Goal: Task Accomplishment & Management: Complete application form

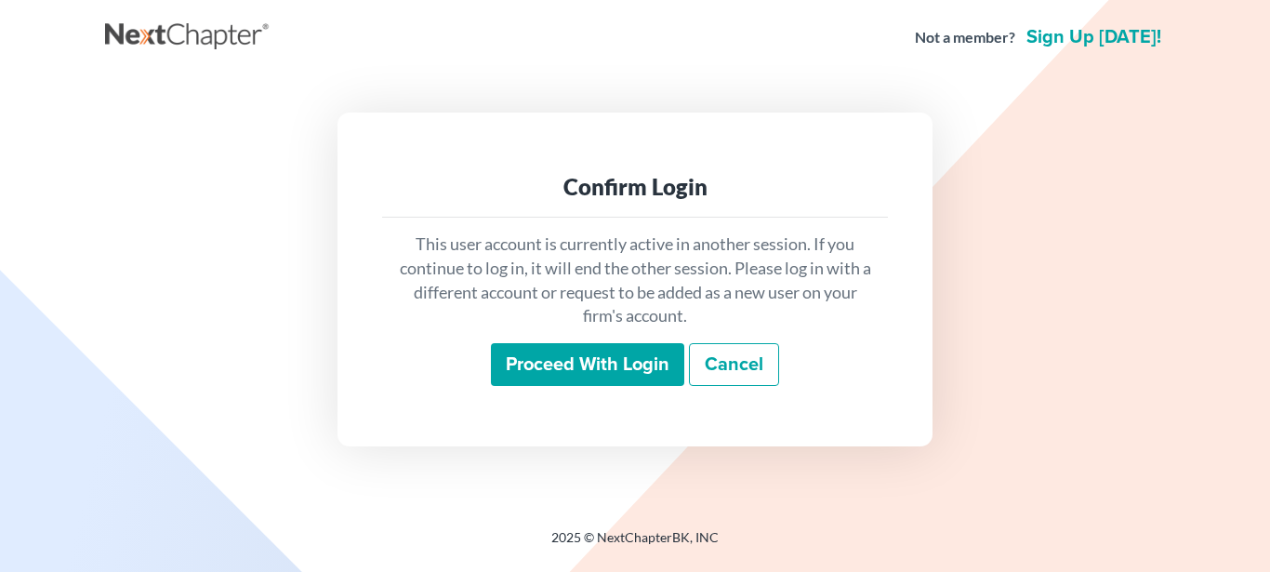
click at [548, 360] on input "Proceed with login" at bounding box center [587, 364] width 193 height 43
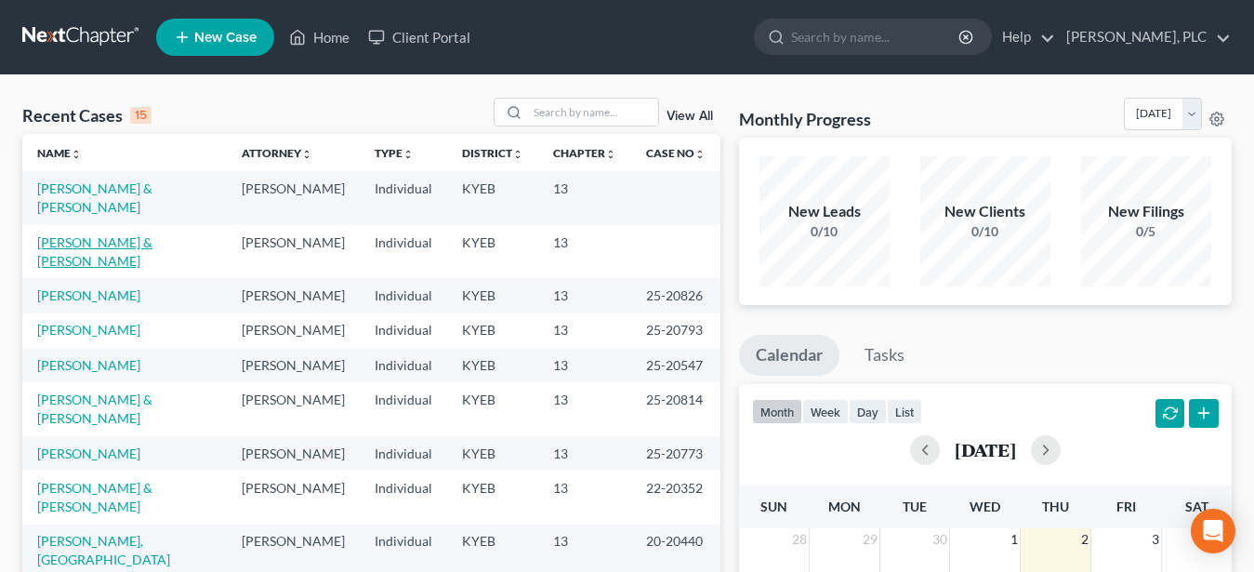
click at [112, 234] on link "Phillips, Kevin & Connie" at bounding box center [94, 251] width 115 height 34
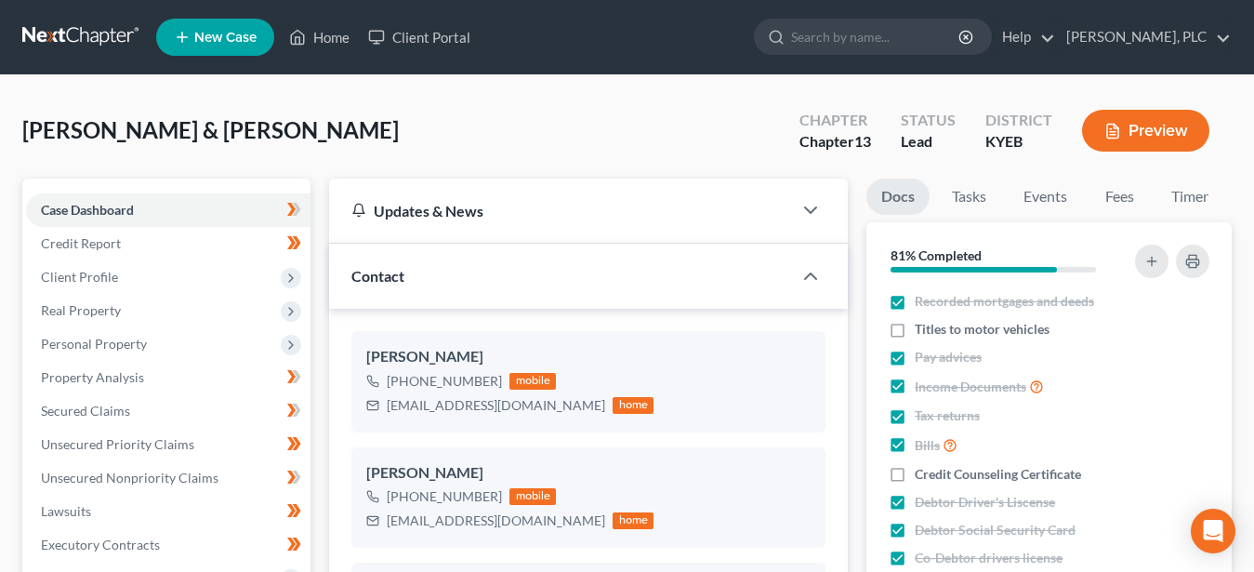
scroll to position [95, 0]
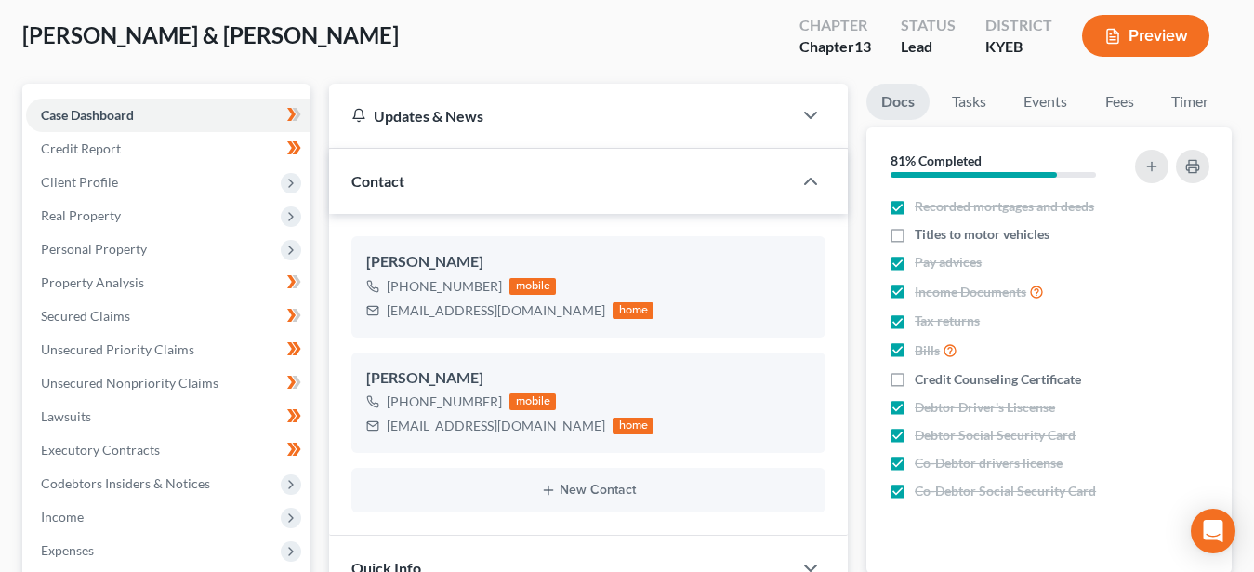
click at [1116, 36] on icon "button" at bounding box center [1112, 36] width 17 height 17
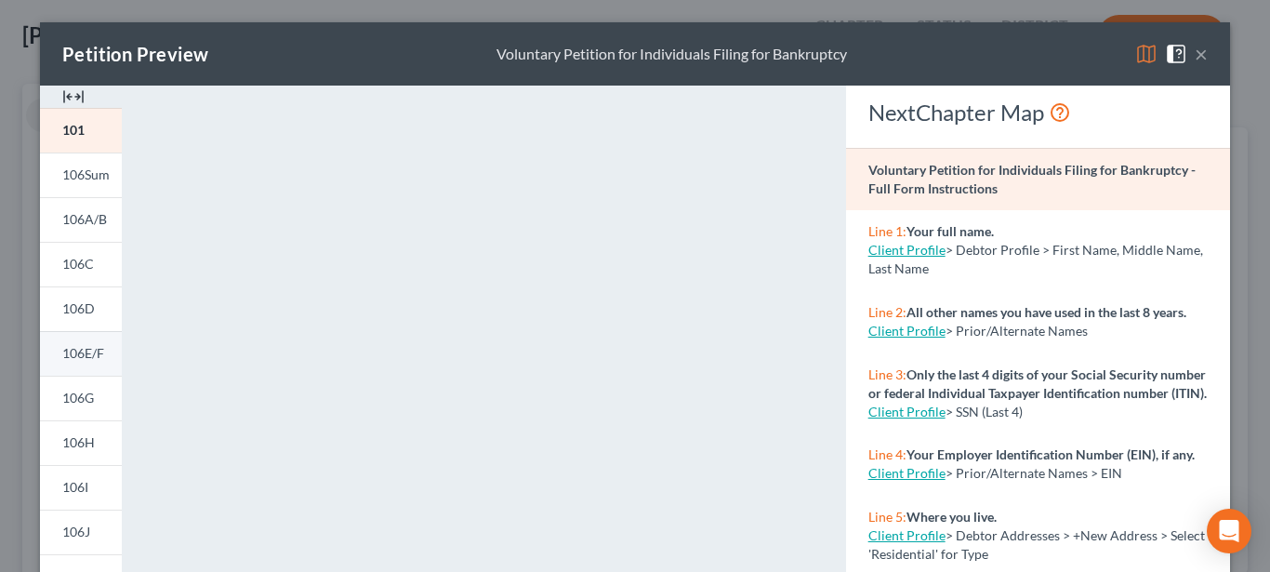
click at [94, 354] on span "106E/F" at bounding box center [83, 353] width 42 height 16
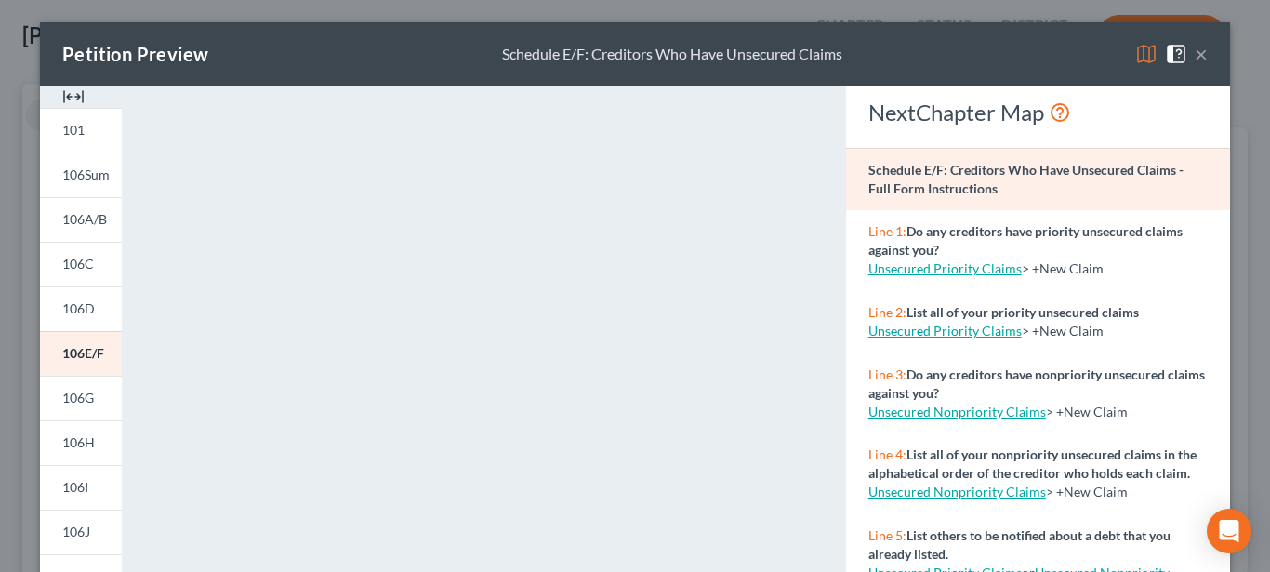
click at [1196, 58] on button "×" at bounding box center [1201, 54] width 13 height 22
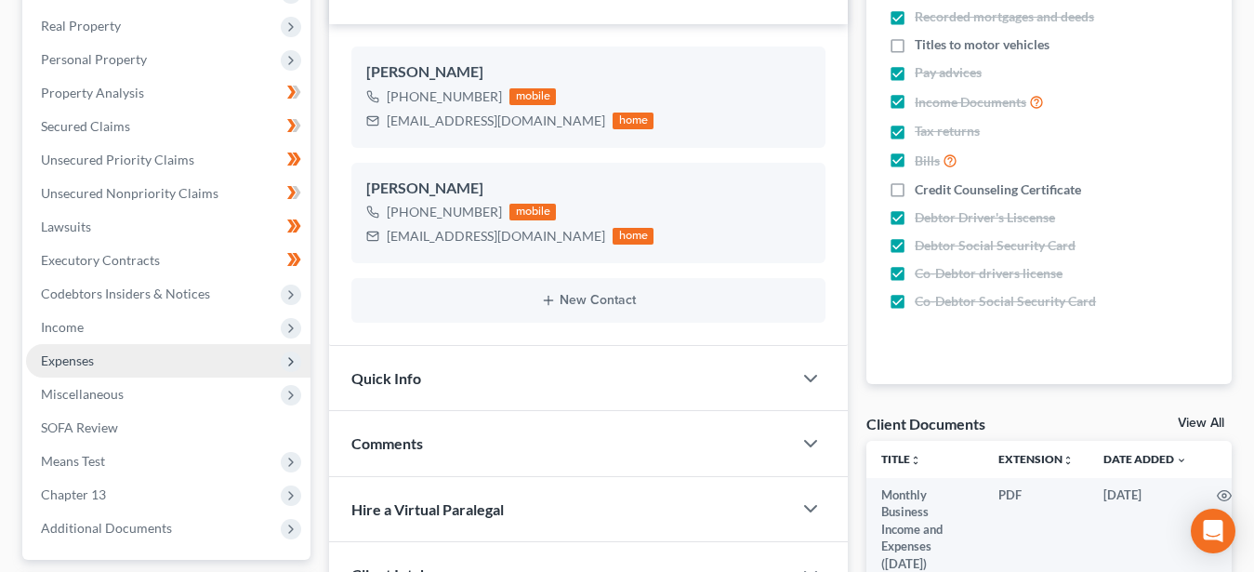
scroll to position [379, 0]
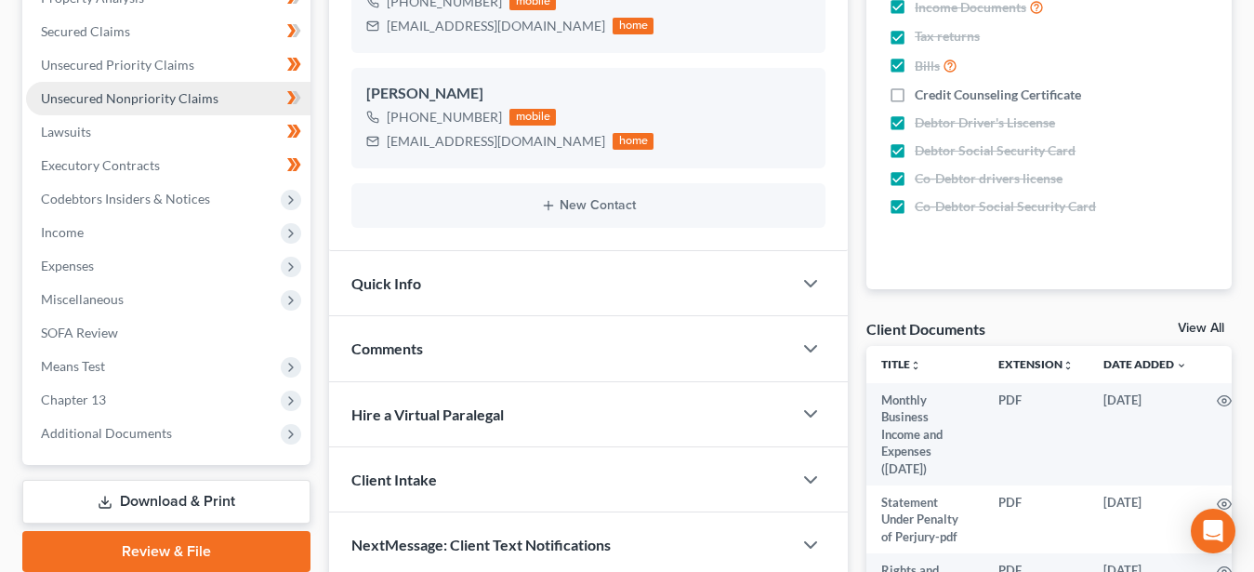
click at [141, 96] on span "Unsecured Nonpriority Claims" at bounding box center [130, 98] width 178 height 16
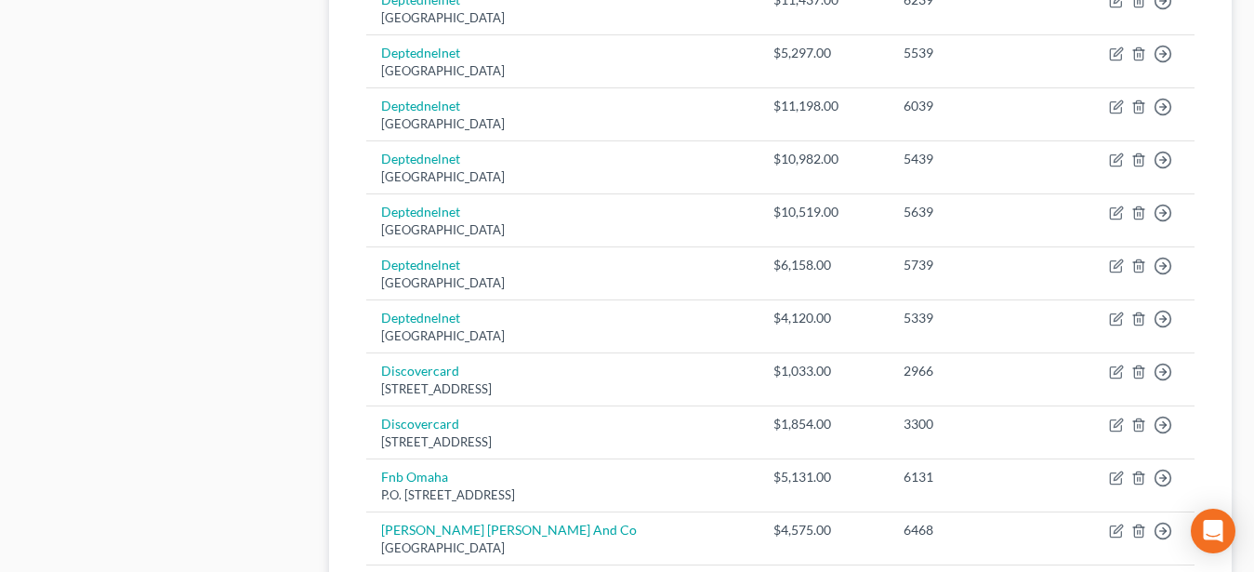
scroll to position [1517, 0]
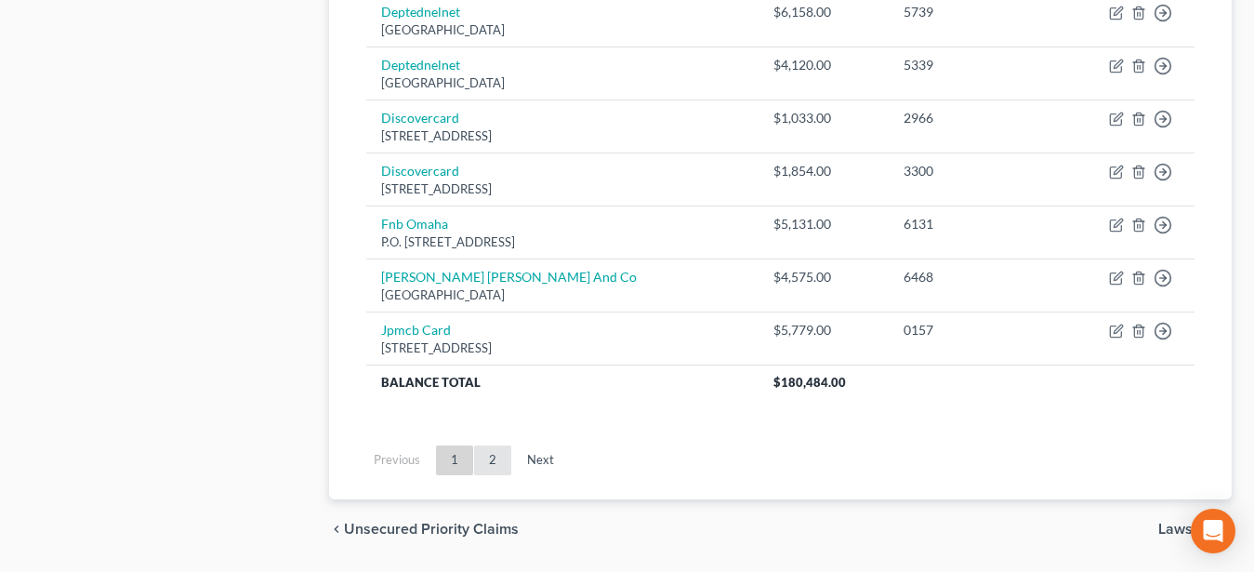
click at [497, 460] on link "2" at bounding box center [492, 460] width 37 height 30
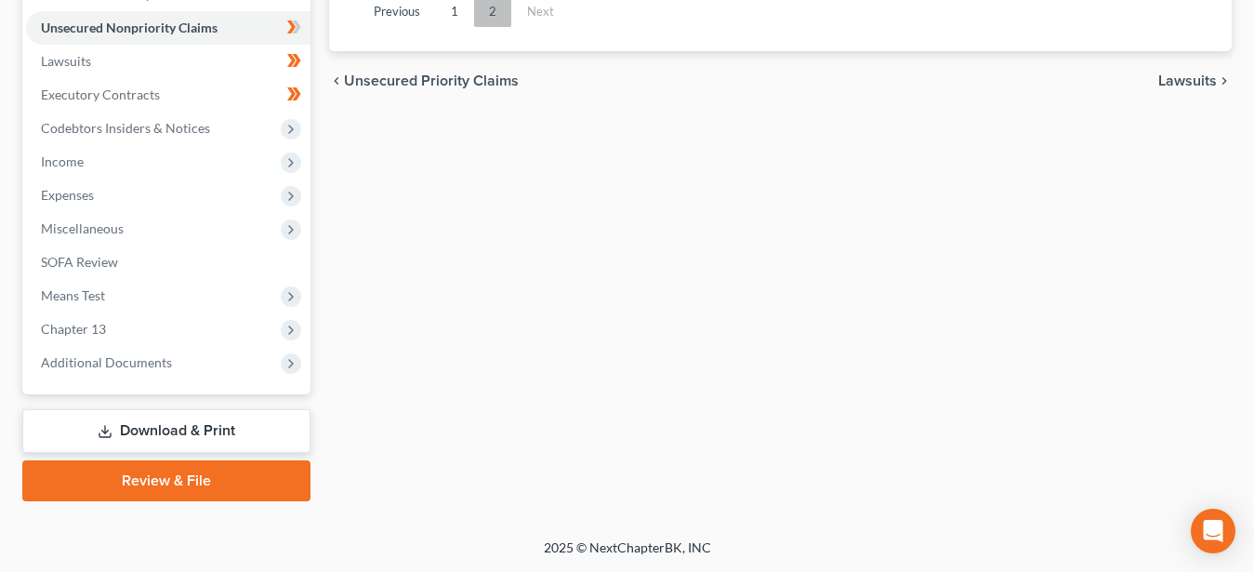
scroll to position [448, 0]
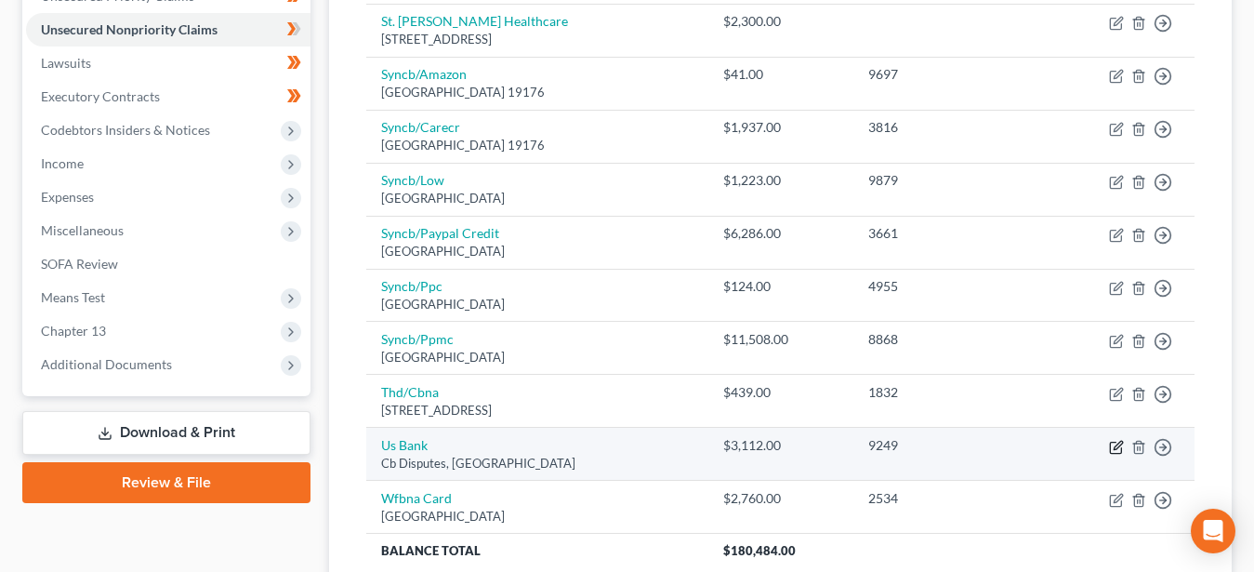
click at [1115, 451] on icon "button" at bounding box center [1116, 447] width 15 height 15
select select "26"
select select "0"
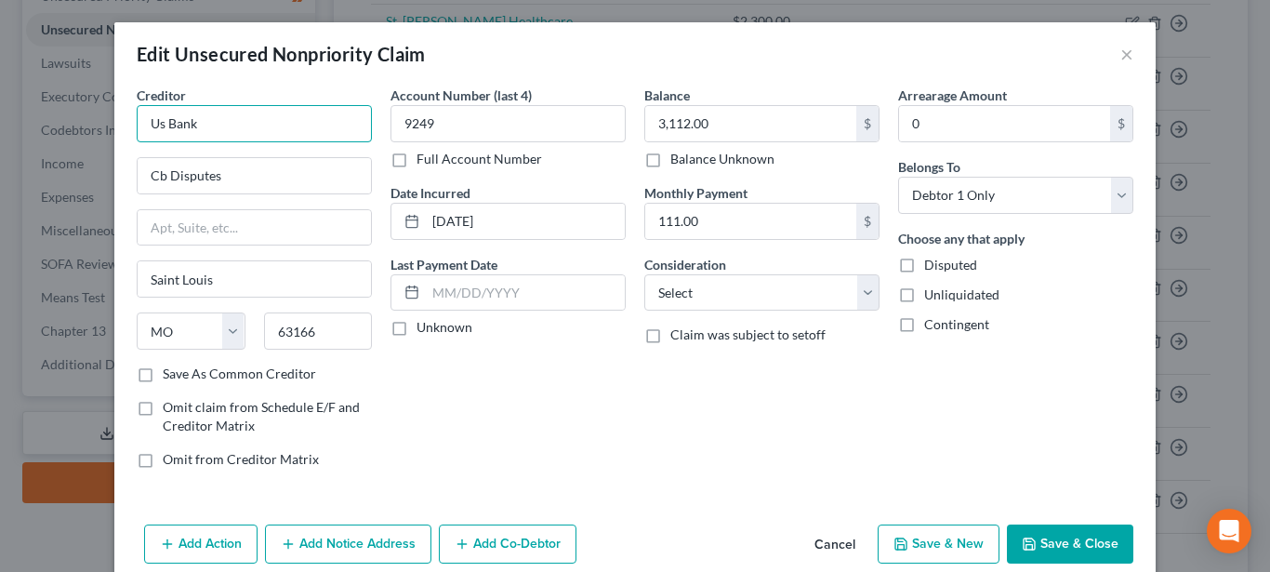
click at [282, 134] on input "Us Bank" at bounding box center [254, 123] width 235 height 37
type input "U"
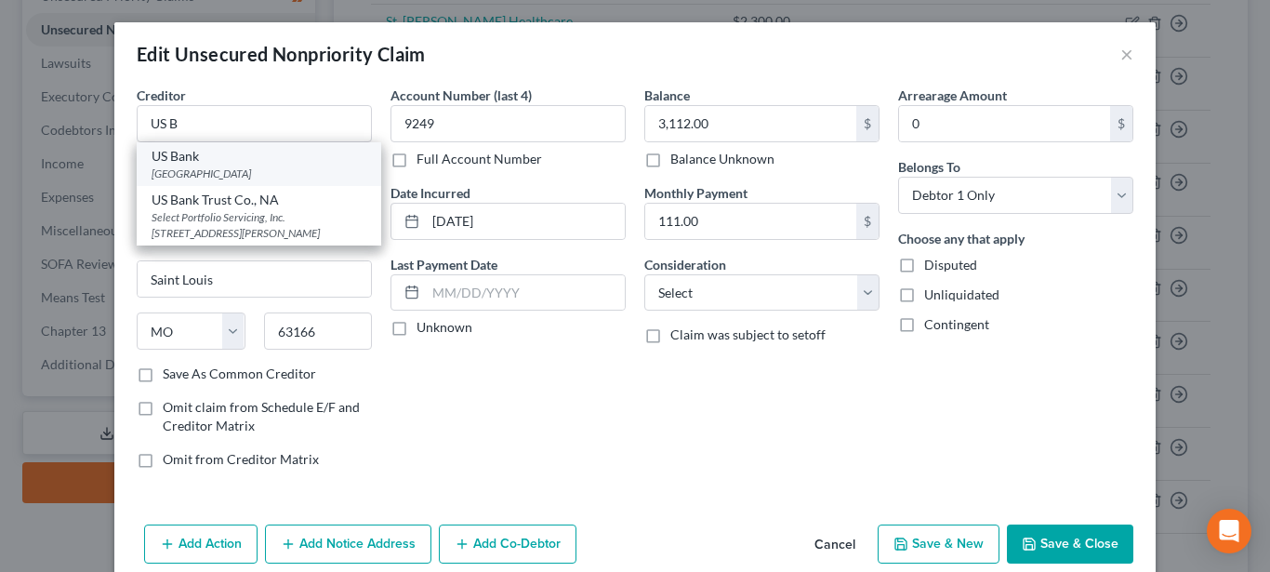
click at [222, 168] on div "PO Box 790185, Saint Louis, MO 63179" at bounding box center [259, 173] width 215 height 16
type input "US Bank"
type input "PO Box 790185"
type input "63179"
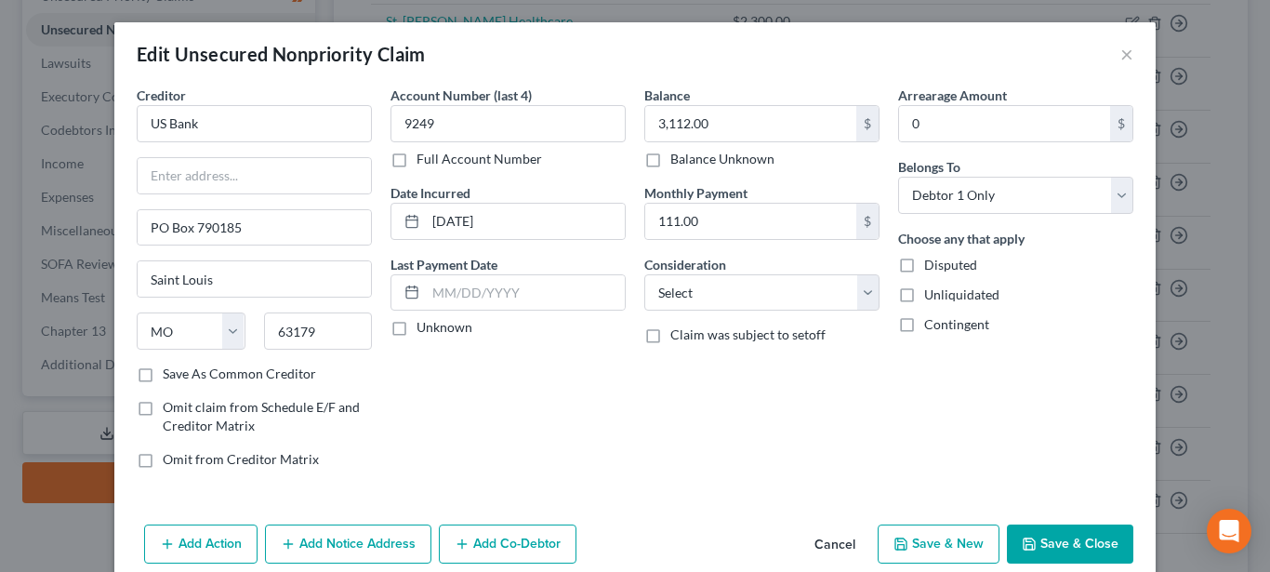
click at [1085, 537] on button "Save & Close" at bounding box center [1070, 543] width 126 height 39
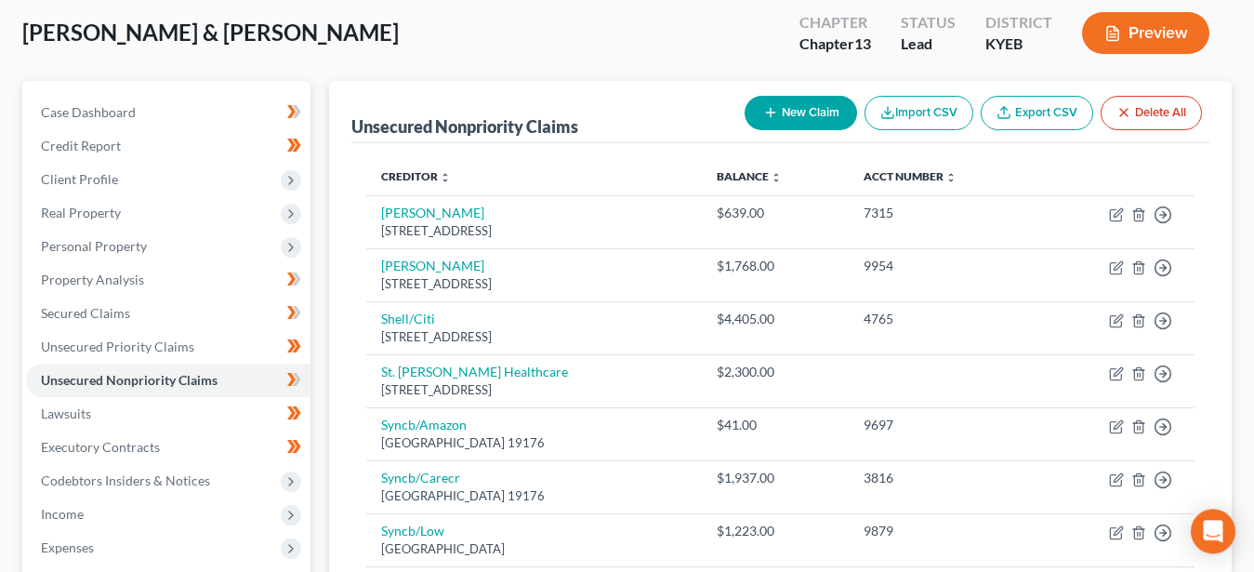
scroll to position [69, 0]
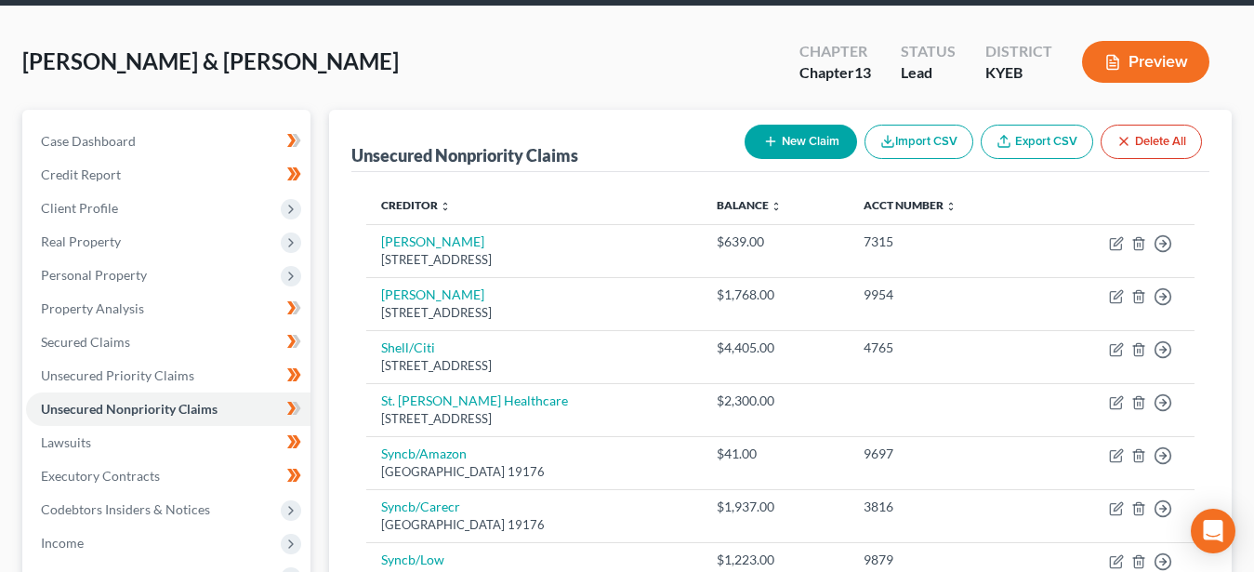
click at [1136, 62] on button "Preview" at bounding box center [1145, 62] width 127 height 42
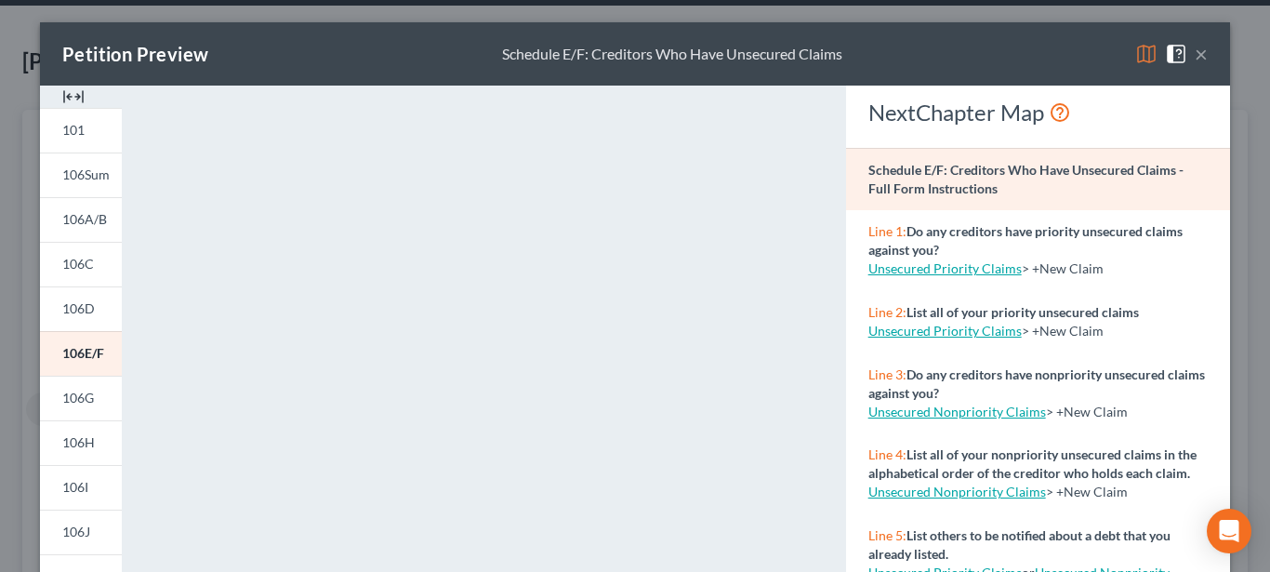
click at [1199, 55] on button "×" at bounding box center [1201, 54] width 13 height 22
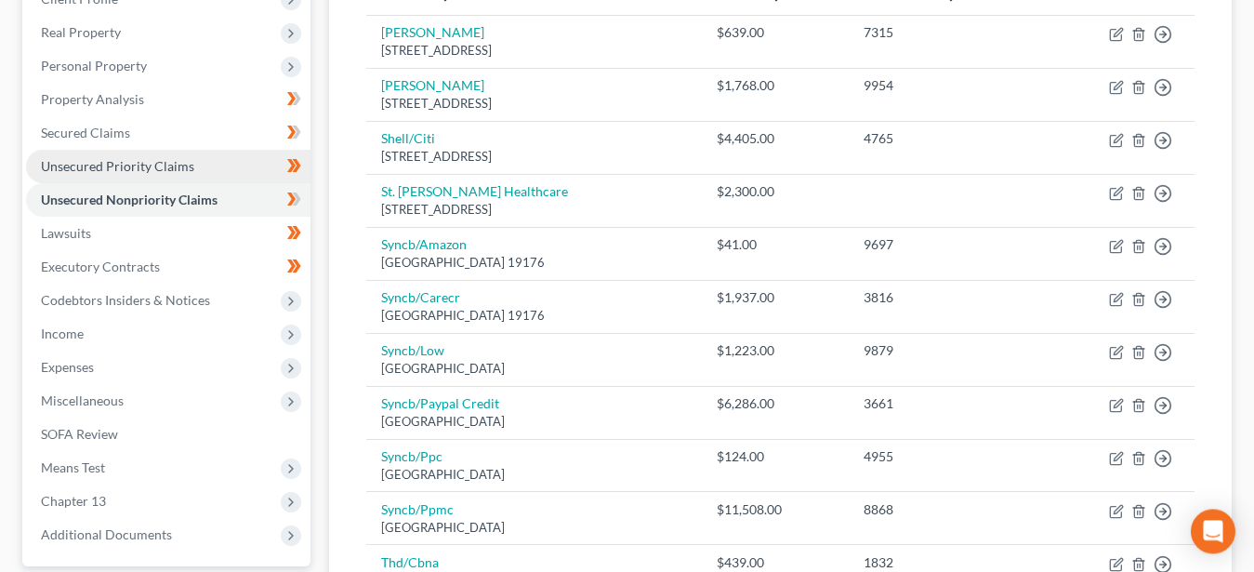
scroll to position [353, 0]
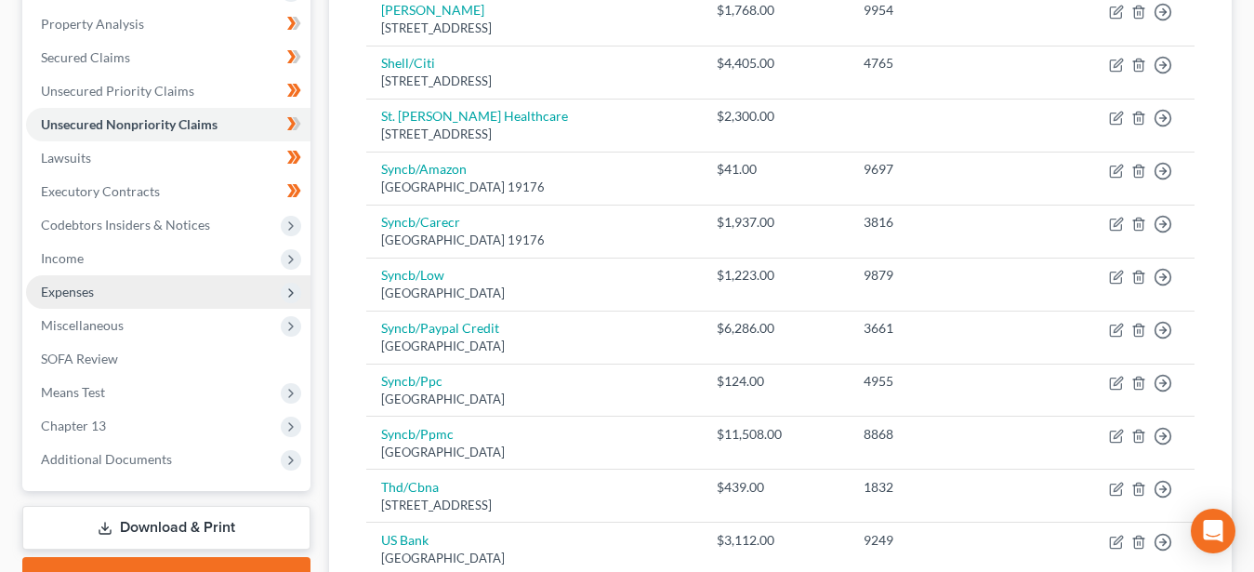
click at [64, 290] on span "Expenses" at bounding box center [67, 292] width 53 height 16
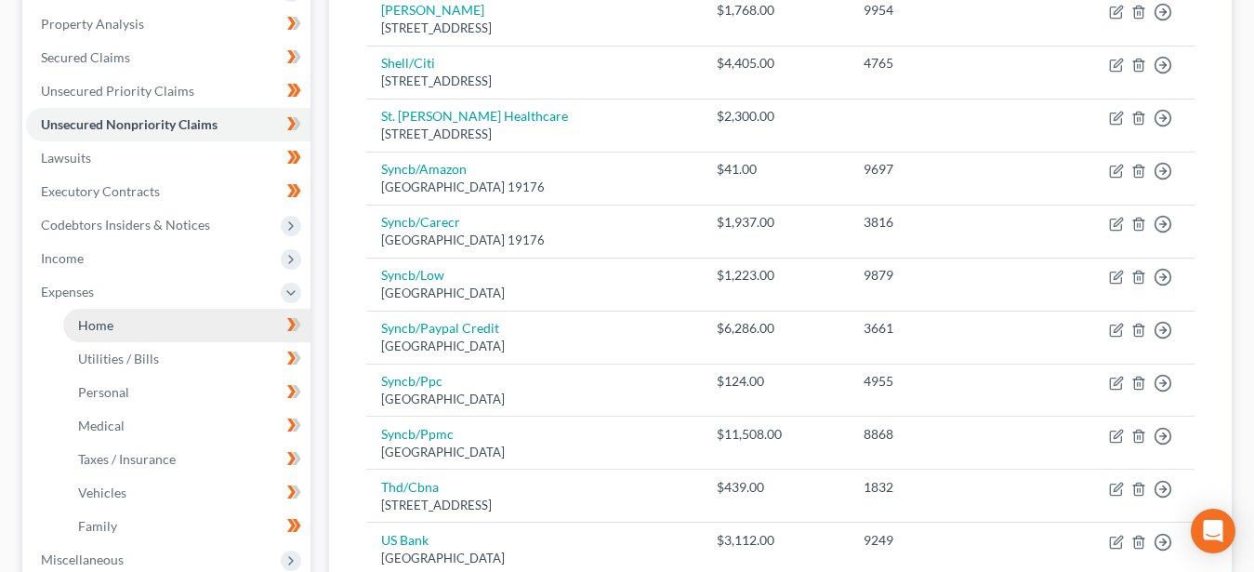
click at [91, 327] on span "Home" at bounding box center [95, 325] width 35 height 16
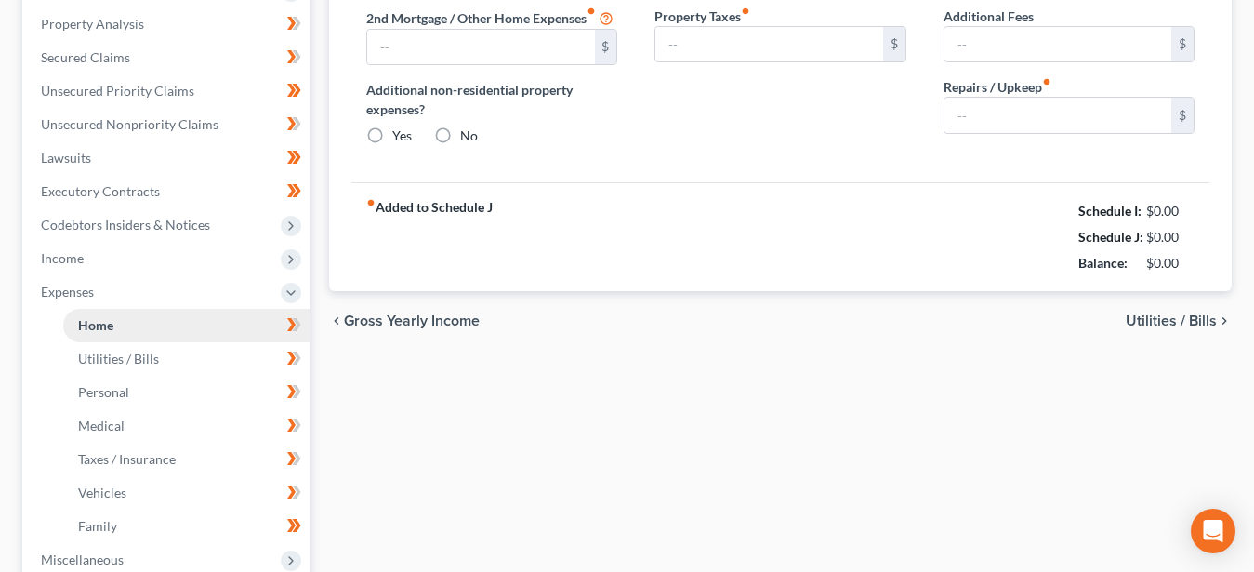
type input "950.00"
type input "0.00"
radio input "true"
type input "100.00"
type input "0.00"
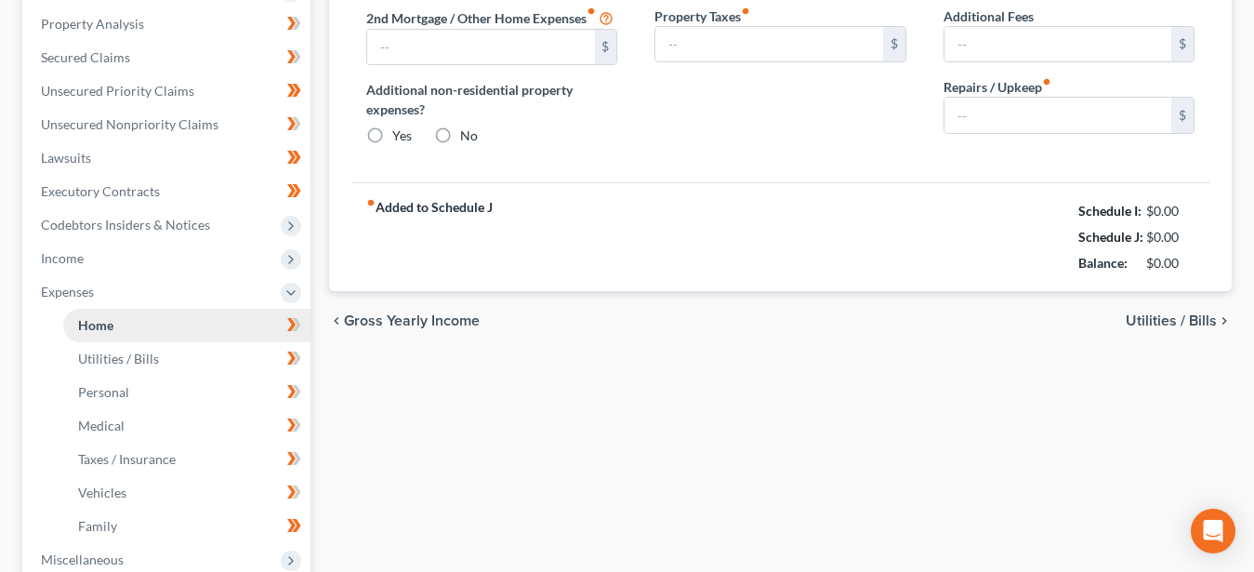
type input "0.00"
type input "50.00"
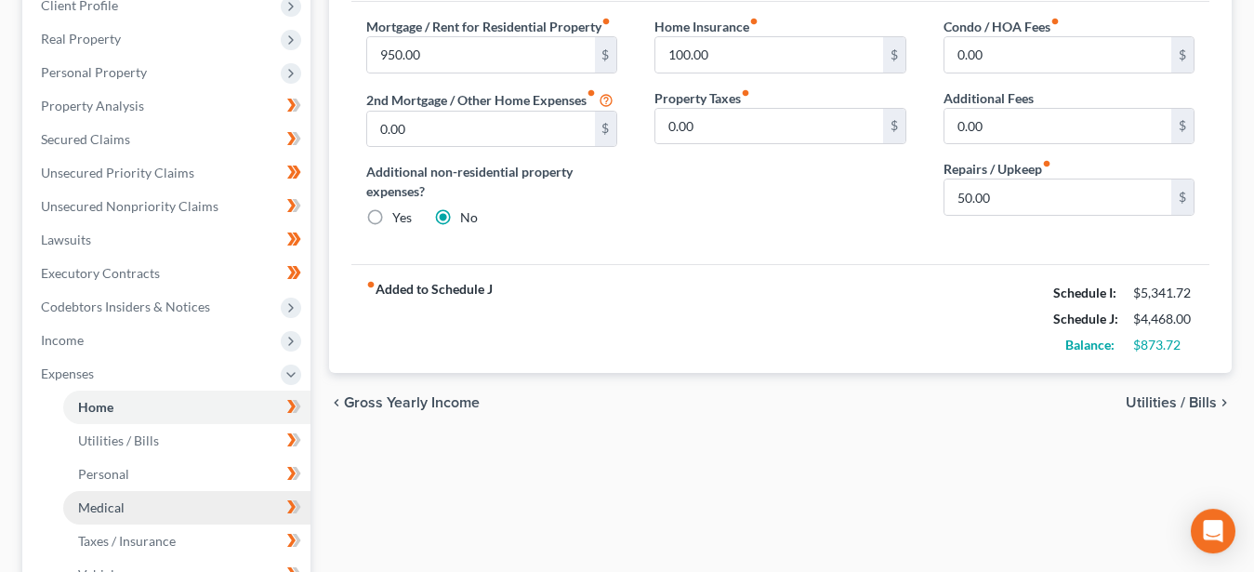
scroll to position [379, 0]
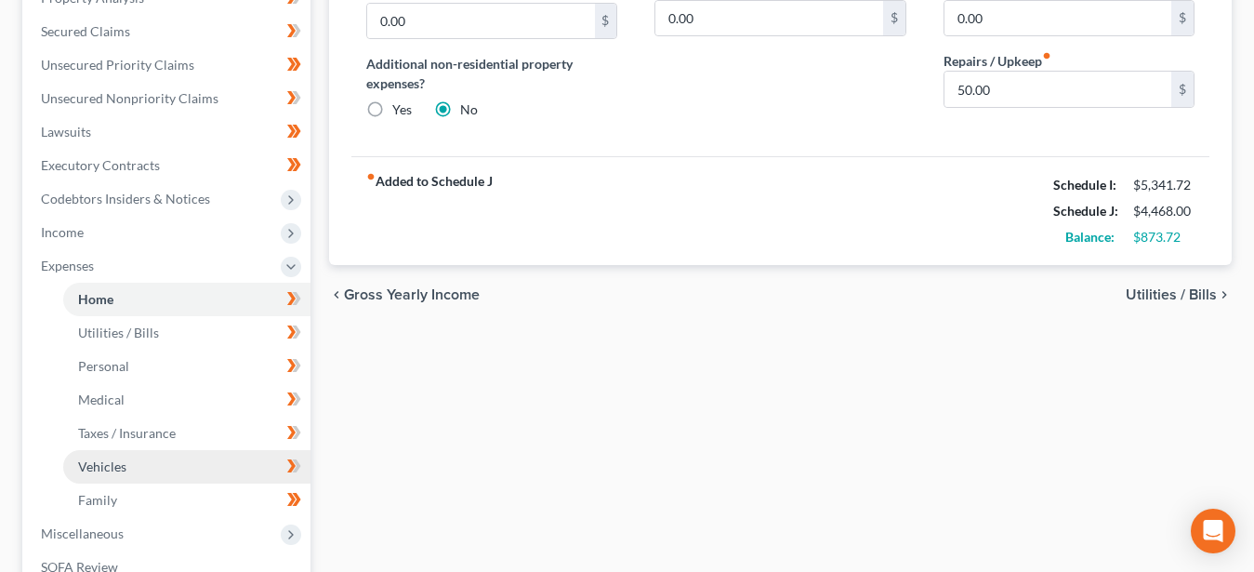
click at [105, 465] on span "Vehicles" at bounding box center [102, 466] width 48 height 16
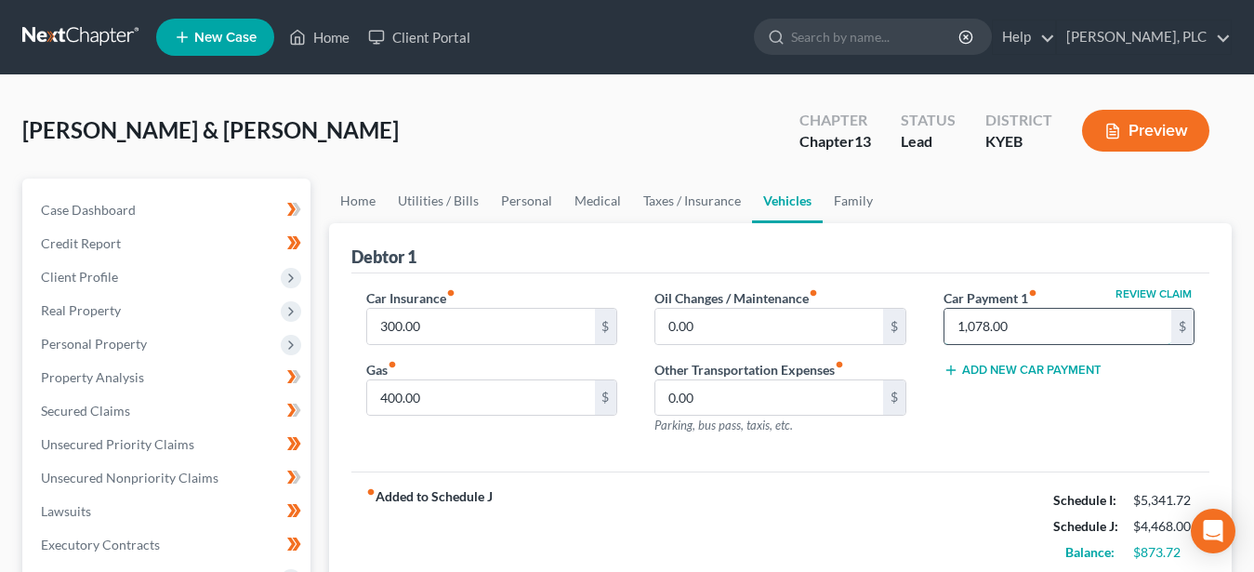
drag, startPoint x: 1019, startPoint y: 326, endPoint x: 1089, endPoint y: 325, distance: 70.7
click at [1089, 325] on input "1,078.00" at bounding box center [1057, 326] width 227 height 35
click at [802, 233] on div "Debtor 1" at bounding box center [780, 248] width 858 height 50
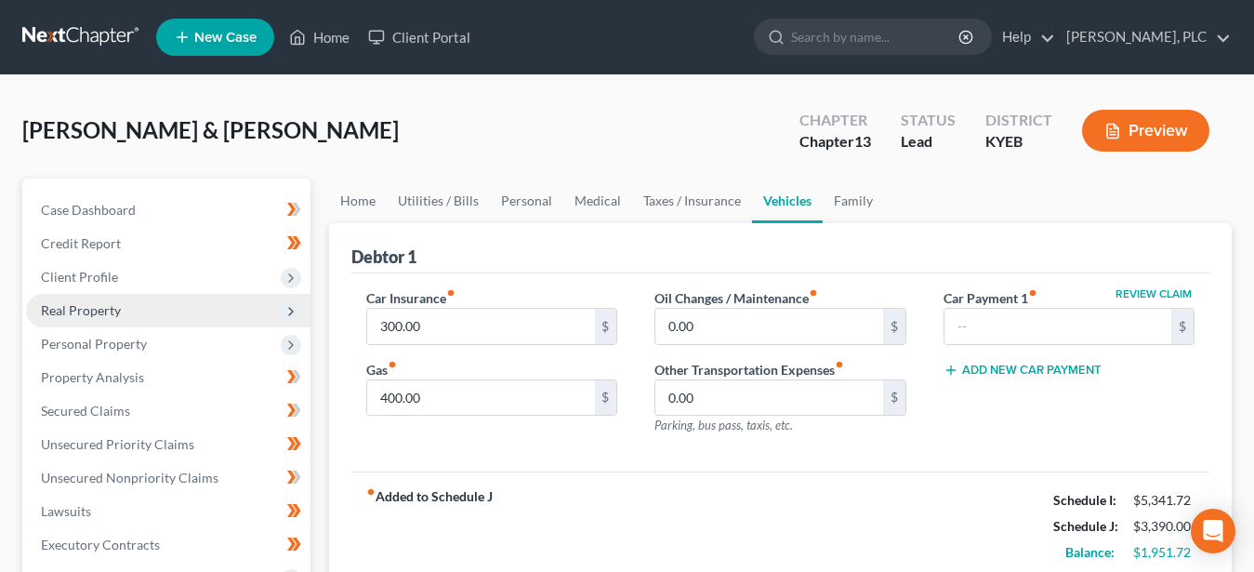
click at [61, 304] on span "Real Property" at bounding box center [81, 310] width 80 height 16
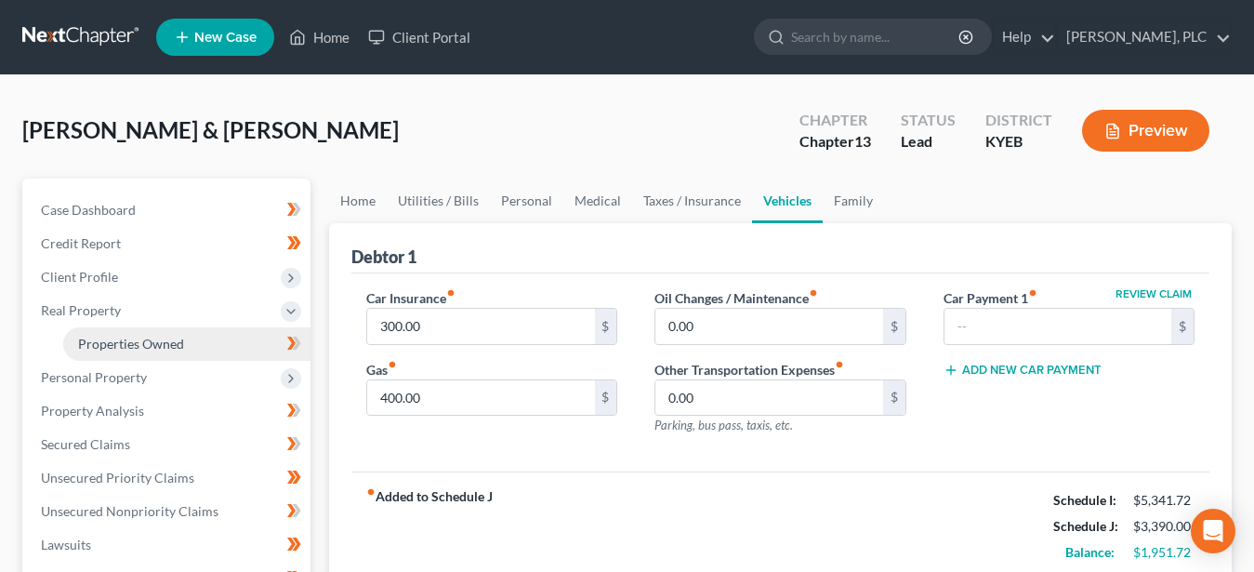
click at [166, 339] on span "Properties Owned" at bounding box center [131, 344] width 106 height 16
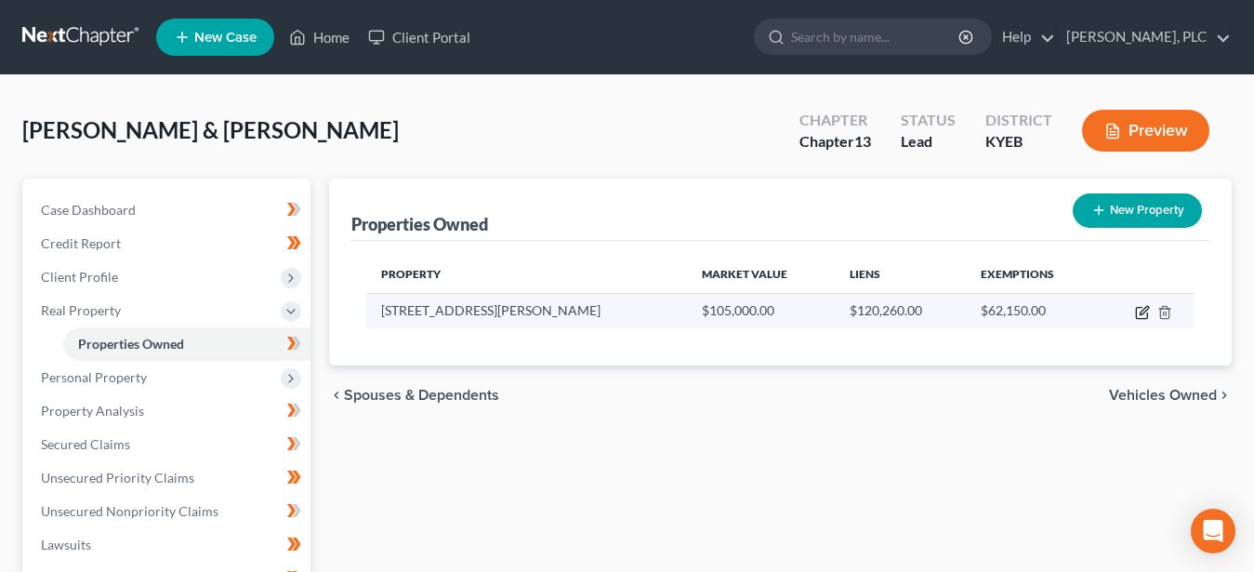
click at [1142, 308] on icon "button" at bounding box center [1141, 313] width 11 height 11
select select "18"
select select "2"
select select "1"
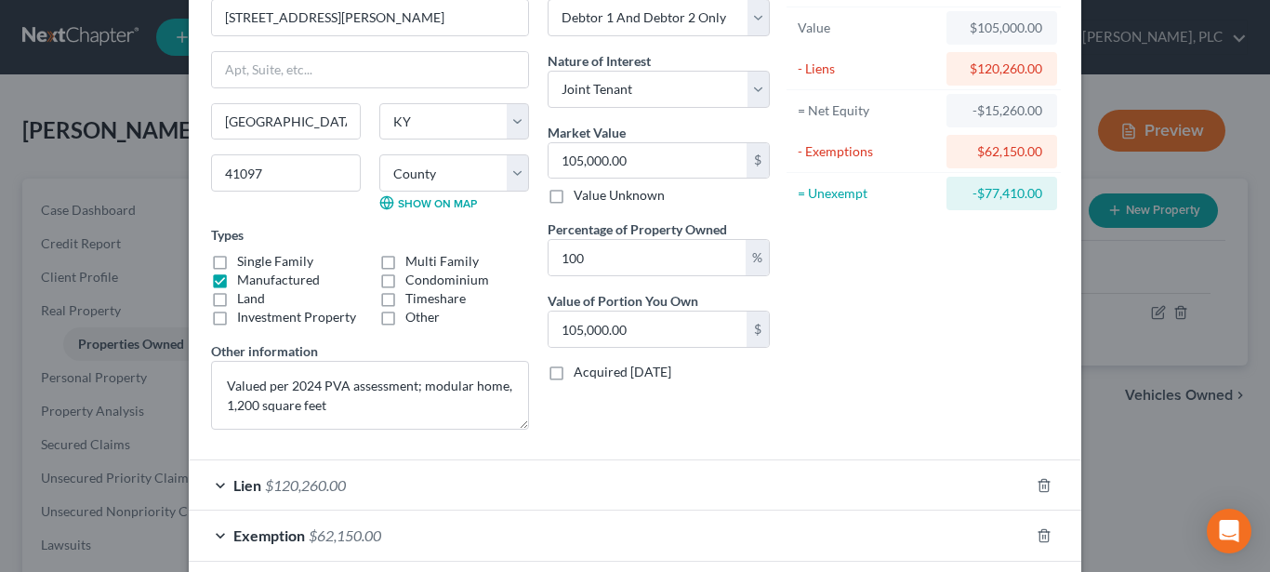
scroll to position [197, 0]
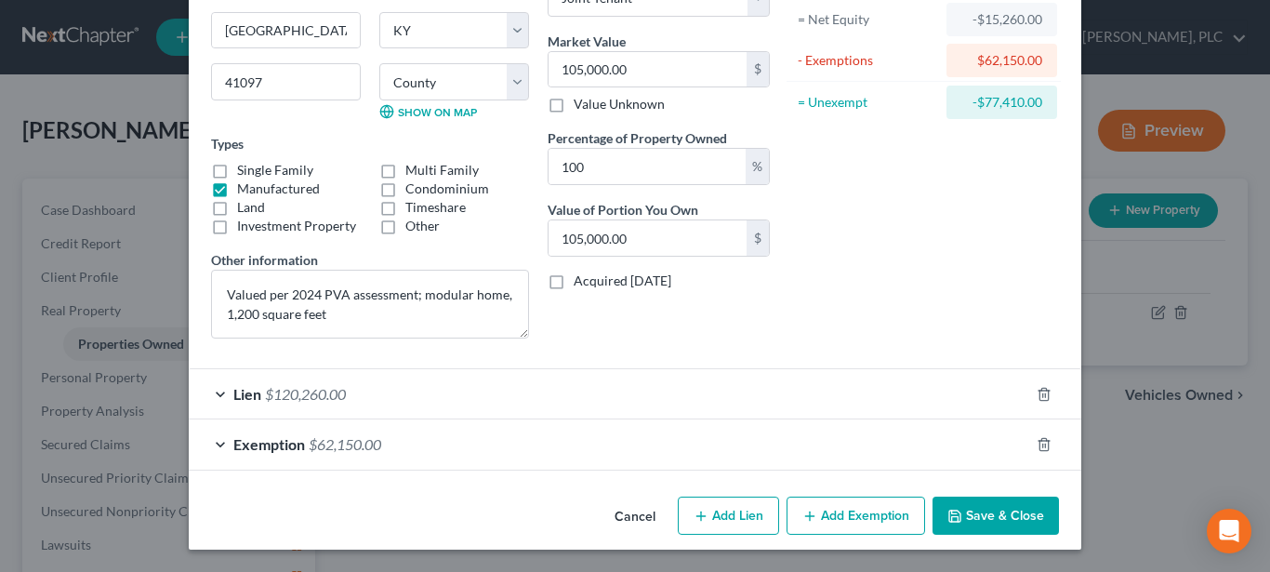
click at [972, 520] on button "Save & Close" at bounding box center [995, 515] width 126 height 39
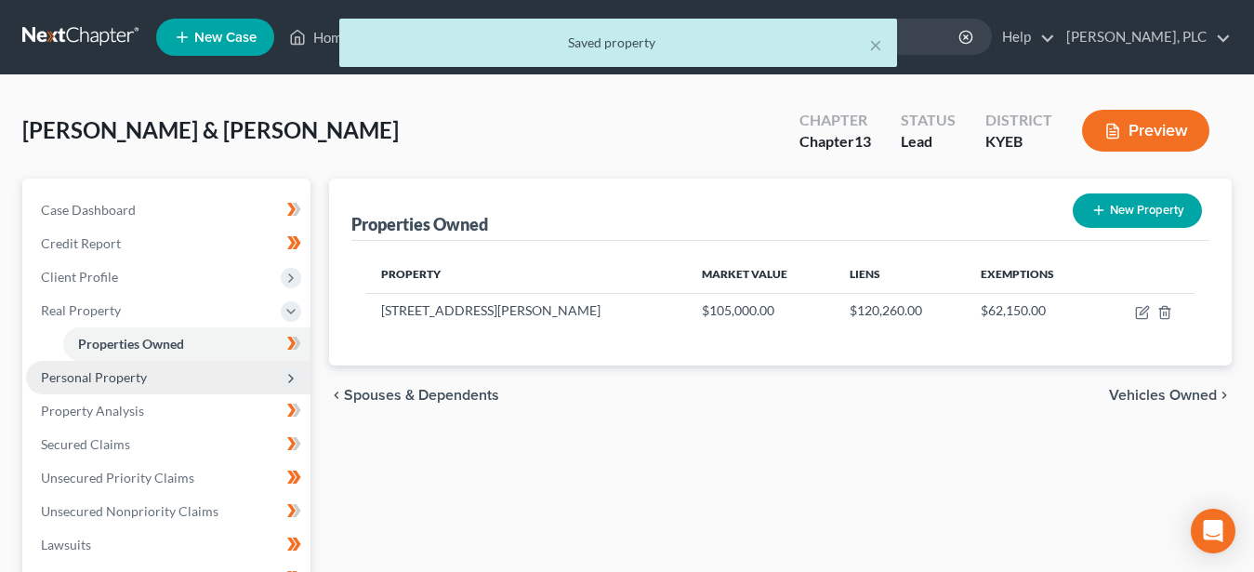
click at [77, 371] on span "Personal Property" at bounding box center [94, 377] width 106 height 16
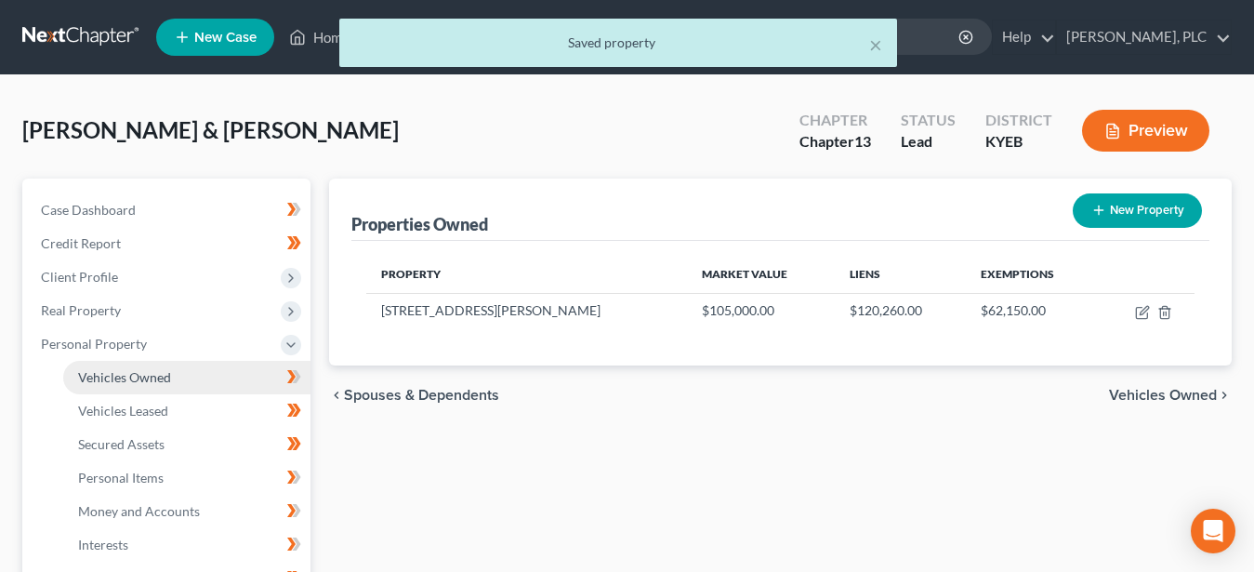
click at [130, 376] on span "Vehicles Owned" at bounding box center [124, 377] width 93 height 16
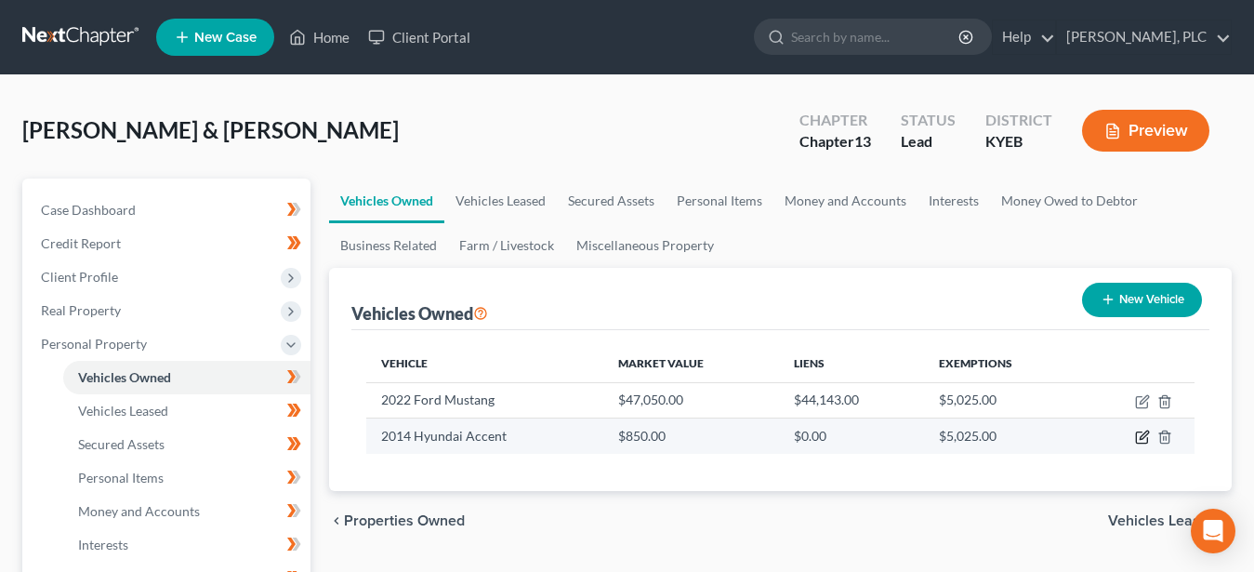
click at [1143, 441] on icon "button" at bounding box center [1142, 436] width 15 height 15
select select "0"
select select "12"
select select "3"
select select "1"
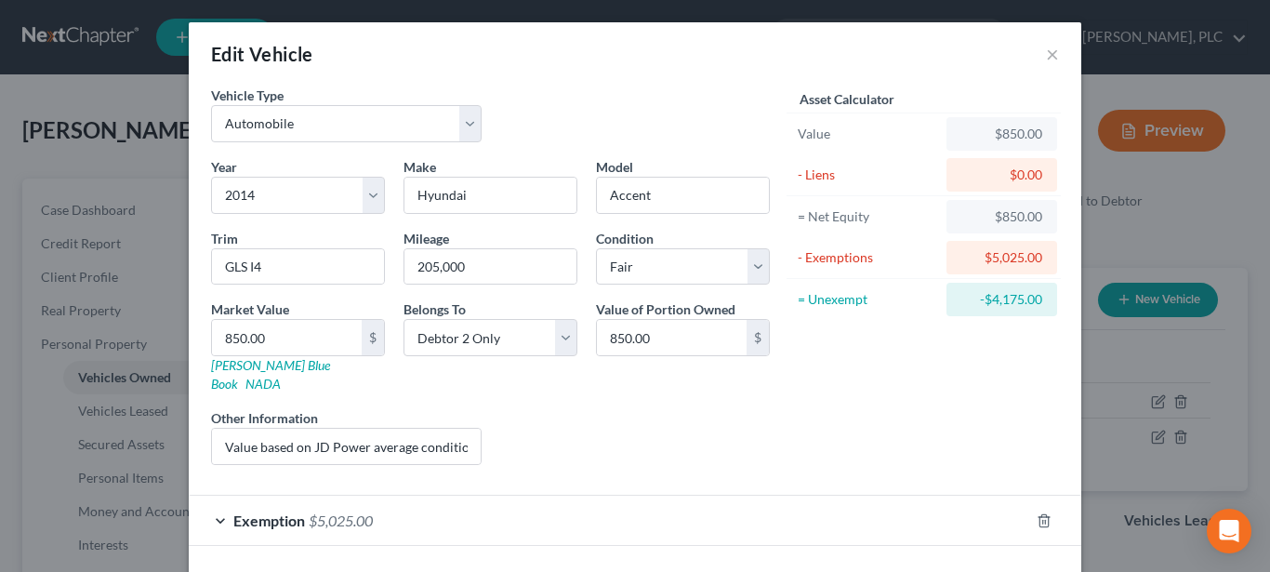
scroll to position [58, 0]
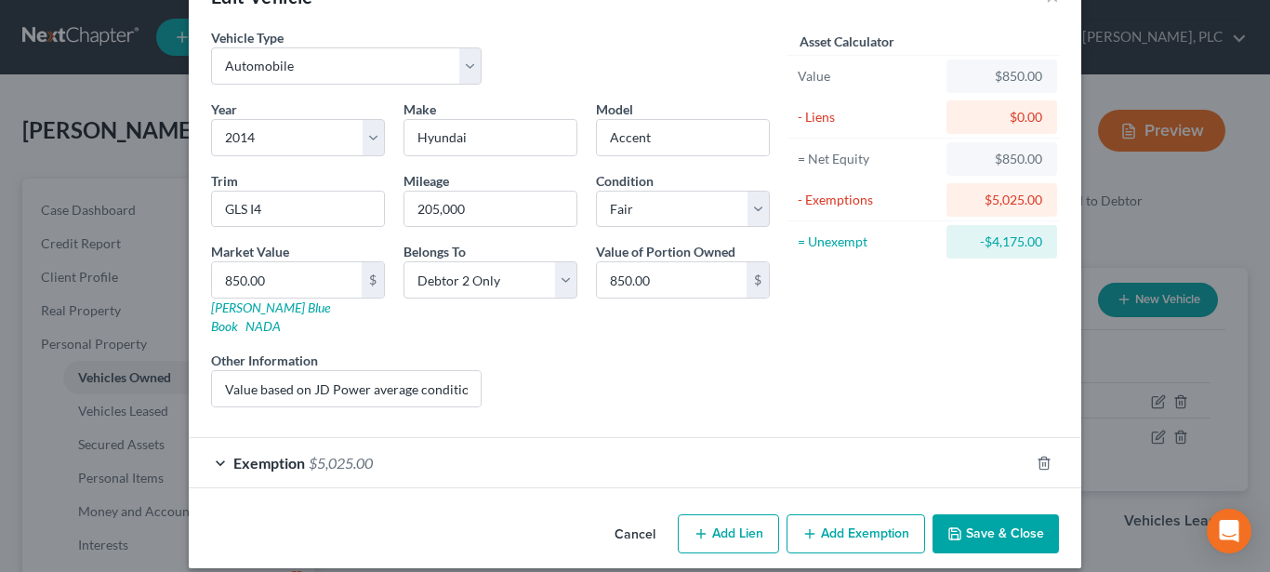
click at [236, 454] on span "Exemption" at bounding box center [269, 463] width 72 height 18
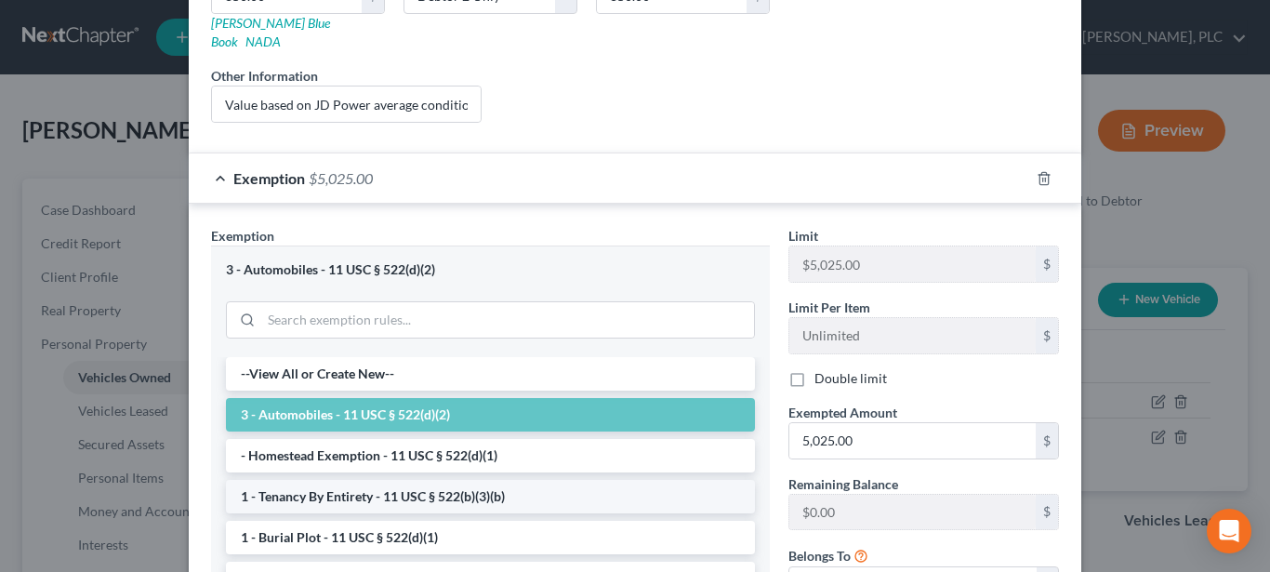
scroll to position [95, 0]
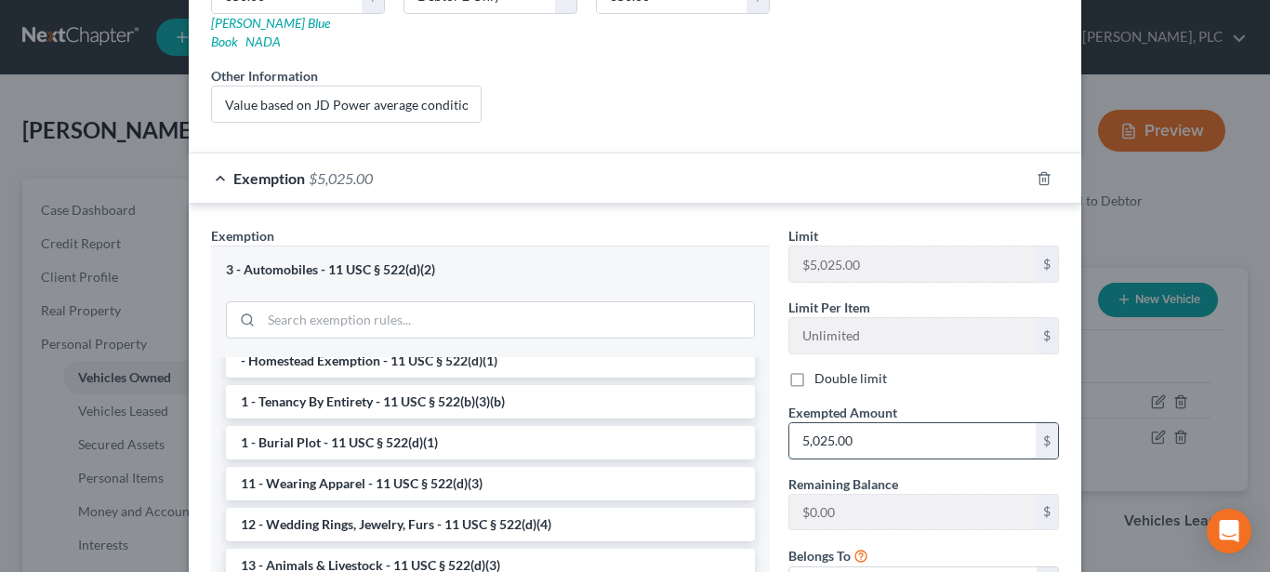
click at [924, 426] on input "5,025.00" at bounding box center [912, 440] width 246 height 35
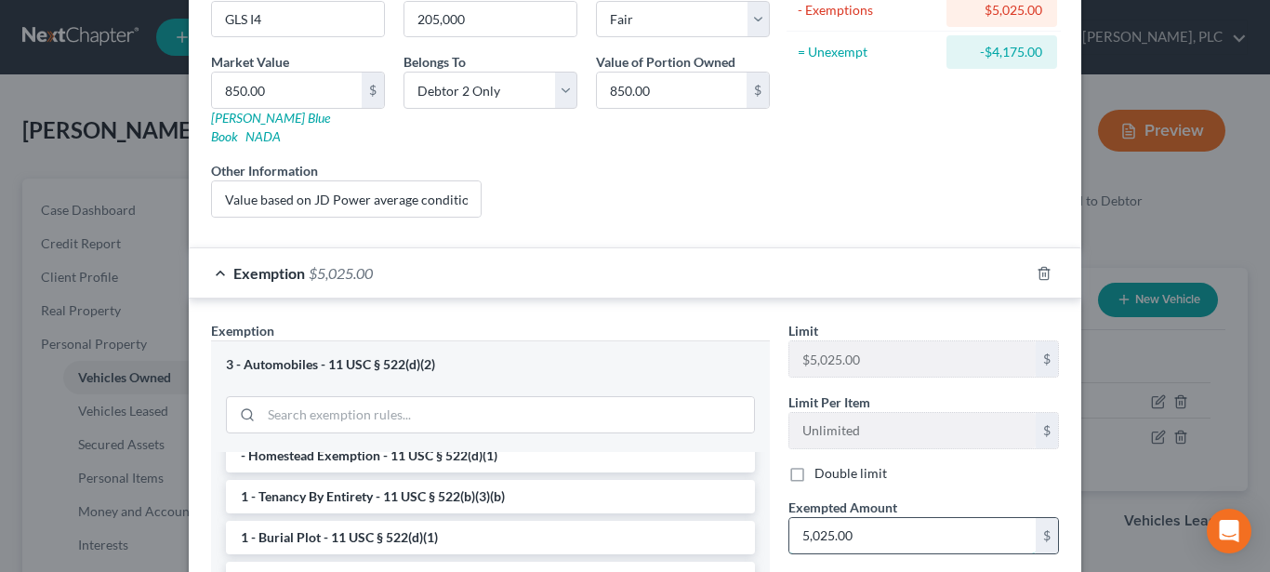
scroll to position [379, 0]
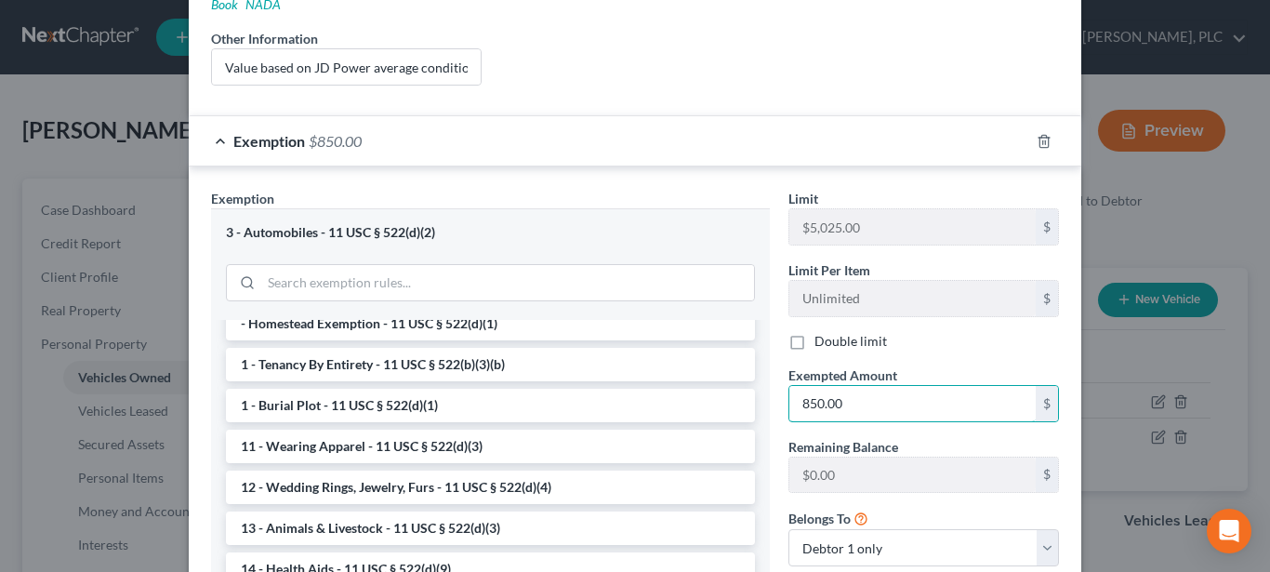
type input "850.00"
click at [844, 87] on form "Vehicle Type Select Automobile Truck Trailer Watercraft Aircraft Motor Home Atv…" at bounding box center [635, 177] width 848 height 942
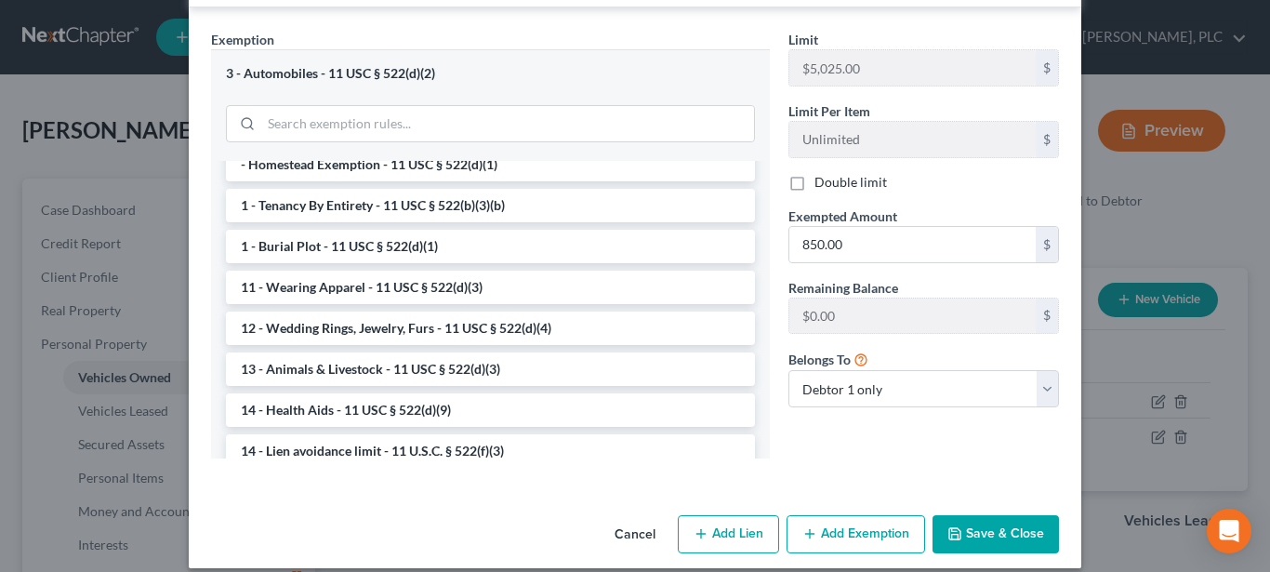
click at [1035, 515] on button "Save & Close" at bounding box center [995, 534] width 126 height 39
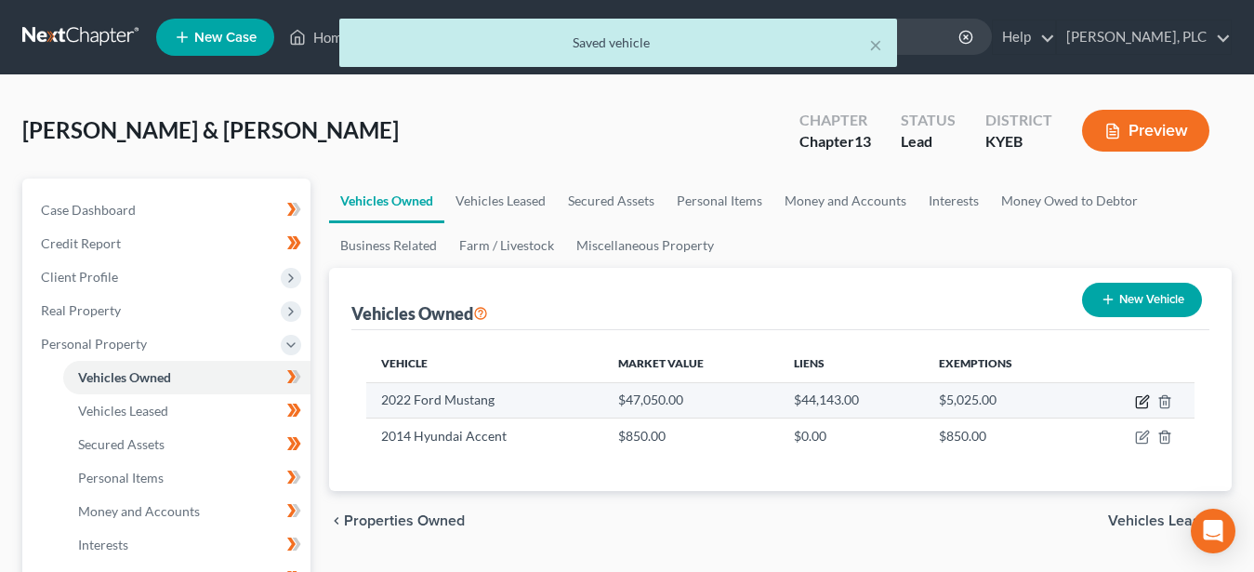
click at [1143, 401] on icon "button" at bounding box center [1142, 401] width 15 height 15
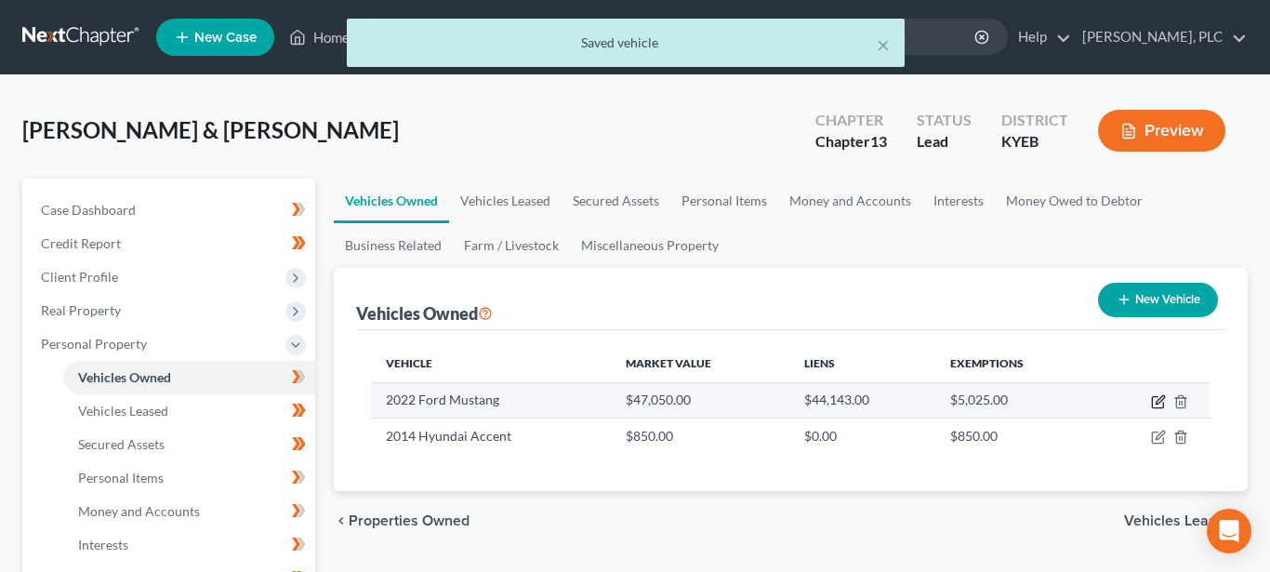
select select "0"
select select "4"
select select "3"
select select "0"
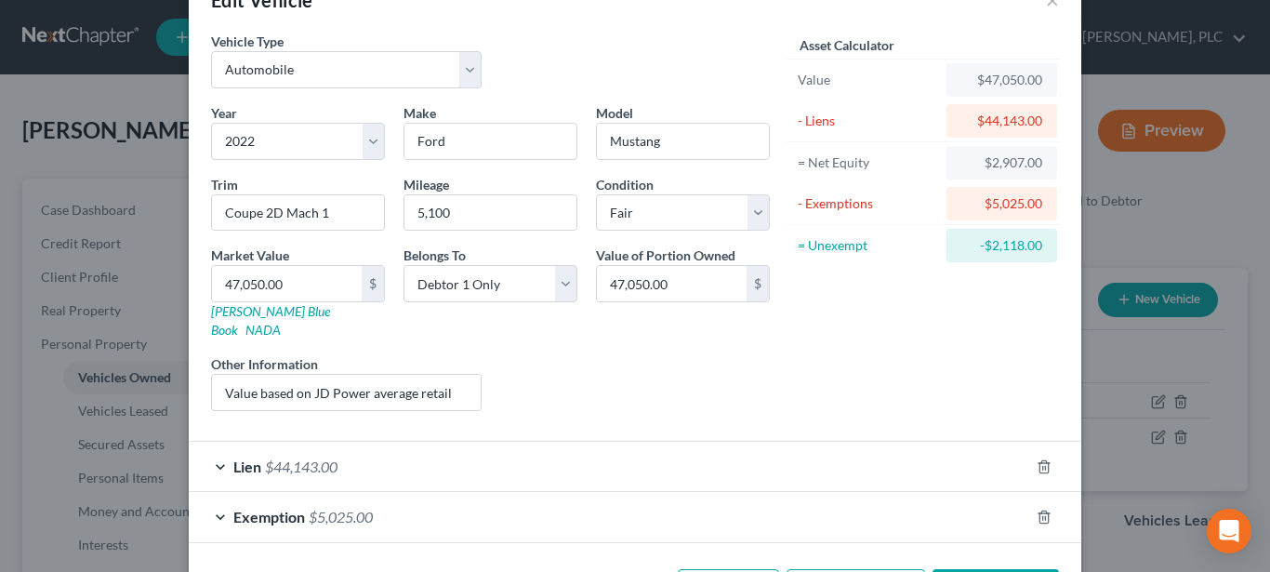
scroll to position [108, 0]
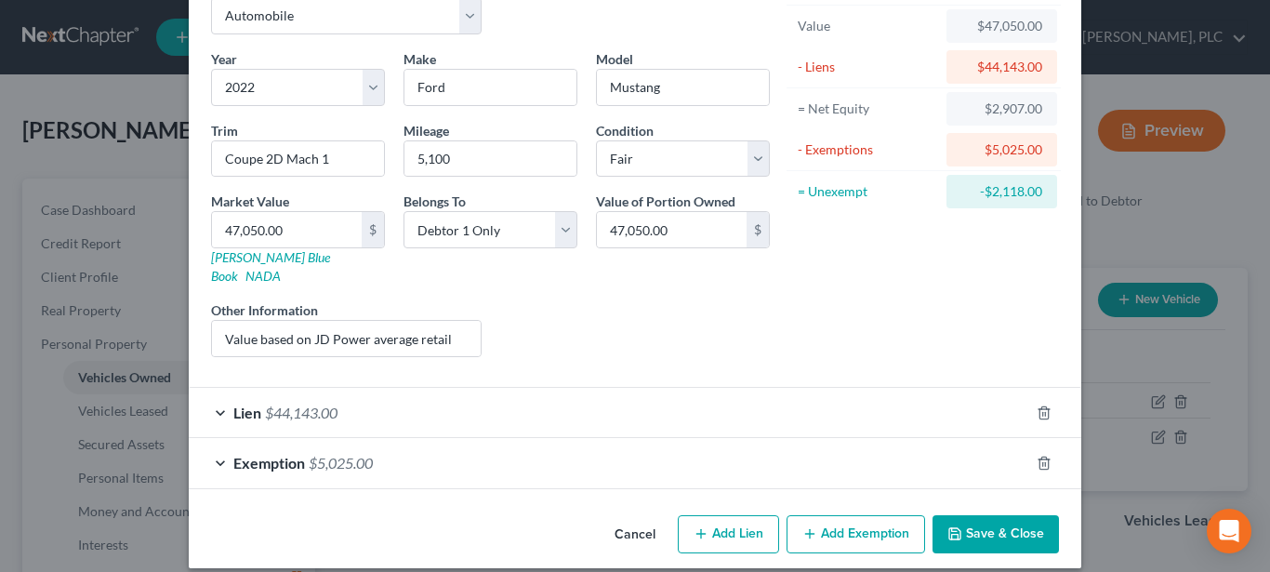
click at [251, 454] on span "Exemption" at bounding box center [269, 463] width 72 height 18
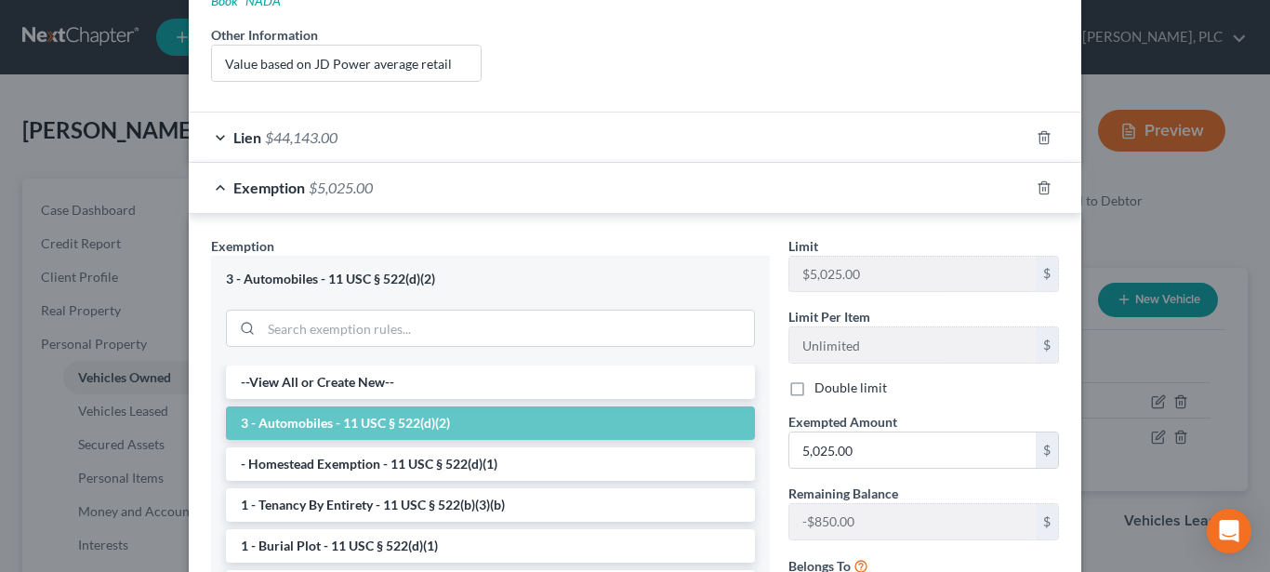
scroll to position [392, 0]
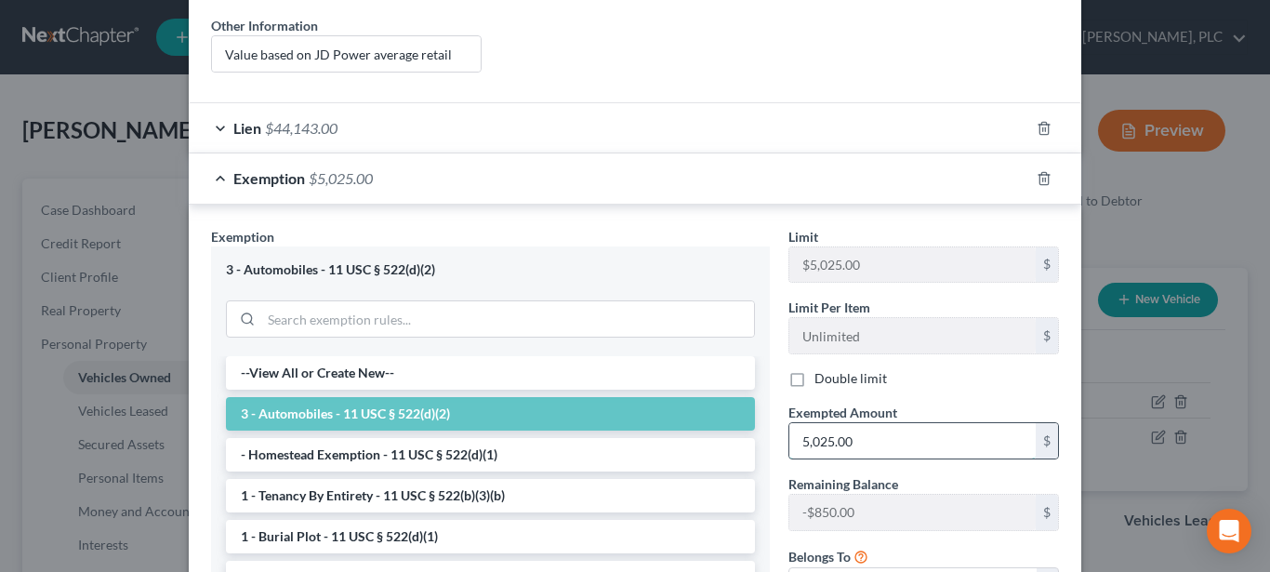
click at [884, 426] on input "5,025.00" at bounding box center [912, 440] width 246 height 35
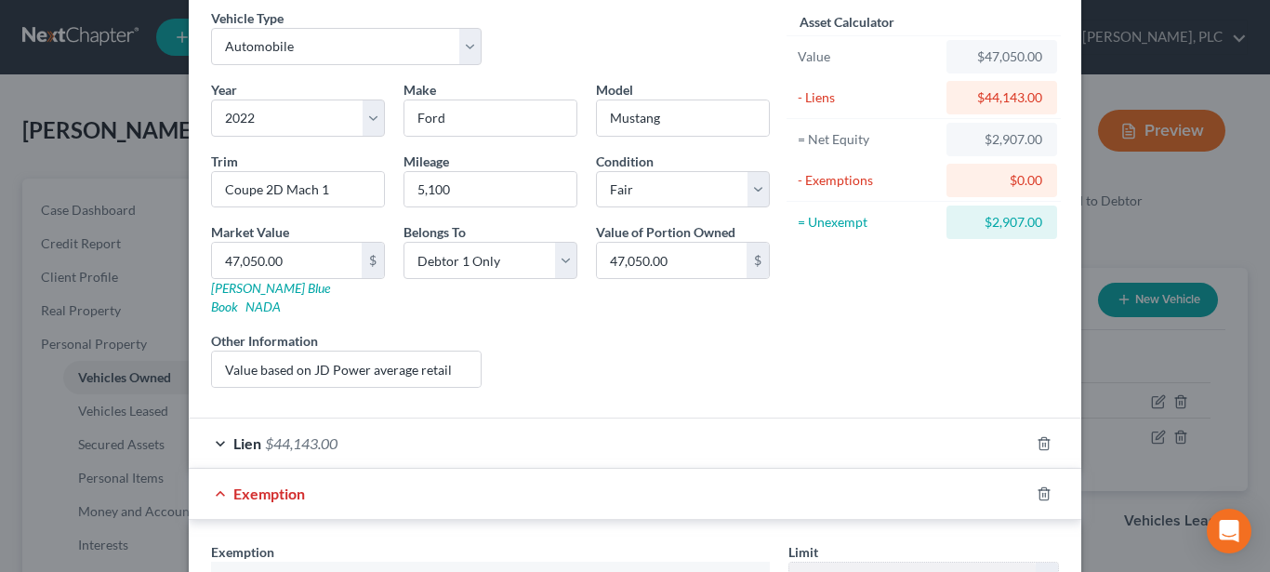
scroll to position [582, 0]
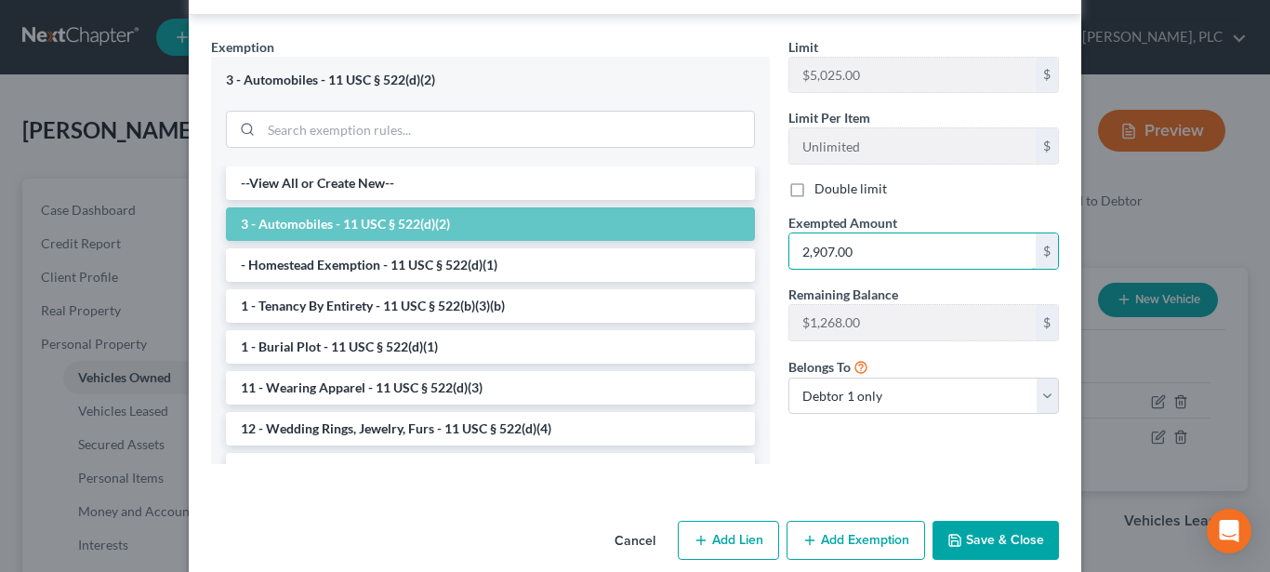
type input "2,907.00"
click at [898, 456] on div "Limit $5,025.00 $ Limit Per Item Unlimited $ Double limit Exempted Amount * 2,9…" at bounding box center [923, 258] width 289 height 442
click at [979, 522] on button "Save & Close" at bounding box center [995, 540] width 126 height 39
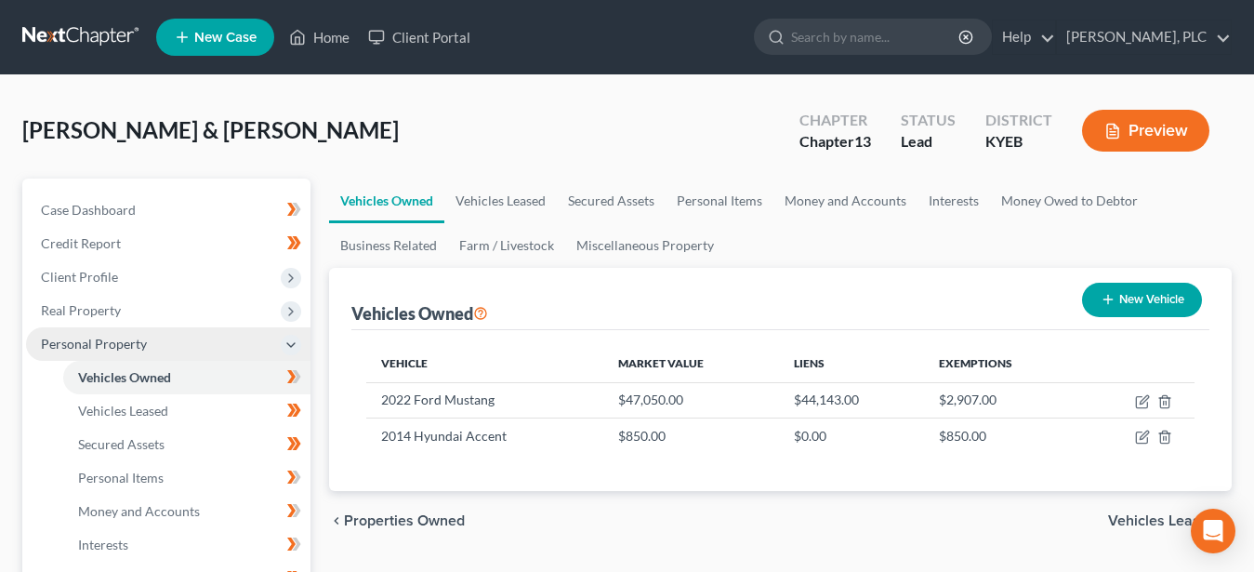
click at [57, 342] on span "Personal Property" at bounding box center [94, 344] width 106 height 16
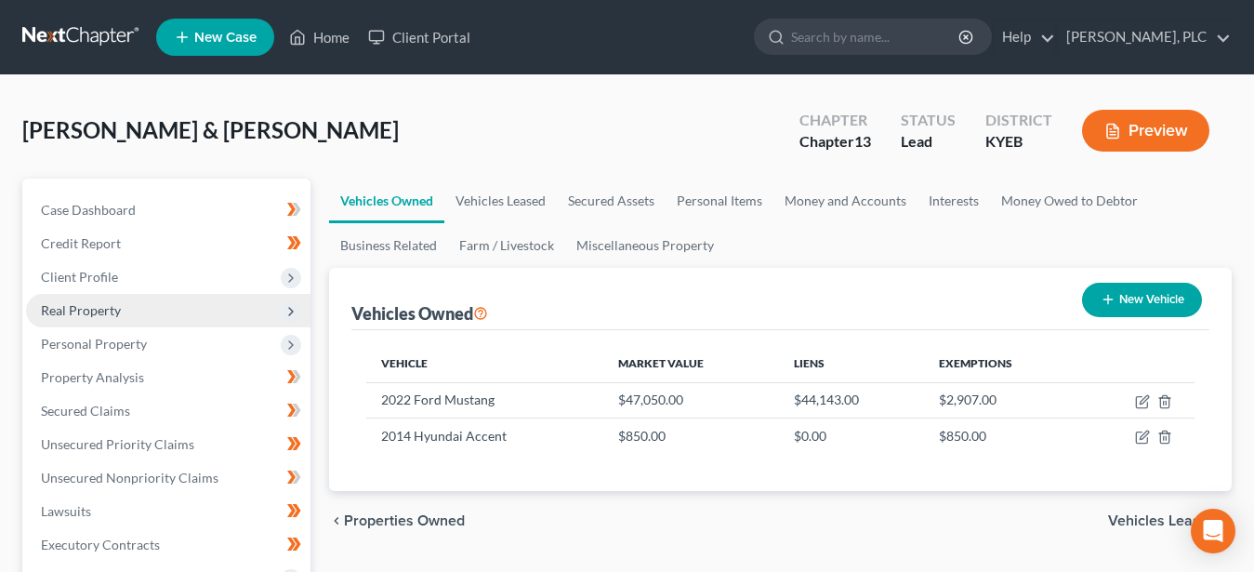
click at [99, 309] on span "Real Property" at bounding box center [81, 310] width 80 height 16
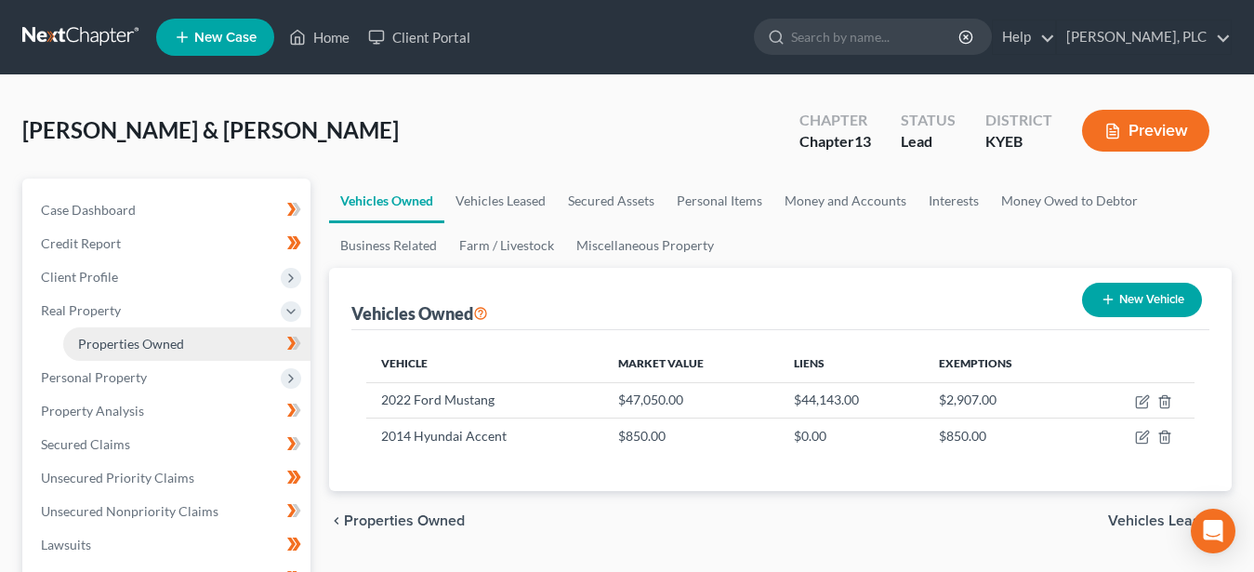
click at [125, 340] on span "Properties Owned" at bounding box center [131, 344] width 106 height 16
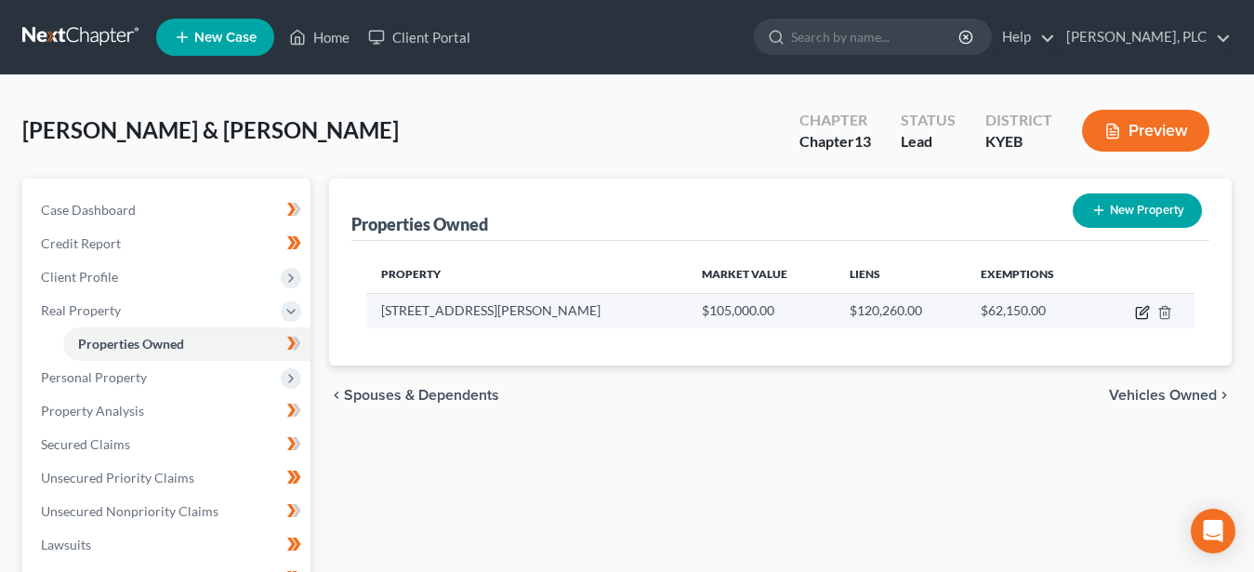
click at [1136, 310] on icon "button" at bounding box center [1141, 313] width 11 height 11
select select "18"
select select "40"
select select "2"
select select "1"
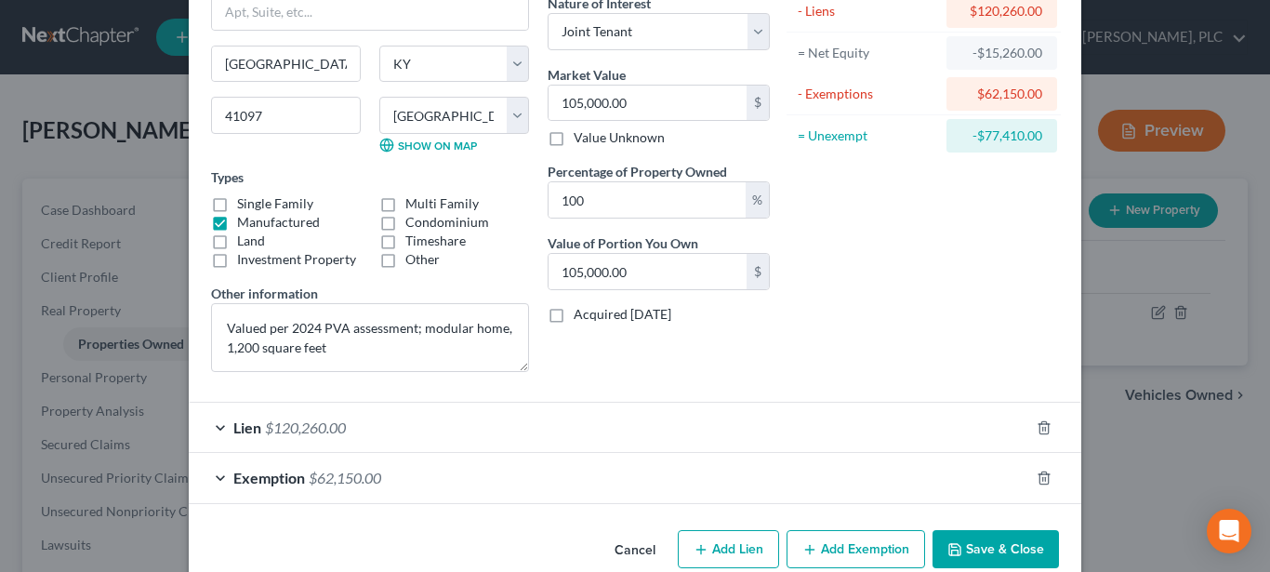
scroll to position [102, 0]
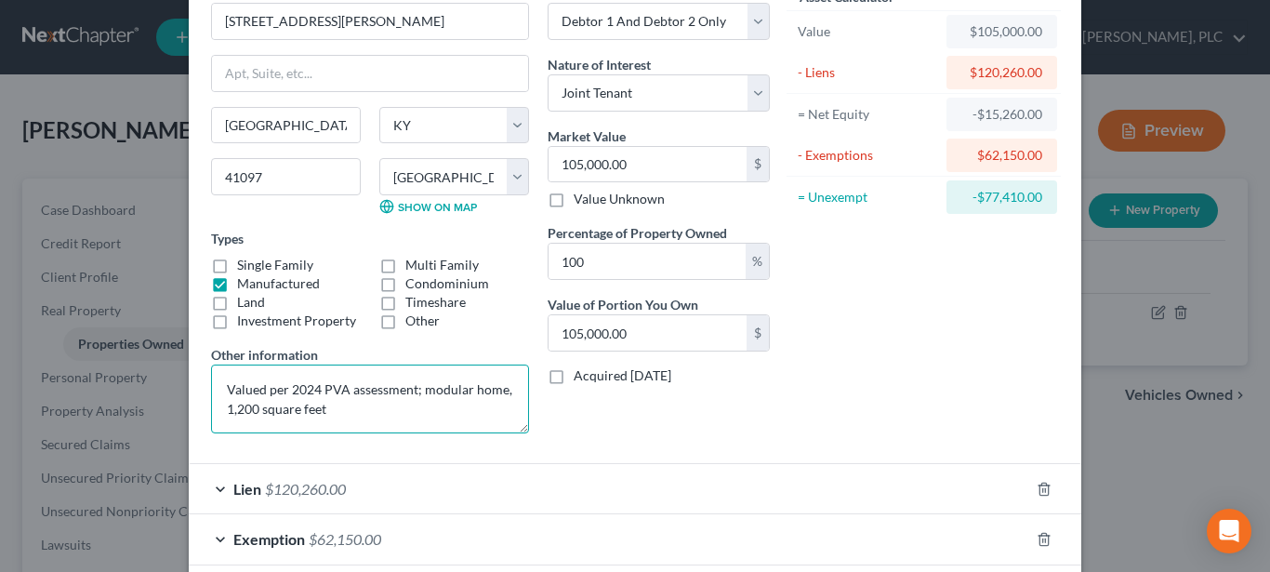
click at [280, 389] on textarea "Valued per 2024 PVA assessment; modular home, 1,200 square feet" at bounding box center [370, 398] width 318 height 69
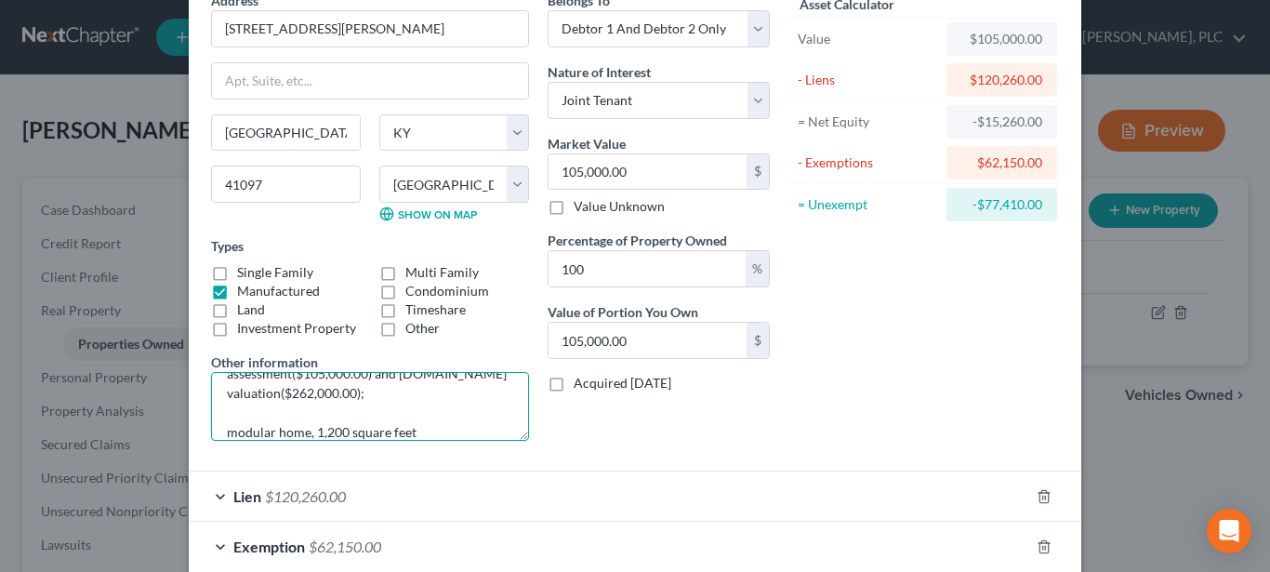
scroll to position [190, 0]
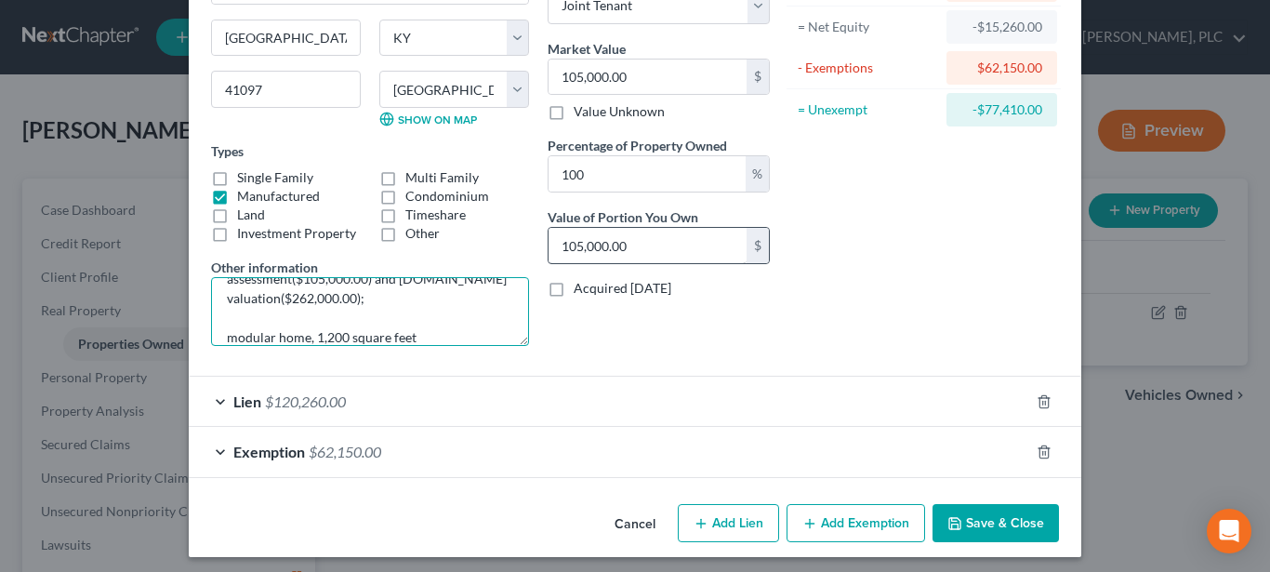
type textarea "Valued per average of 2024 PVA assessment($105,000.00) and Realtor.com valuatio…"
click at [635, 248] on input "105,000.00" at bounding box center [647, 245] width 198 height 35
type input "0.00"
type input "1"
type input "0.02"
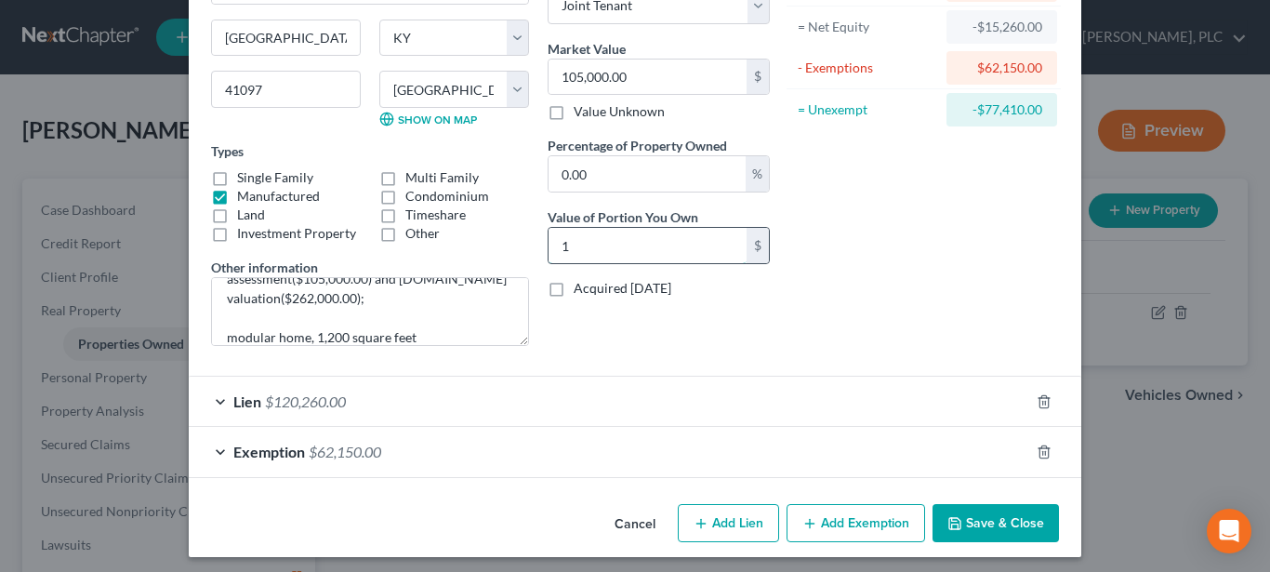
type input "18"
type input "0.17"
type input "183"
type input "1.75"
type input "1,835"
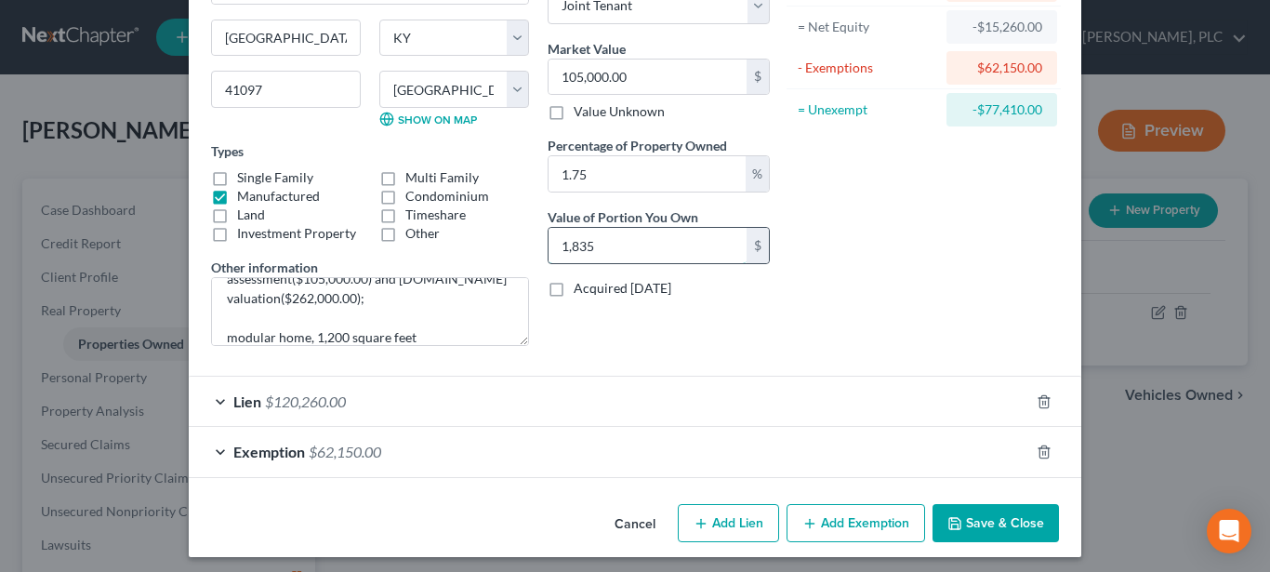
type input "17.48"
type input "18,350"
type input "174.76"
type input "183,500.00"
click at [934, 253] on div "Asset Calculator Value $105,000.00 - Liens $120,260.00 = Net Equity -$15,260.00…" at bounding box center [923, 128] width 289 height 465
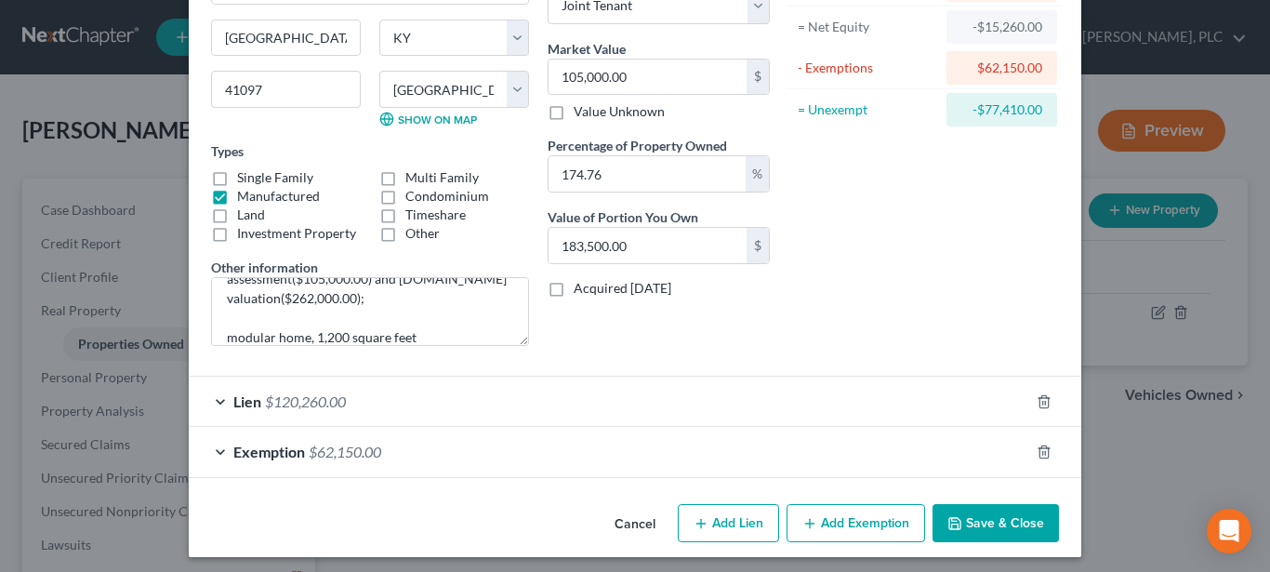
click at [237, 450] on span "Exemption" at bounding box center [269, 451] width 72 height 18
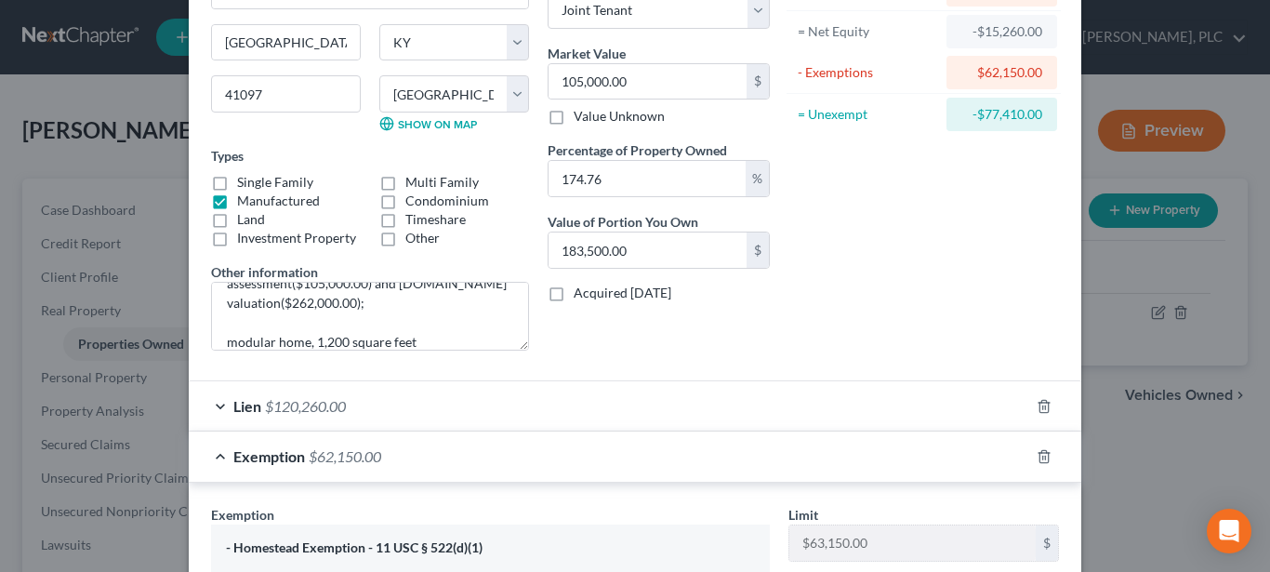
scroll to position [95, 0]
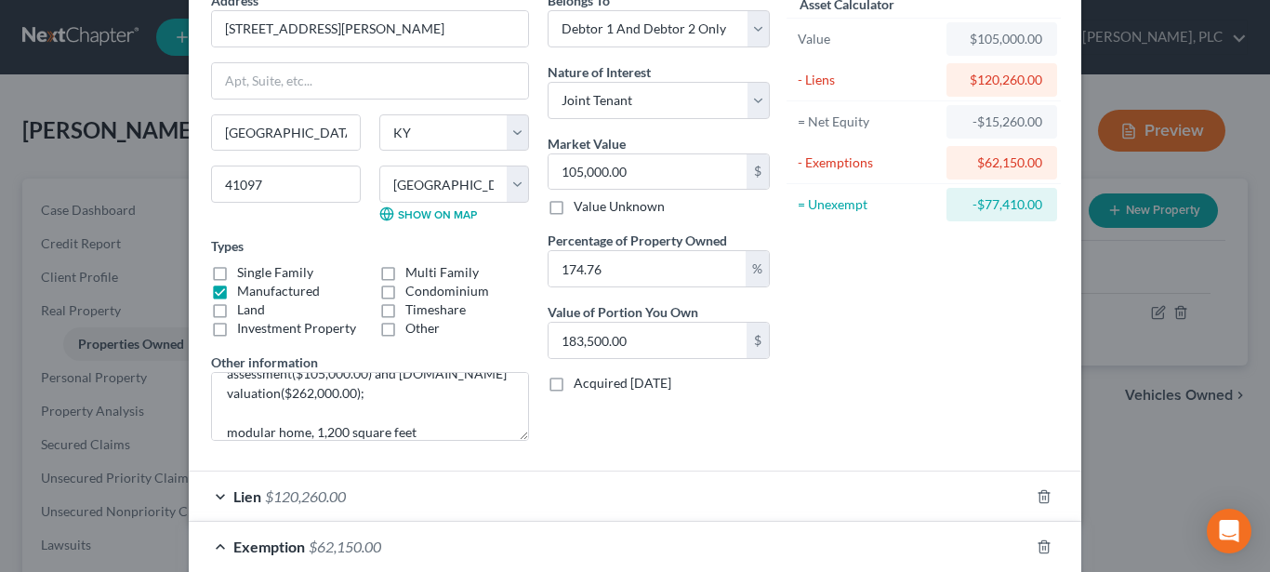
click at [864, 397] on div "Asset Calculator Value $105,000.00 - Liens $120,260.00 = Net Equity -$15,260.00…" at bounding box center [923, 223] width 289 height 465
click at [712, 266] on input "174.76" at bounding box center [646, 268] width 197 height 35
click at [658, 178] on input "105,000.00" at bounding box center [647, 171] width 198 height 35
type input "1"
type input "1.74"
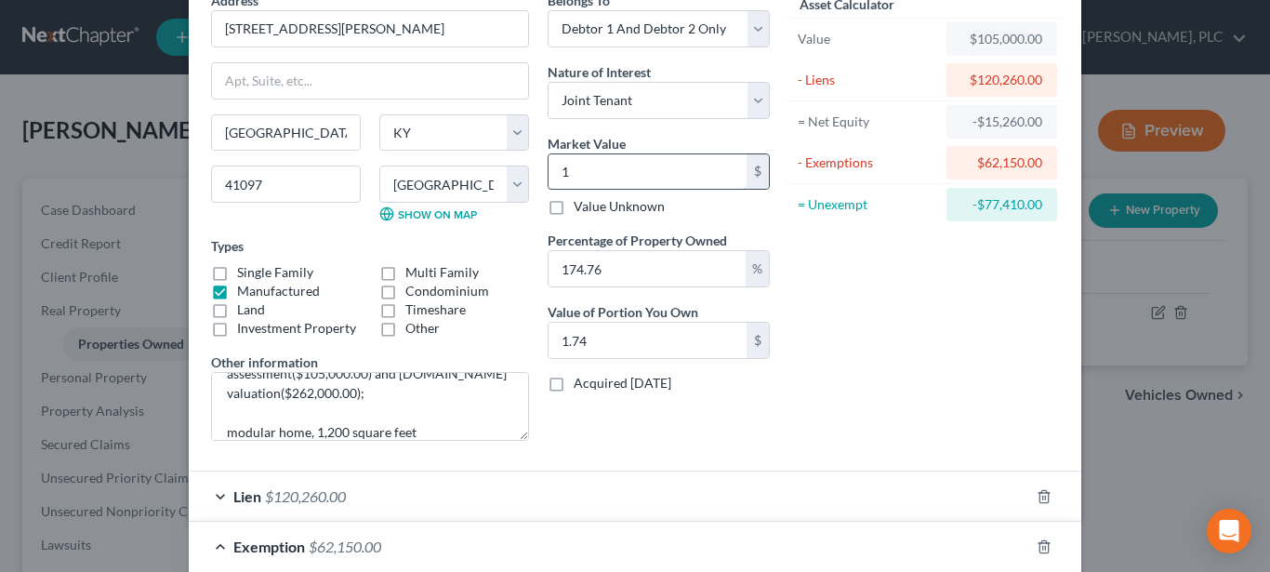
type input "18"
type input "31.45"
type input "183"
type input "319.81"
type input "1835"
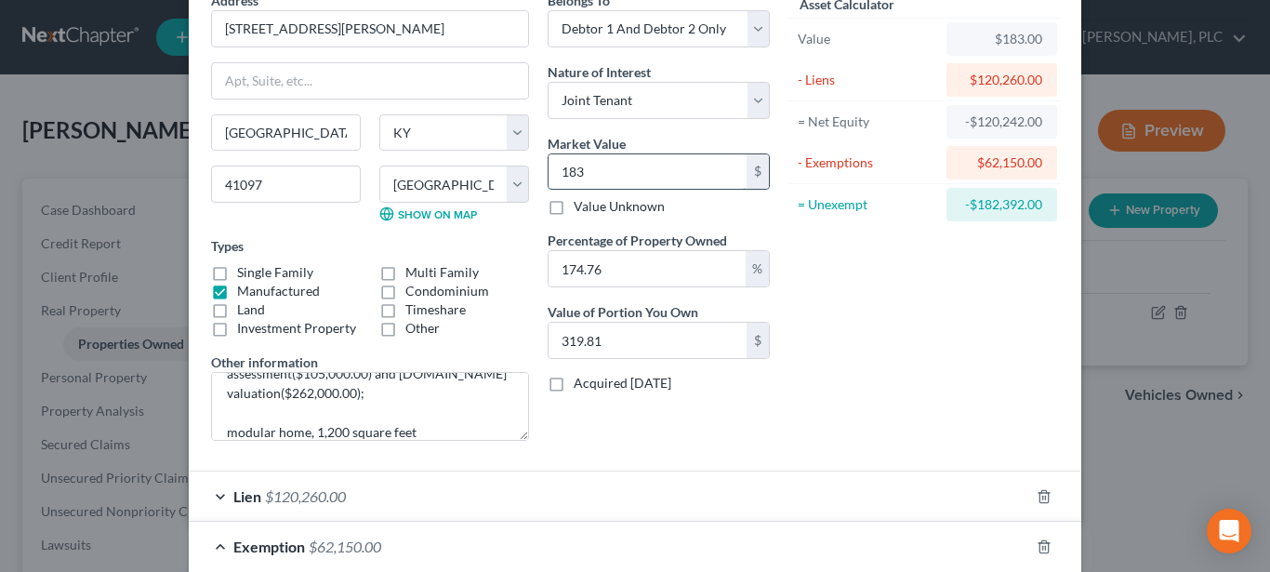
type input "3,206.84"
type input "1,8350"
type input "32,068.46"
type input "18,3500"
type input "320,684.60"
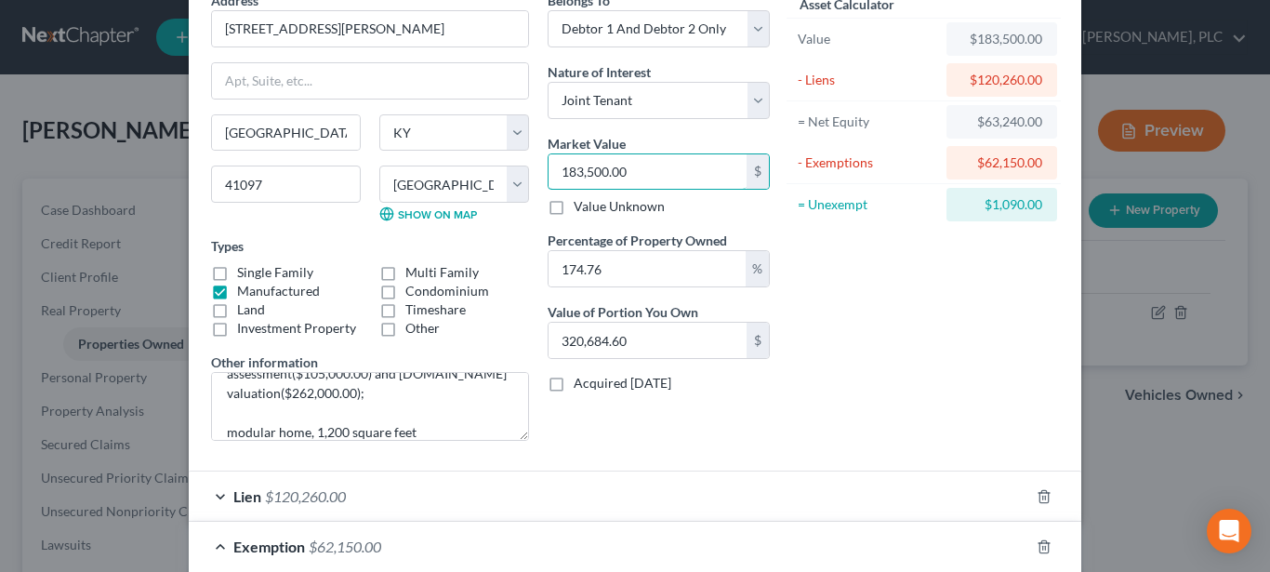
type input "183,500.00"
click at [863, 355] on div "Asset Calculator Value $183,500.00 - Liens $120,260.00 = Net Equity $63,240.00 …" at bounding box center [923, 223] width 289 height 465
click at [647, 273] on input "174.76" at bounding box center [646, 268] width 197 height 35
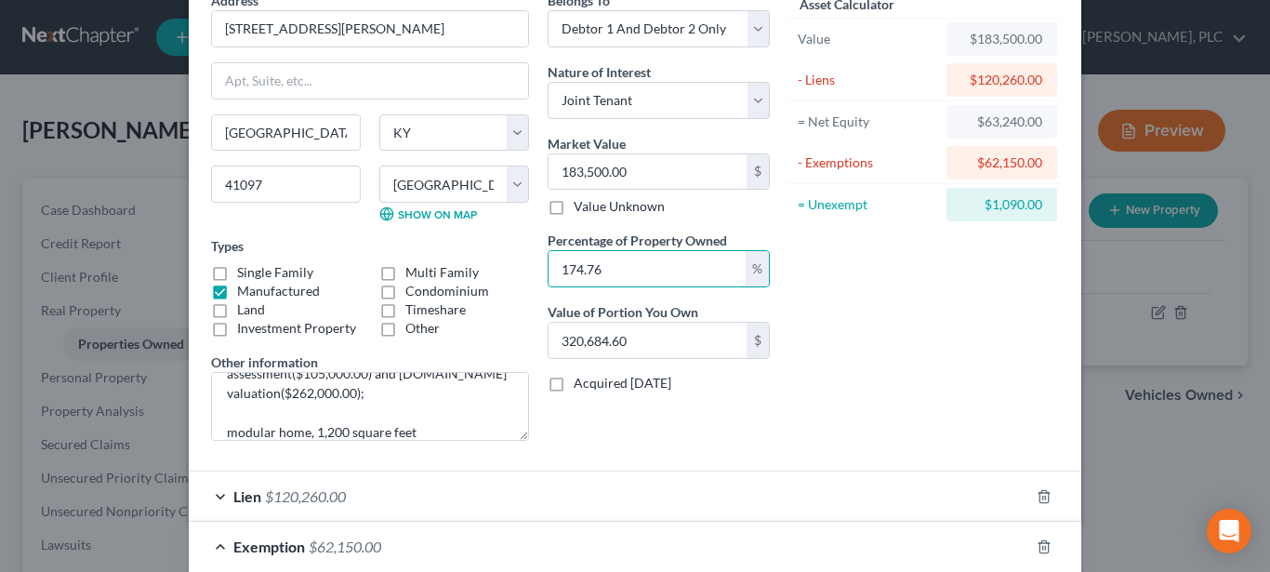
drag, startPoint x: 647, startPoint y: 273, endPoint x: 426, endPoint y: 252, distance: 222.3
click at [548, 253] on input "174.76" at bounding box center [646, 268] width 197 height 35
type input "1"
type input "1,835.00"
type input "10"
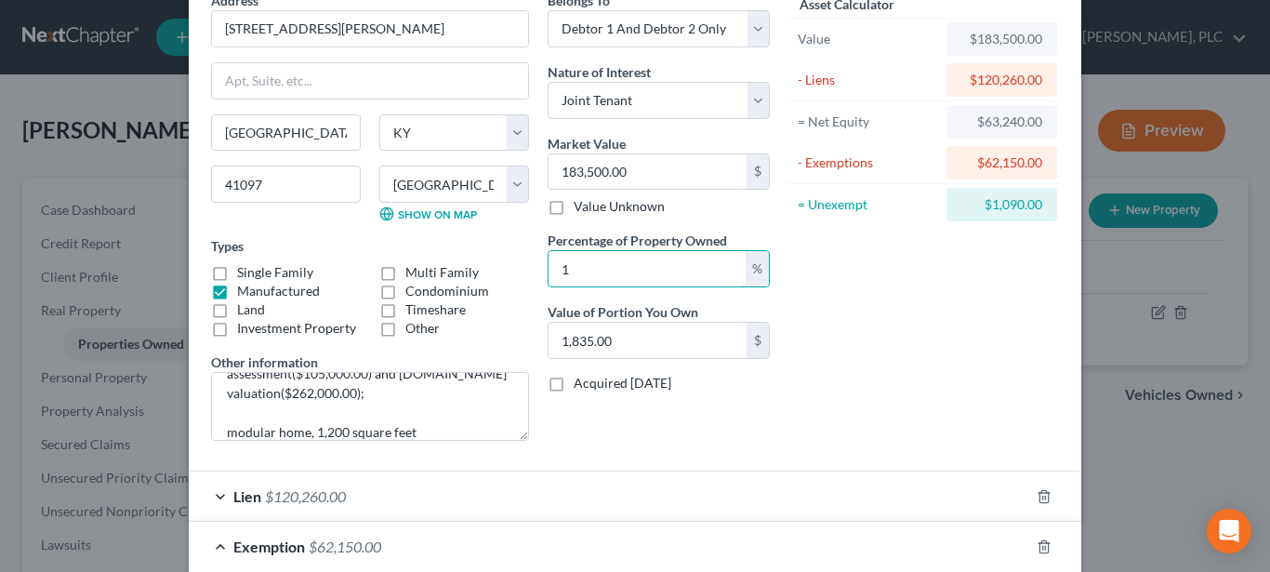
type input "18,350.00"
type input "100"
type input "183,500.00"
type input "100"
click at [847, 390] on div "Asset Calculator Value $183,500.00 - Liens $120,260.00 = Net Equity $63,240.00 …" at bounding box center [923, 223] width 289 height 465
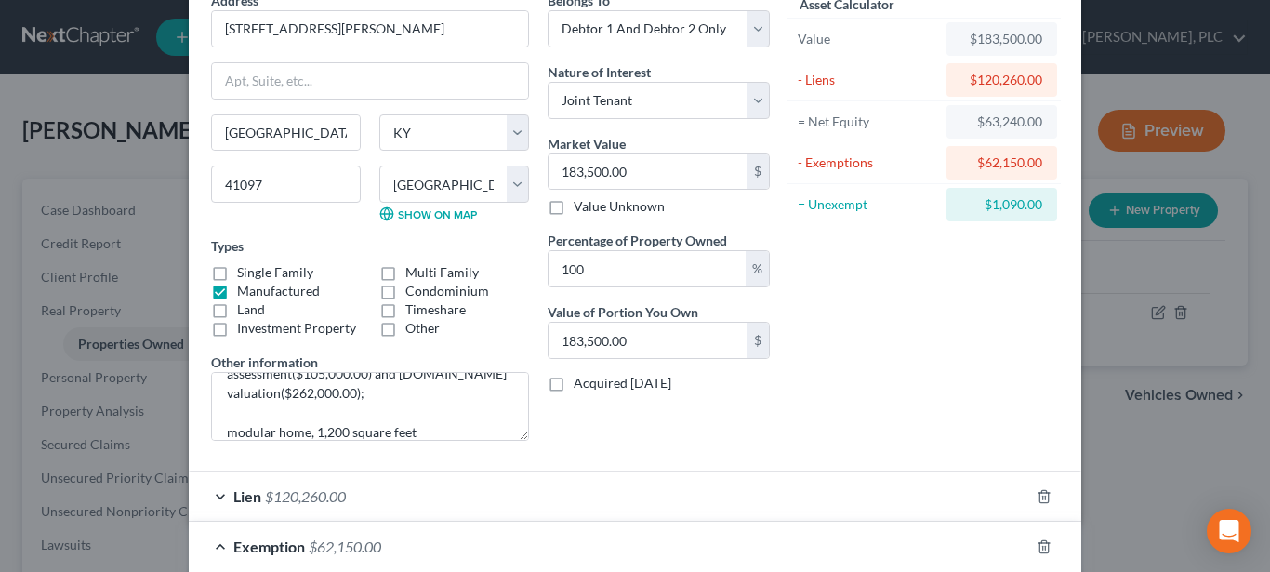
scroll to position [0, 0]
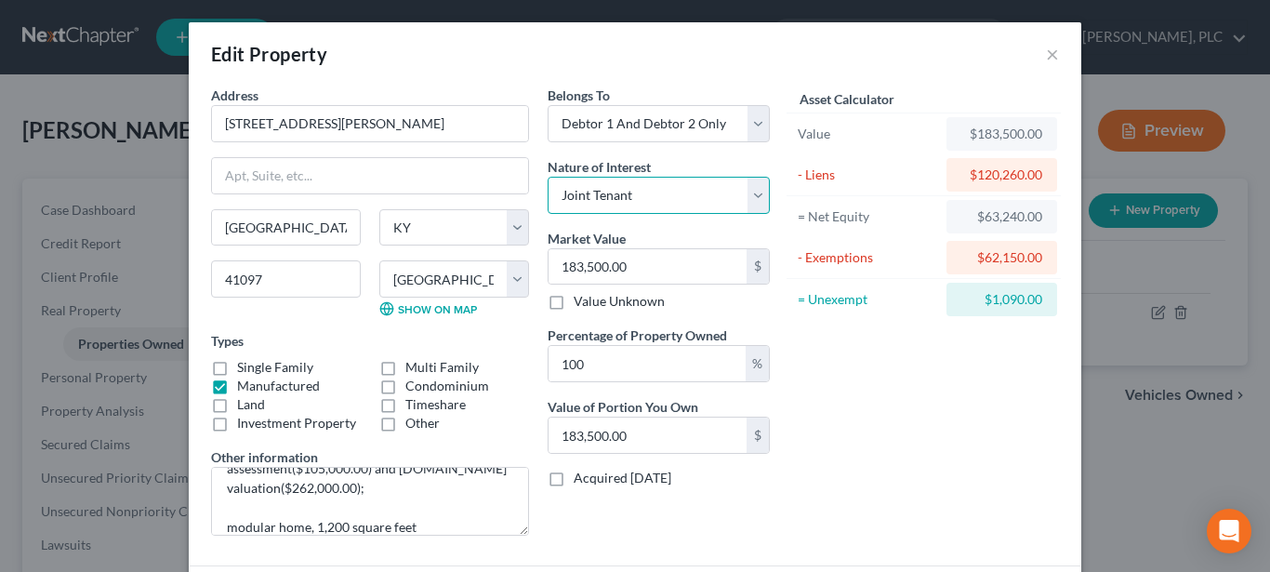
click at [548, 177] on select "Select Fee Simple Joint Tenant Life Estate Equitable Interest Future Interest T…" at bounding box center [659, 195] width 222 height 37
select select "5"
click option "Tenancy By The Entireties" at bounding box center [0, 0] width 0 height 0
click at [831, 336] on div "Asset Calculator Value $183,500.00 - Liens $120,260.00 = Net Equity $63,240.00 …" at bounding box center [923, 318] width 289 height 465
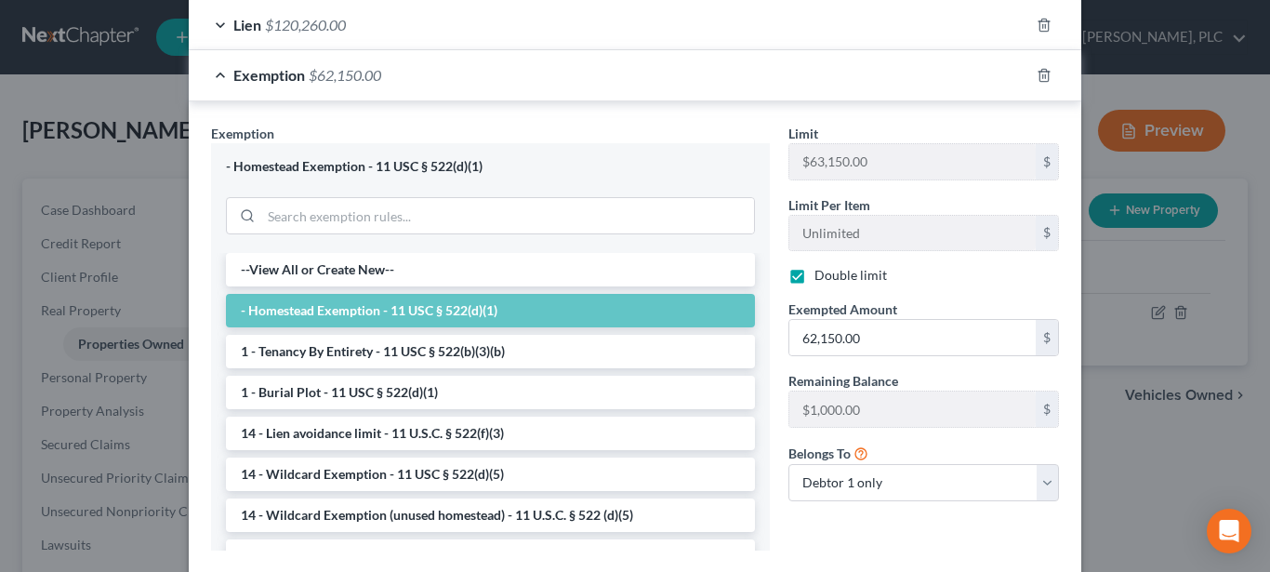
scroll to position [583, 0]
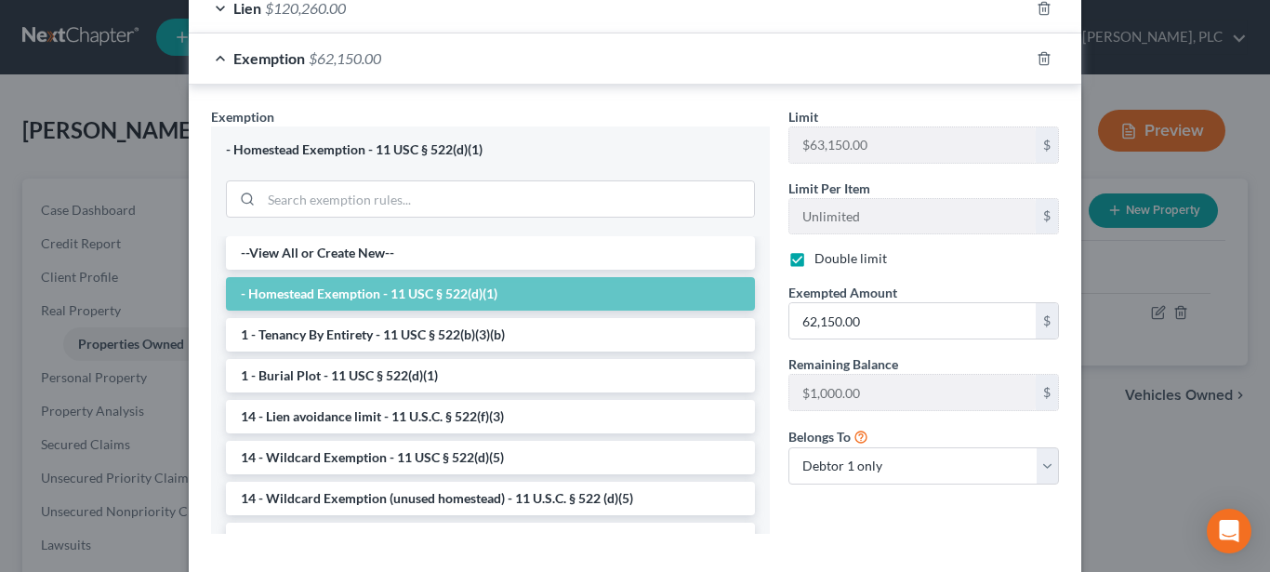
click at [814, 253] on label "Double limit" at bounding box center [850, 258] width 73 height 19
click at [822, 253] on input "Double limit" at bounding box center [828, 255] width 12 height 12
click at [814, 258] on label "Double limit" at bounding box center [850, 258] width 73 height 19
click at [822, 258] on input "Double limit" at bounding box center [828, 255] width 12 height 12
checkbox input "true"
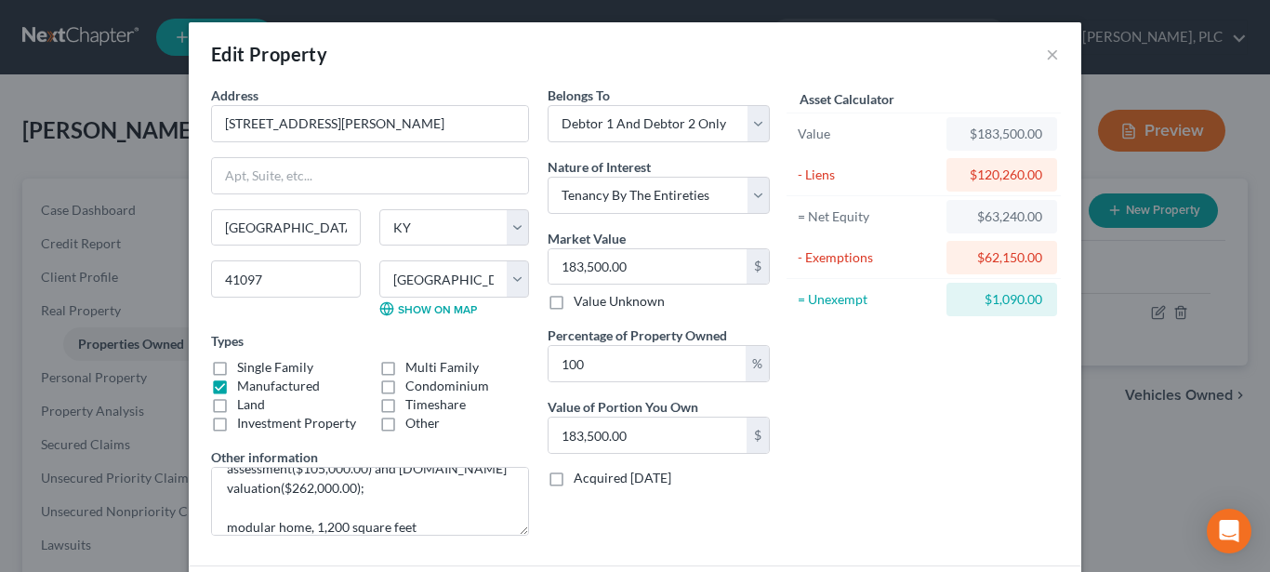
scroll to position [95, 0]
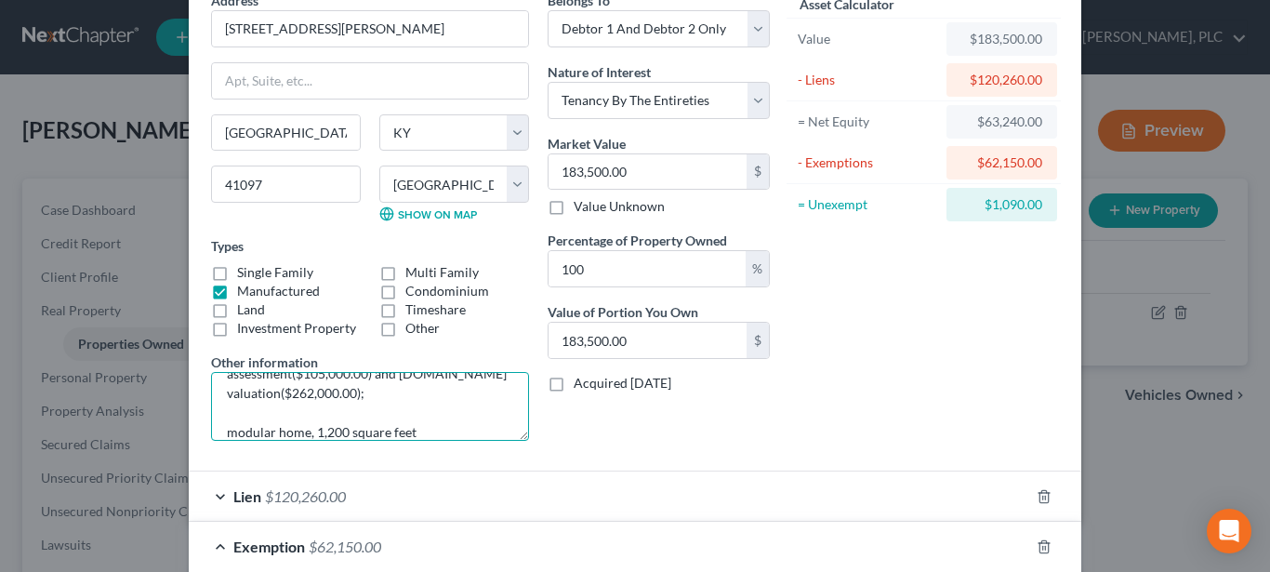
click at [425, 426] on textarea "Valued per average of 2024 PVA assessment($105,000.00) and Realtor.com valuatio…" at bounding box center [370, 406] width 318 height 69
click at [389, 397] on textarea "Valued per average of 2024 PVA assessment($105,000.00) and Realtor.com valuatio…" at bounding box center [370, 406] width 318 height 69
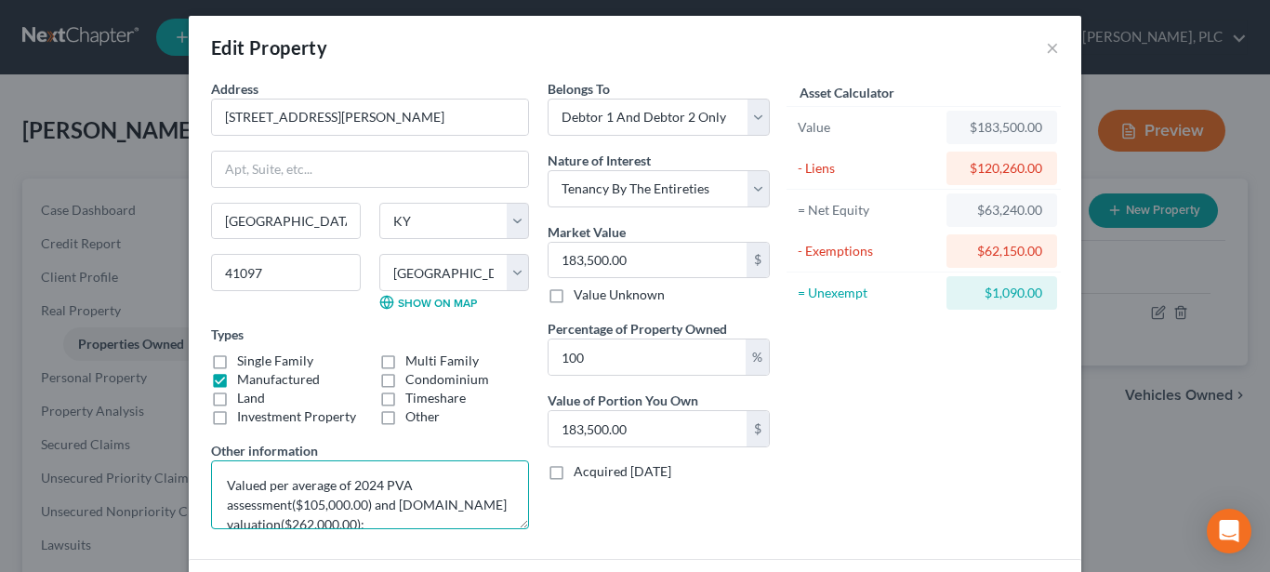
scroll to position [0, 0]
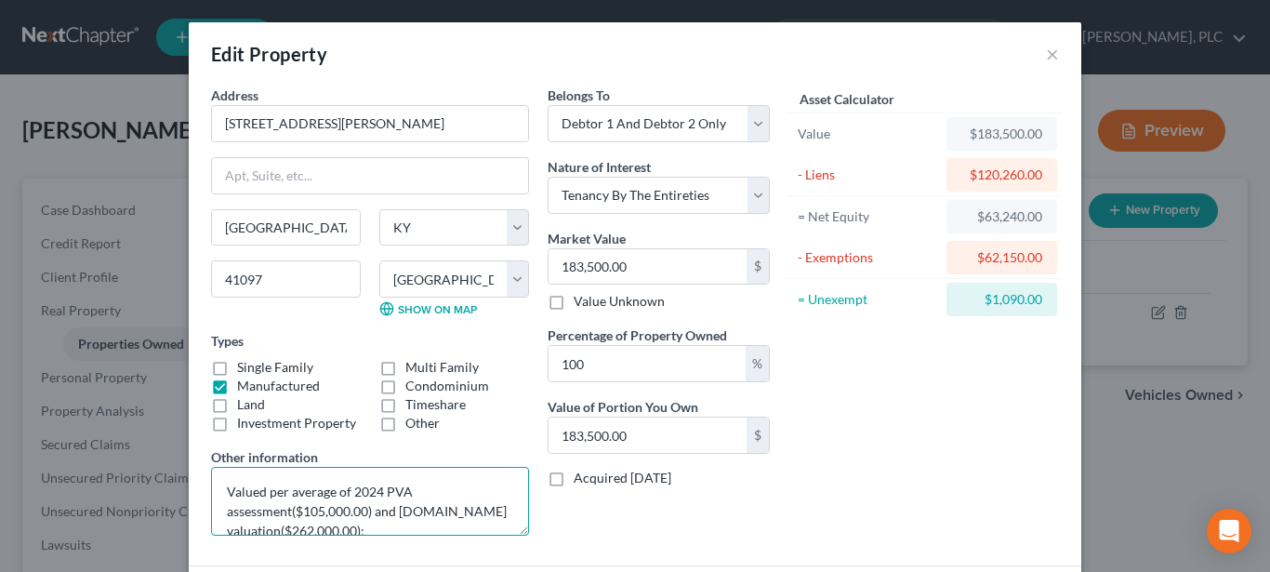
click at [218, 476] on textarea "Valued per average of 2024 PVA assessment($105,000.00) and Realtor.com valuatio…" at bounding box center [370, 501] width 318 height 69
type textarea "Valued per average of 2024 PVA assessment($105,000.00) and Realtor.com valuatio…"
click at [896, 442] on div "Asset Calculator Value $183,500.00 - Liens $120,260.00 = Net Equity $63,240.00 …" at bounding box center [923, 318] width 289 height 465
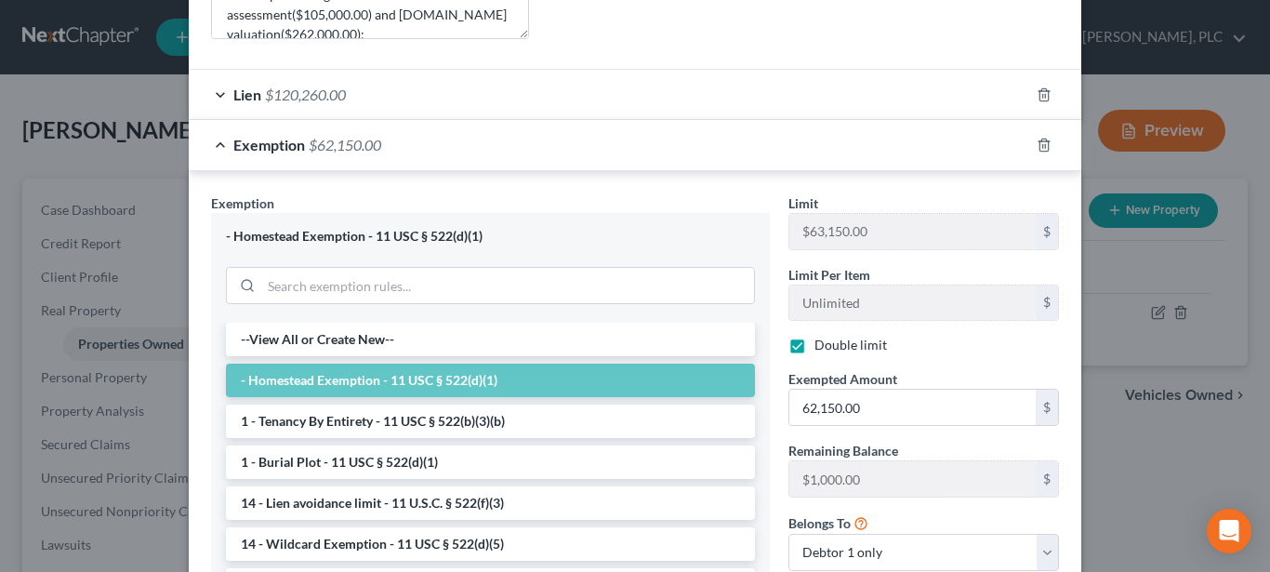
scroll to position [569, 0]
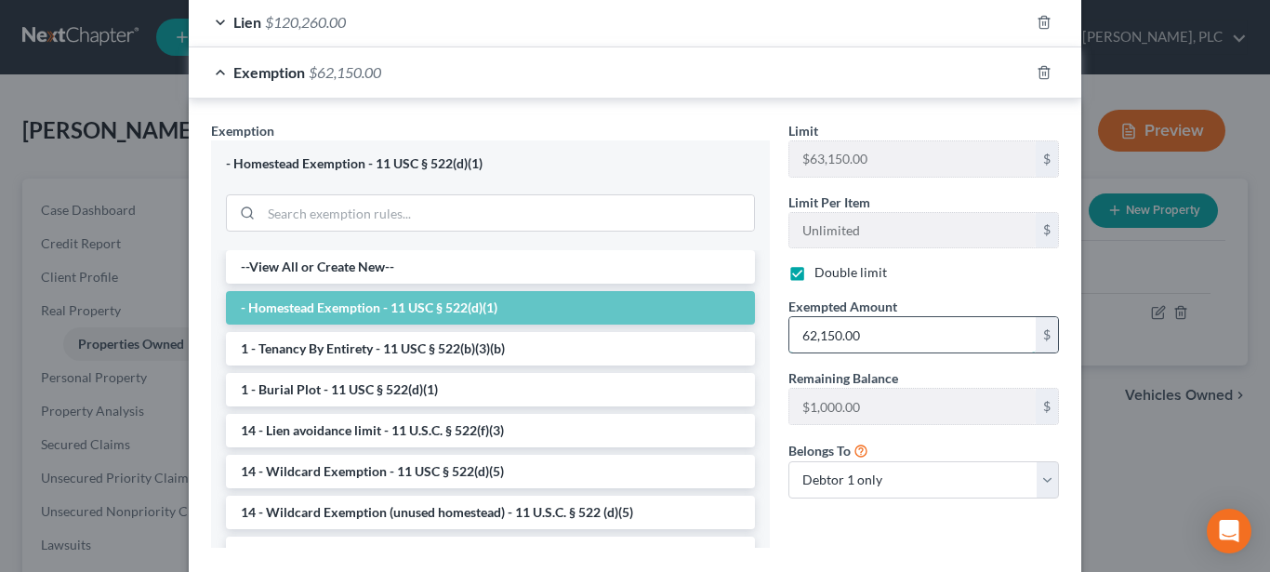
click at [805, 341] on input "62,150.00" at bounding box center [912, 334] width 246 height 35
click at [919, 285] on div "Limit $63,150.00 $ Limit Per Item Unlimited $ Double limit Exempted Amount * 62…" at bounding box center [923, 317] width 289 height 392
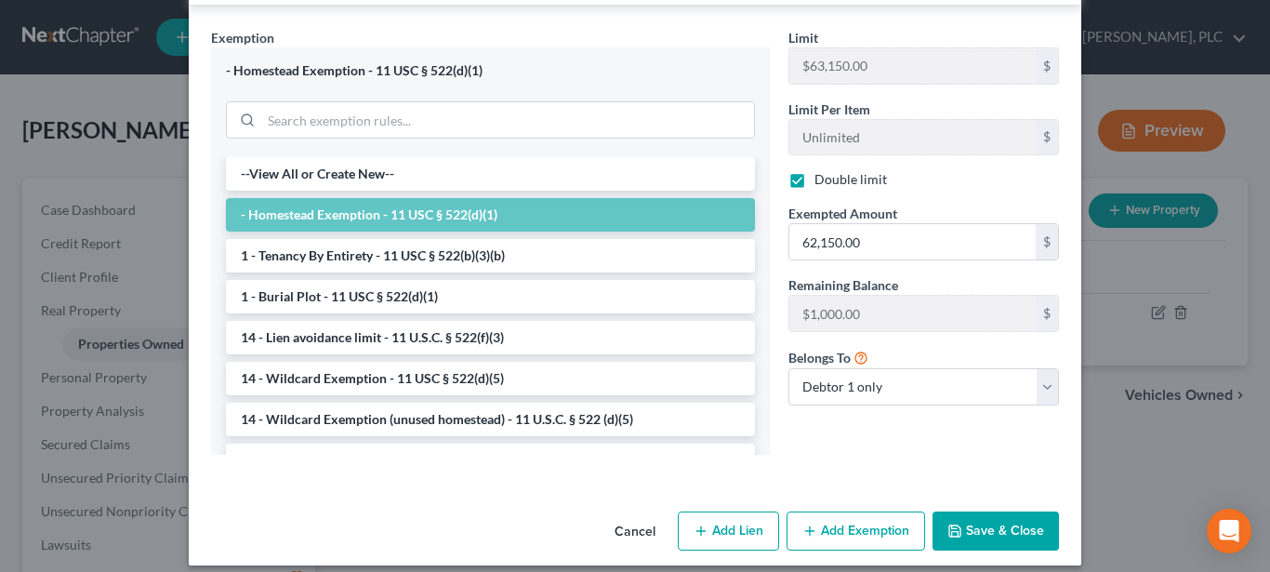
scroll to position [678, 0]
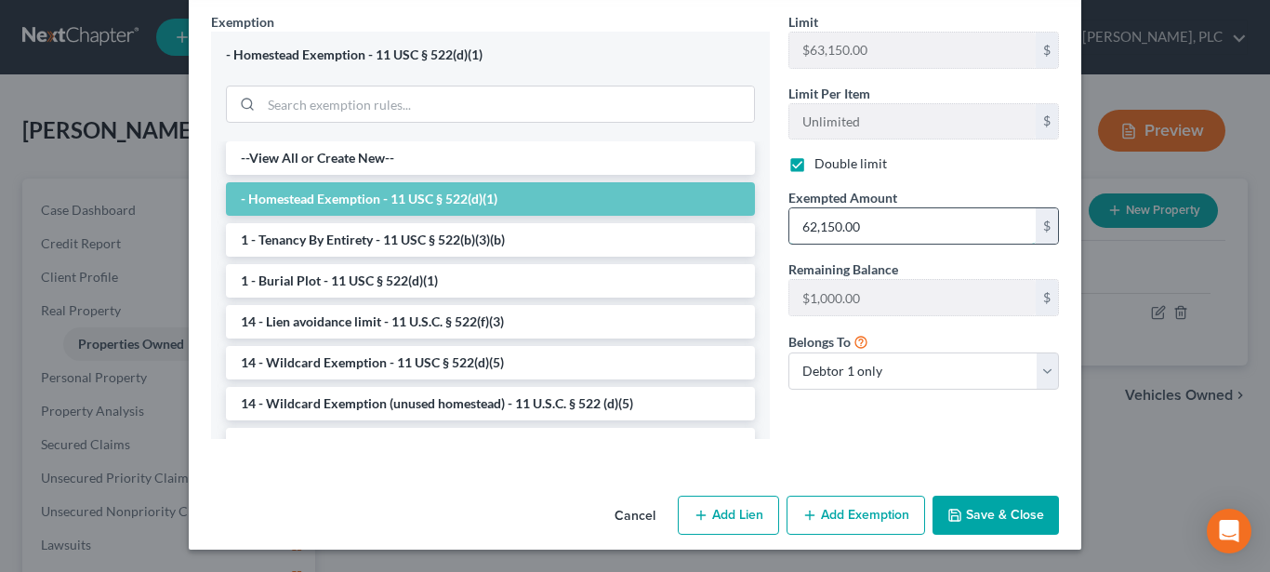
click at [806, 228] on input "62,150.00" at bounding box center [912, 225] width 246 height 35
click at [805, 229] on input "62,150.00" at bounding box center [912, 225] width 246 height 35
type input "61,150.00"
click at [814, 445] on div "Limit $63,150.00 $ Limit Per Item Unlimited $ Double limit Exempted Amount * 61…" at bounding box center [923, 233] width 289 height 442
click at [1016, 510] on button "Save & Close" at bounding box center [995, 514] width 126 height 39
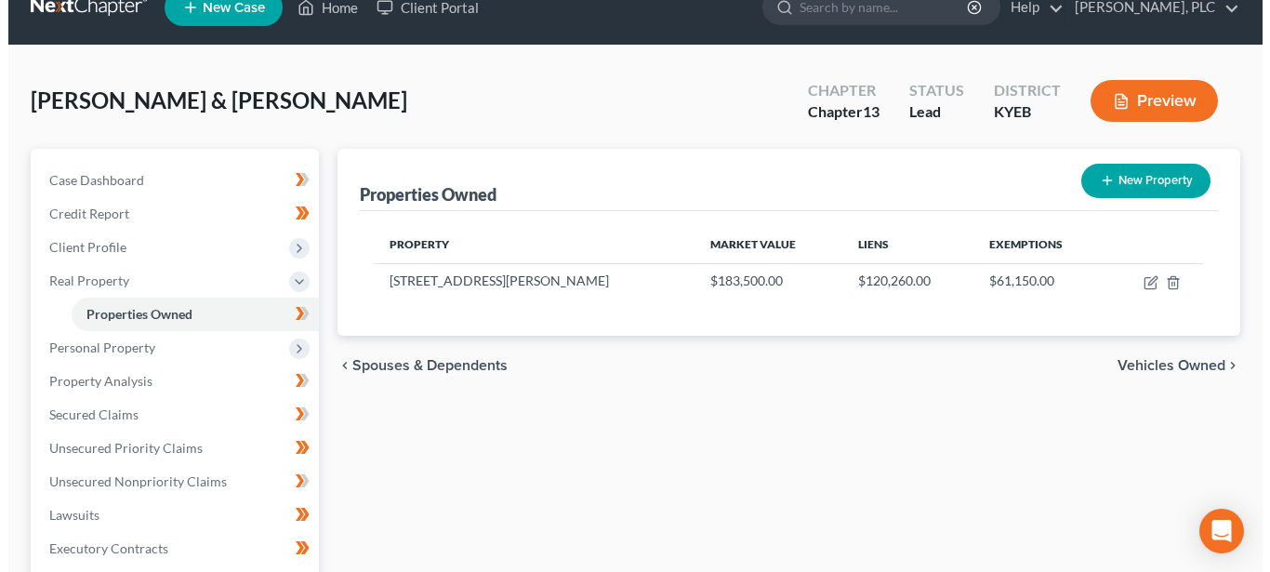
scroll to position [0, 0]
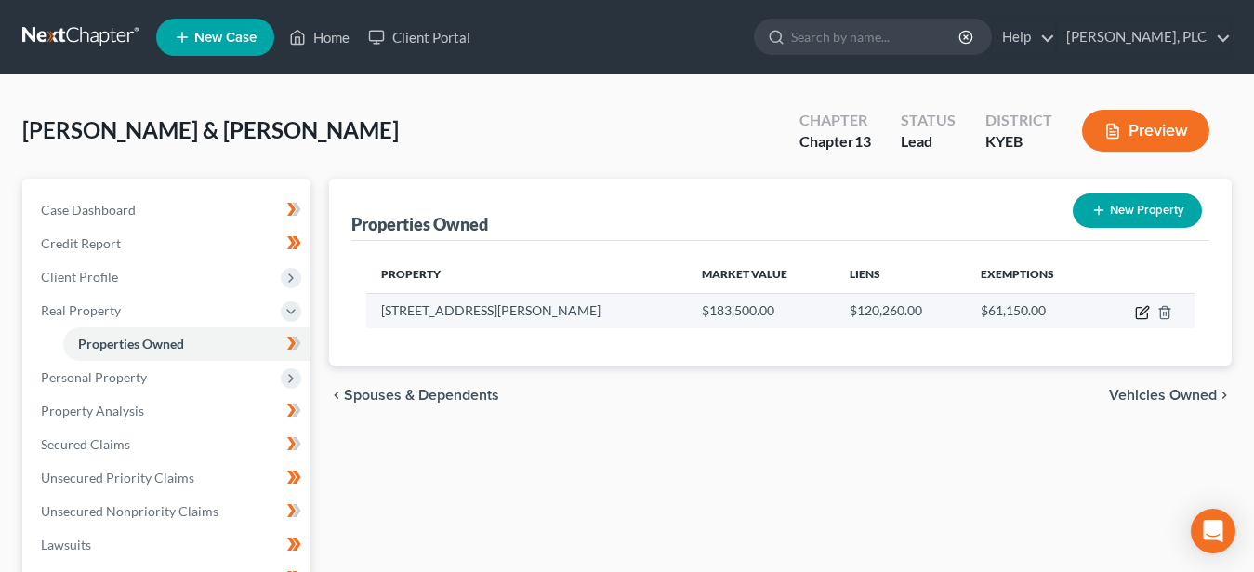
click at [1142, 309] on icon "button" at bounding box center [1142, 312] width 15 height 15
select select "18"
select select "40"
select select "2"
select select "5"
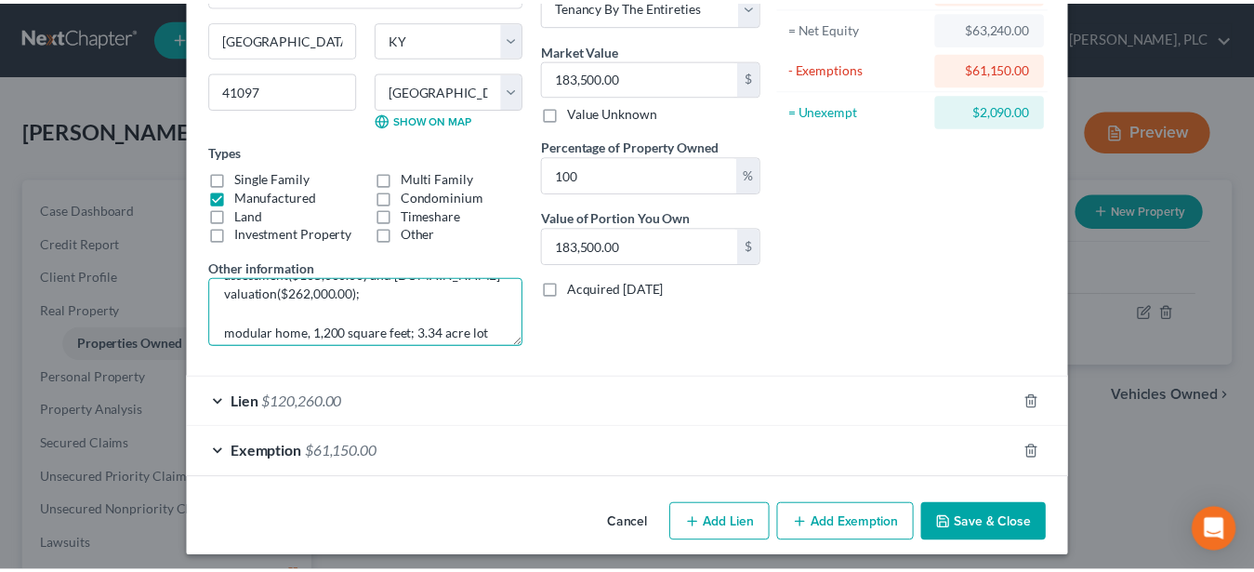
scroll to position [59, 0]
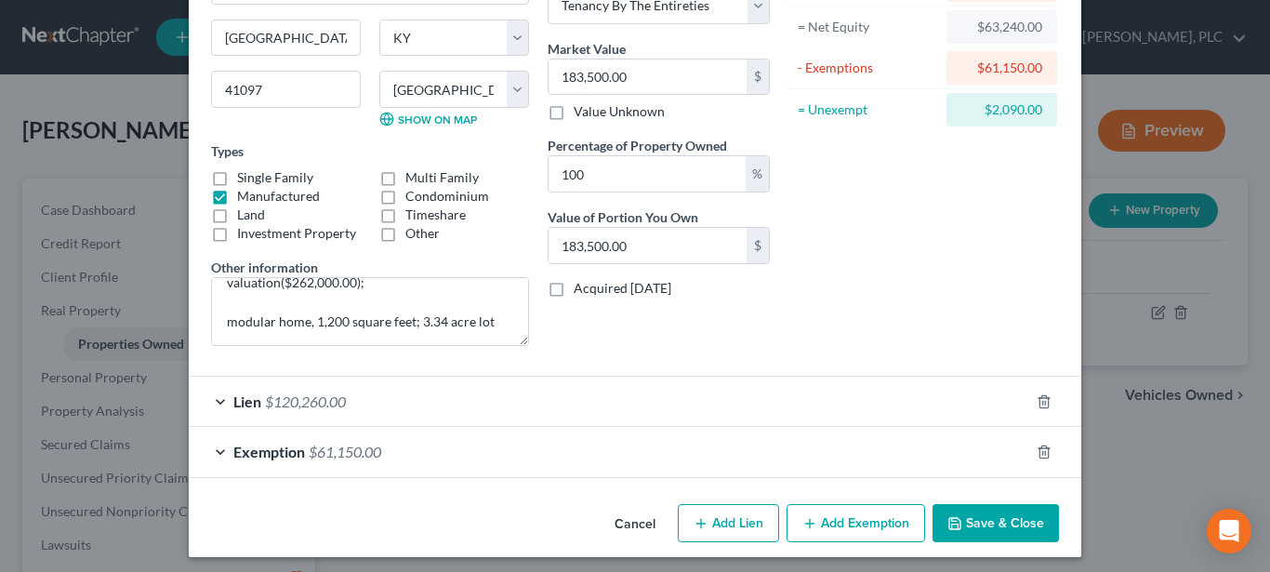
click at [1026, 522] on button "Save & Close" at bounding box center [995, 523] width 126 height 39
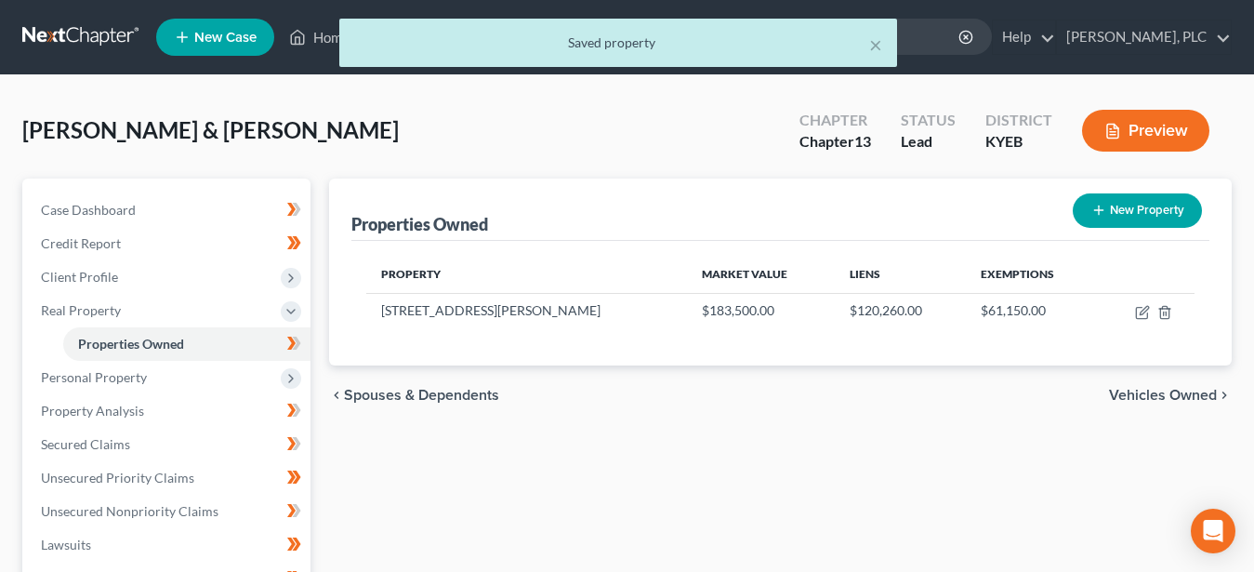
click at [1190, 128] on button "Preview" at bounding box center [1145, 131] width 127 height 42
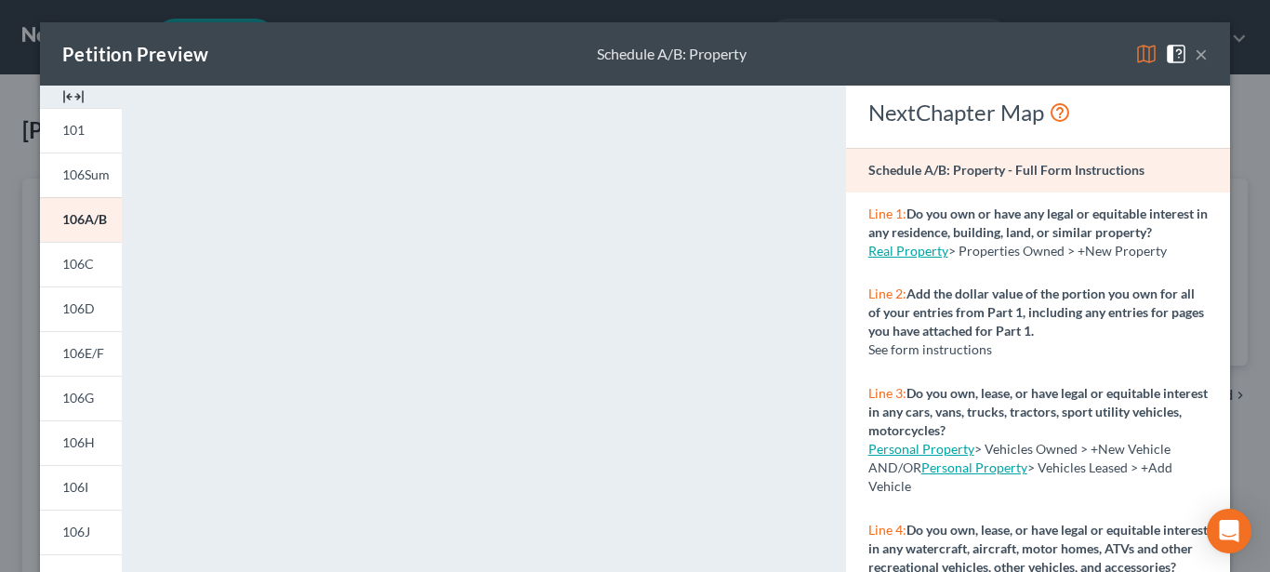
click at [1195, 59] on button "×" at bounding box center [1201, 54] width 13 height 22
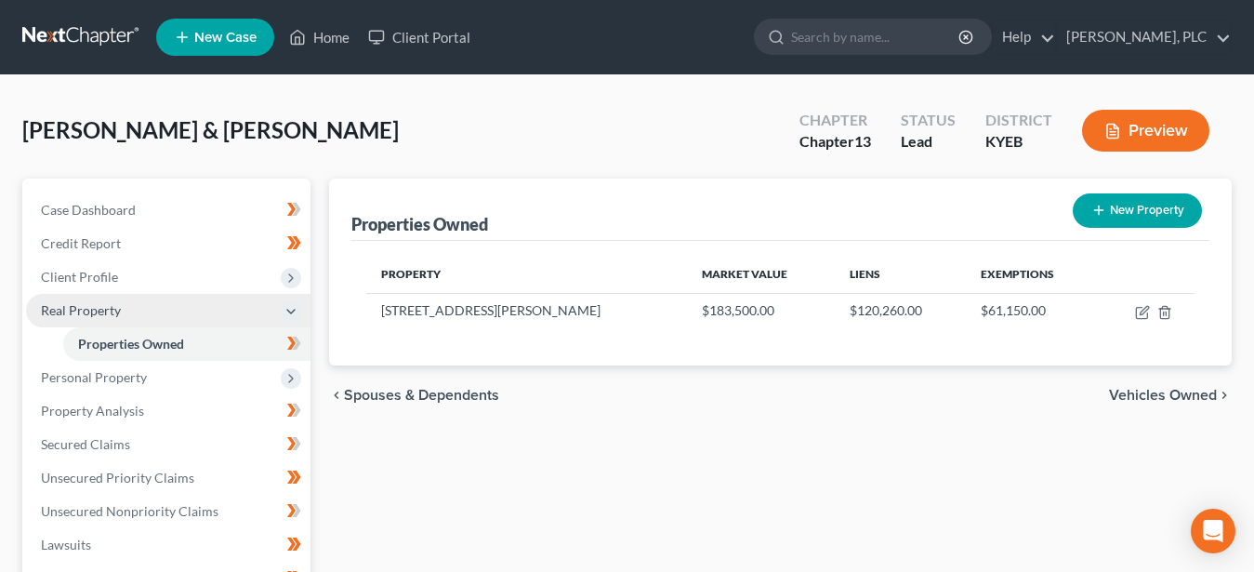
click at [86, 310] on span "Real Property" at bounding box center [81, 310] width 80 height 16
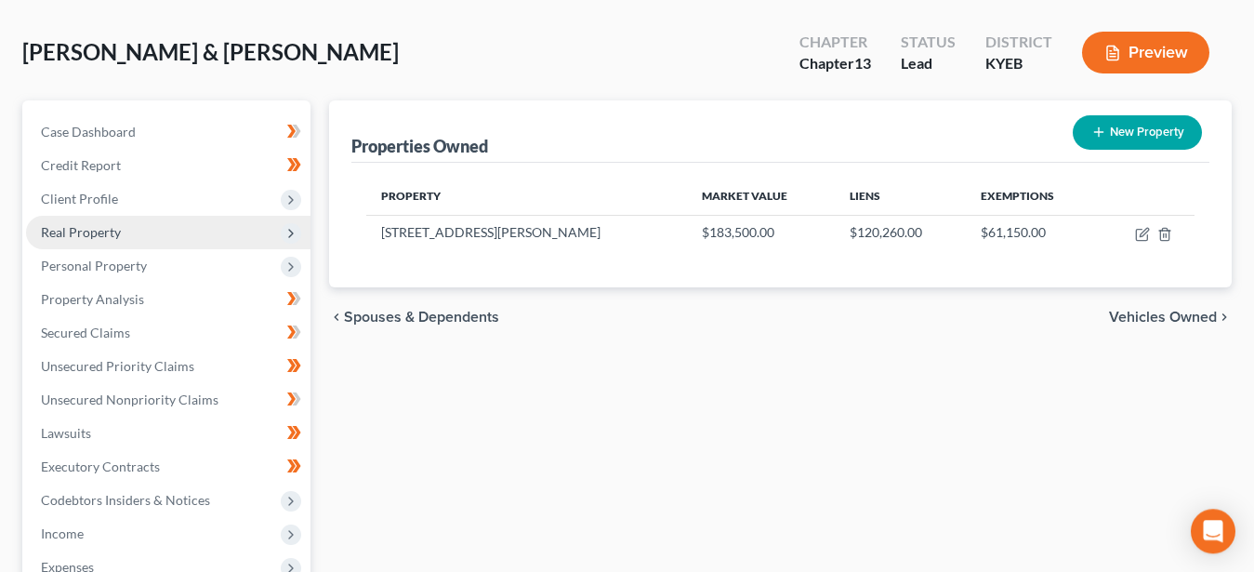
scroll to position [190, 0]
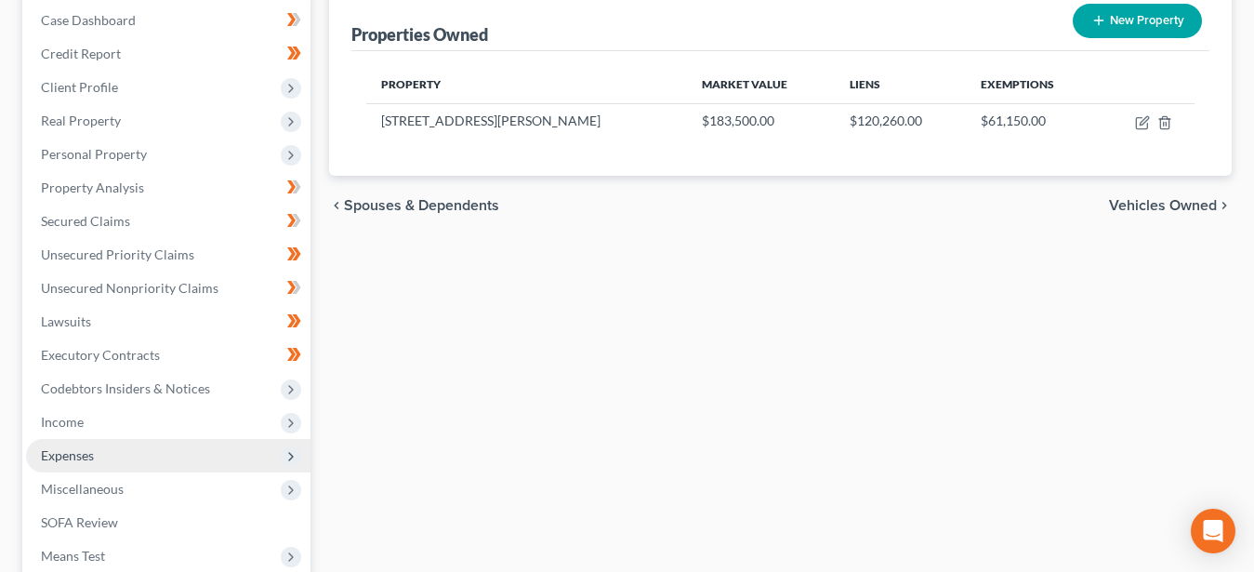
click at [85, 452] on span "Expenses" at bounding box center [67, 455] width 53 height 16
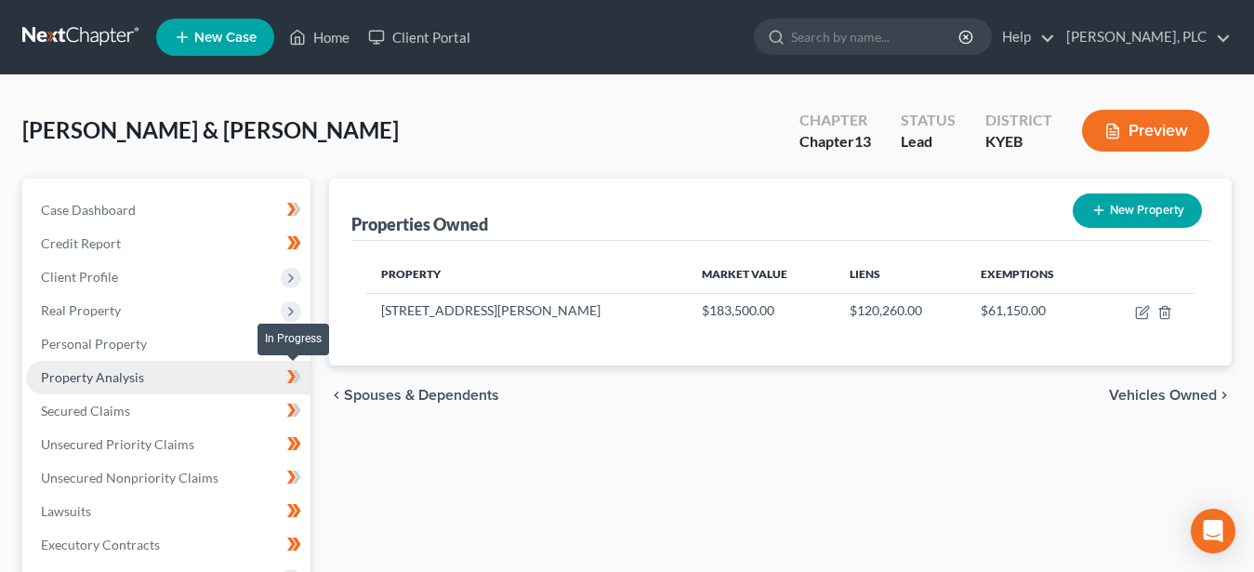
scroll to position [379, 0]
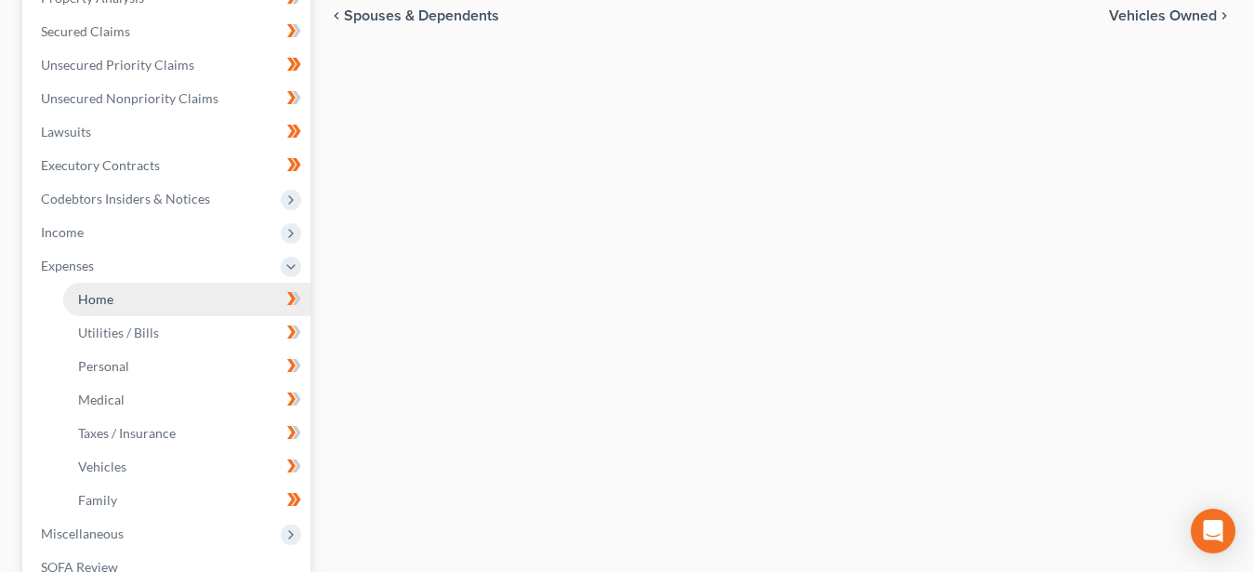
click at [96, 295] on span "Home" at bounding box center [95, 299] width 35 height 16
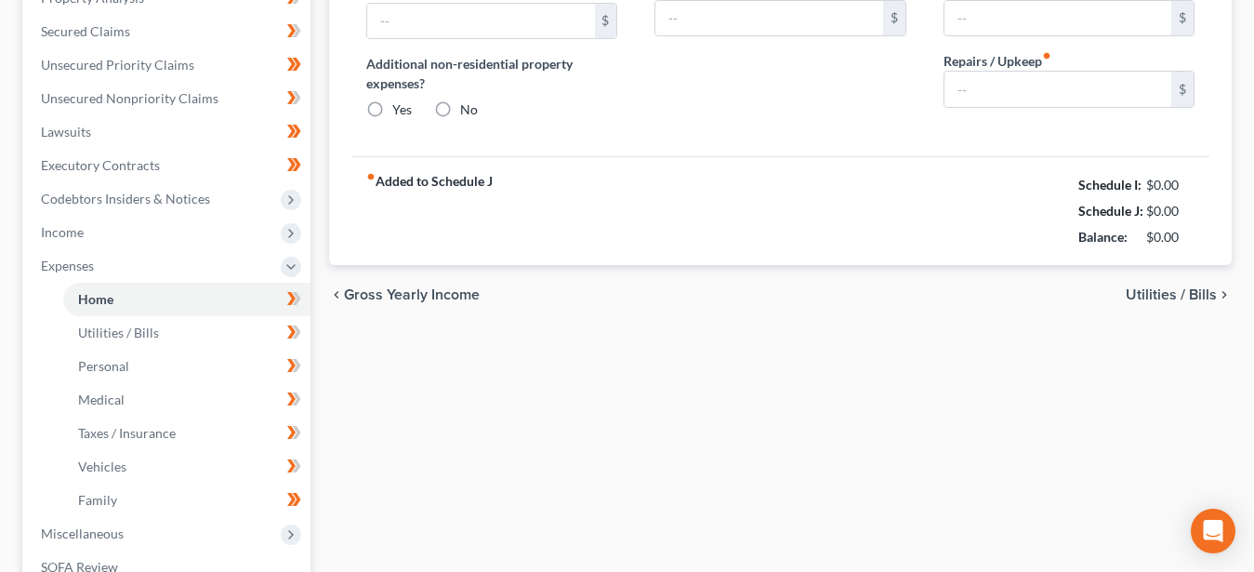
type input "950.00"
type input "0.00"
radio input "true"
type input "100.00"
type input "0.00"
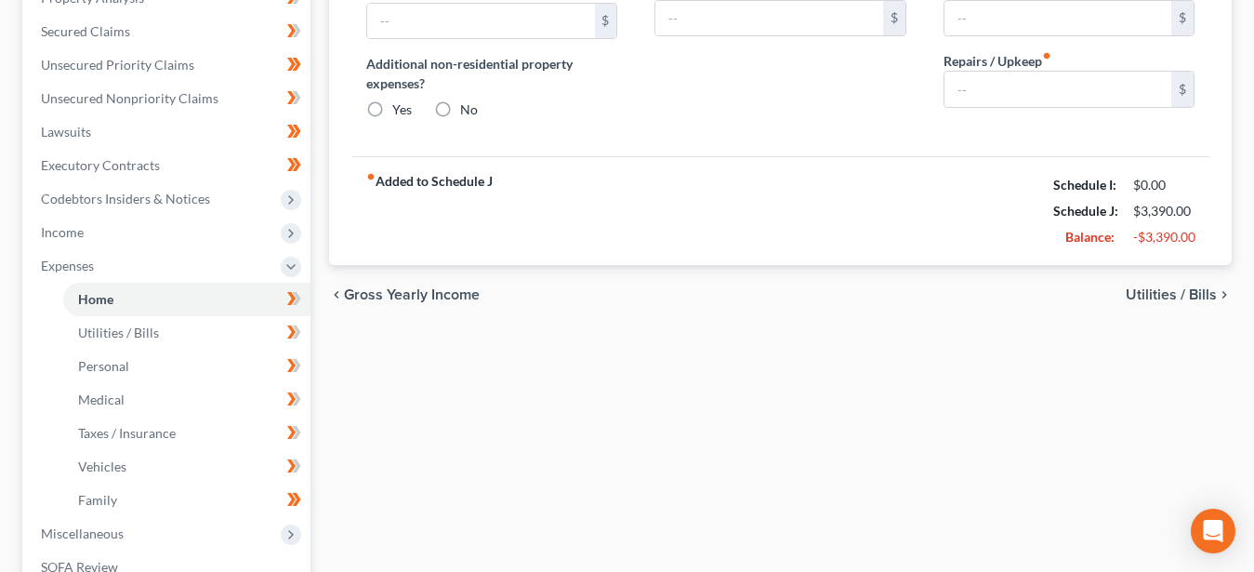
type input "0.00"
type input "50.00"
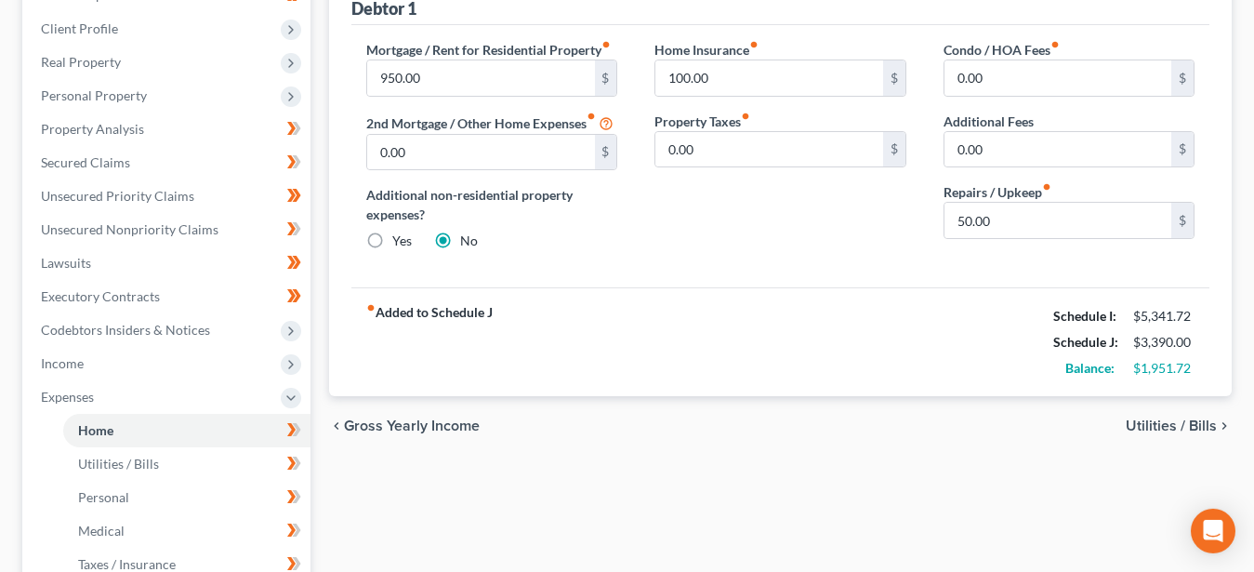
scroll to position [284, 0]
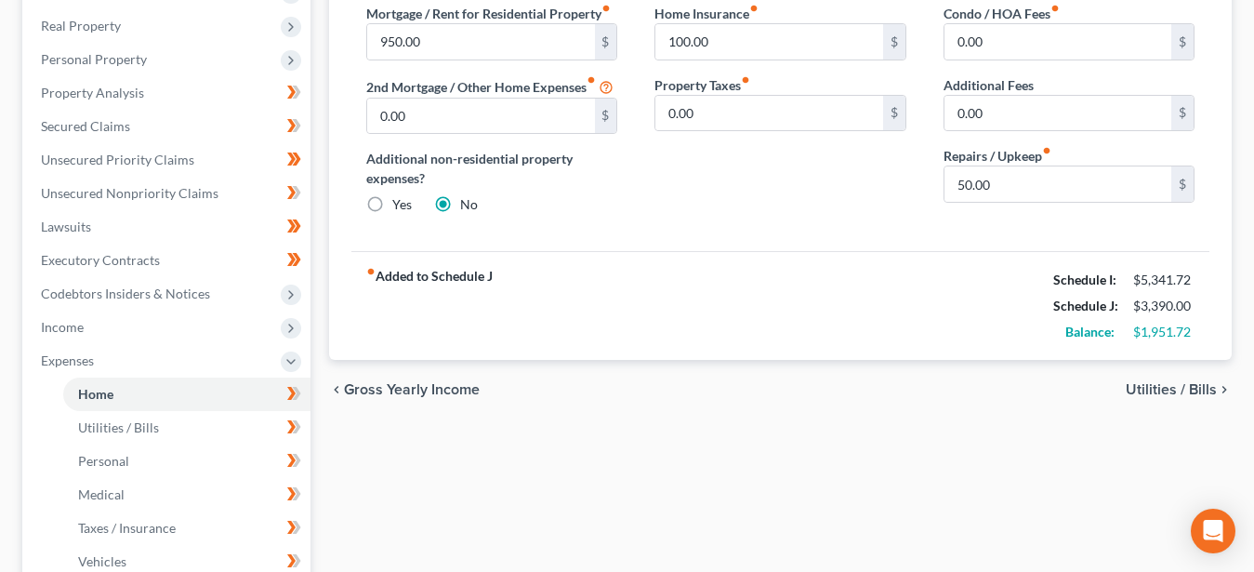
click at [1160, 389] on span "Utilities / Bills" at bounding box center [1171, 389] width 91 height 15
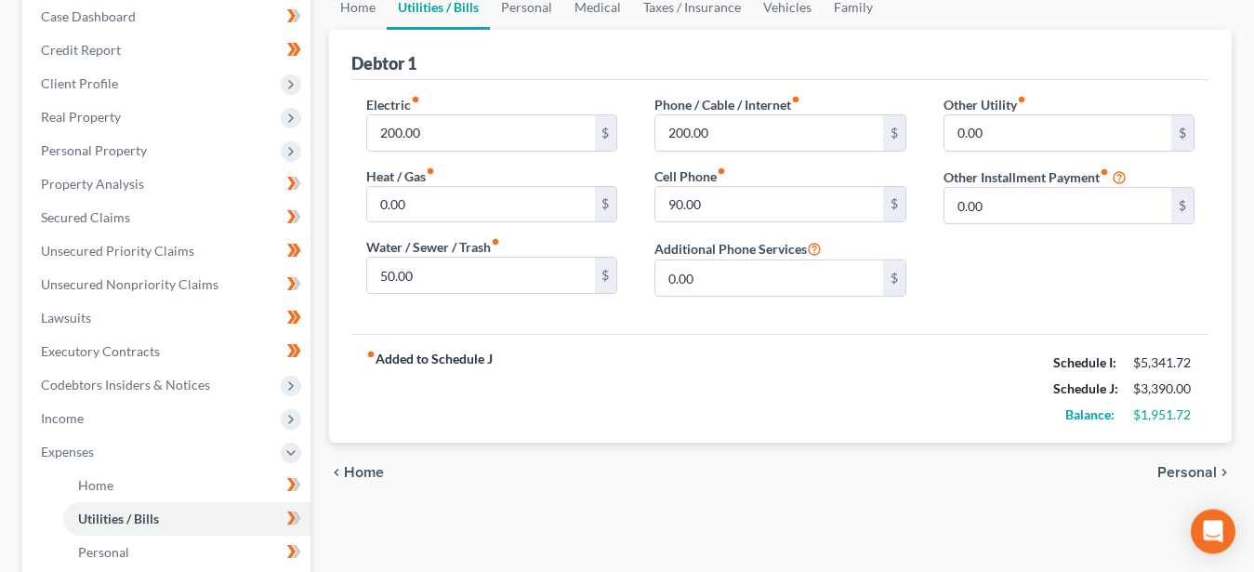
scroll to position [284, 0]
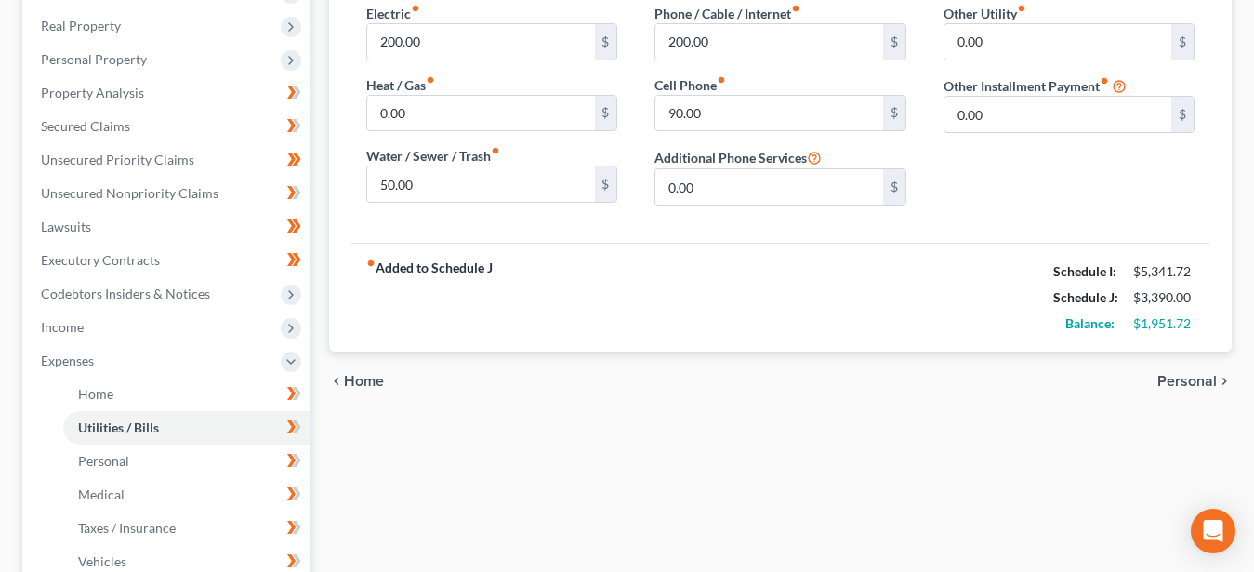
click at [1194, 377] on span "Personal" at bounding box center [1186, 381] width 59 height 15
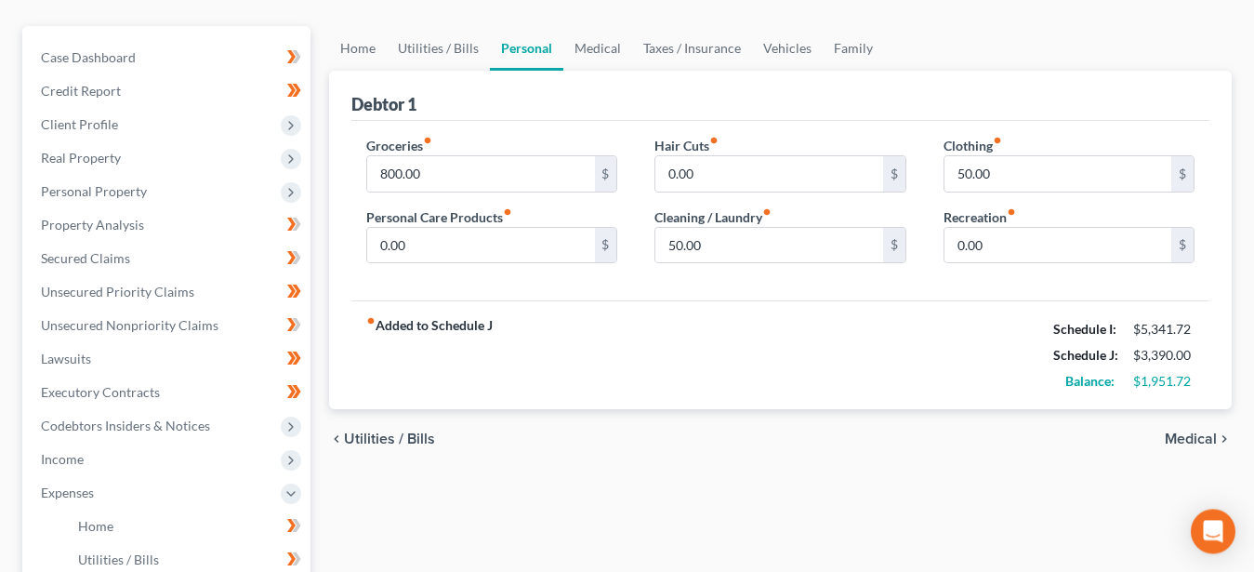
scroll to position [190, 0]
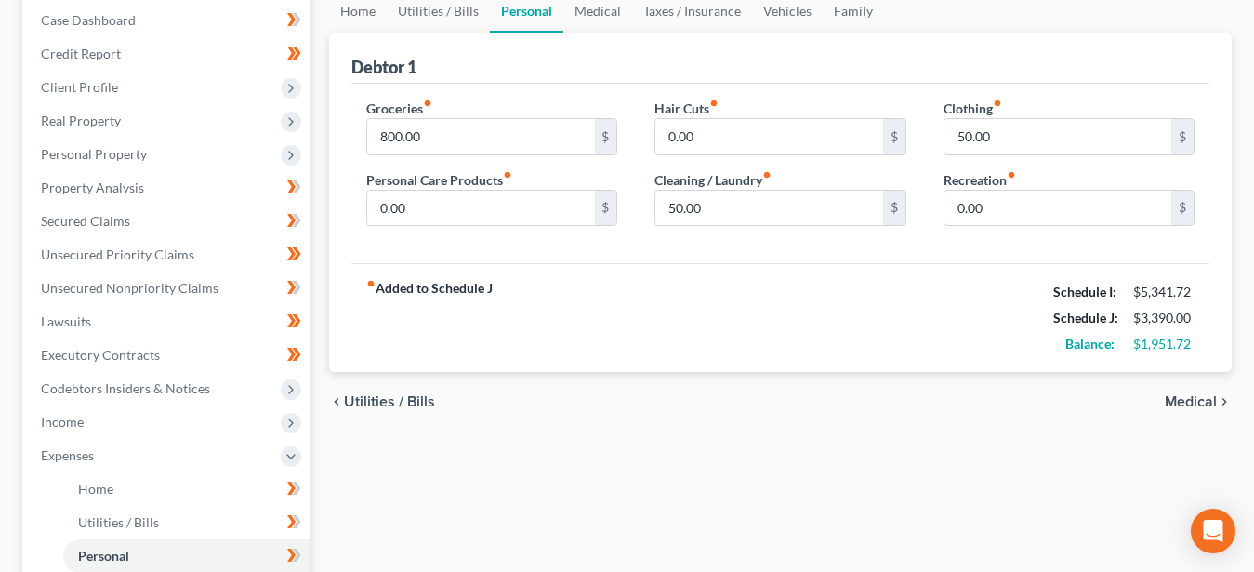
click at [1174, 402] on span "Medical" at bounding box center [1191, 401] width 52 height 15
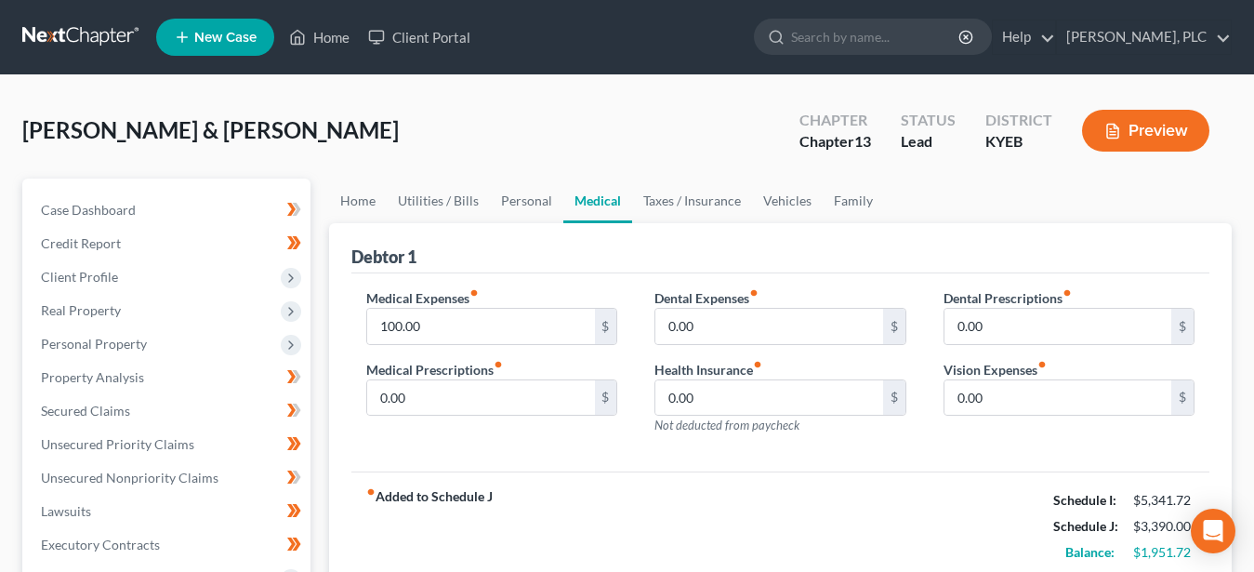
scroll to position [95, 0]
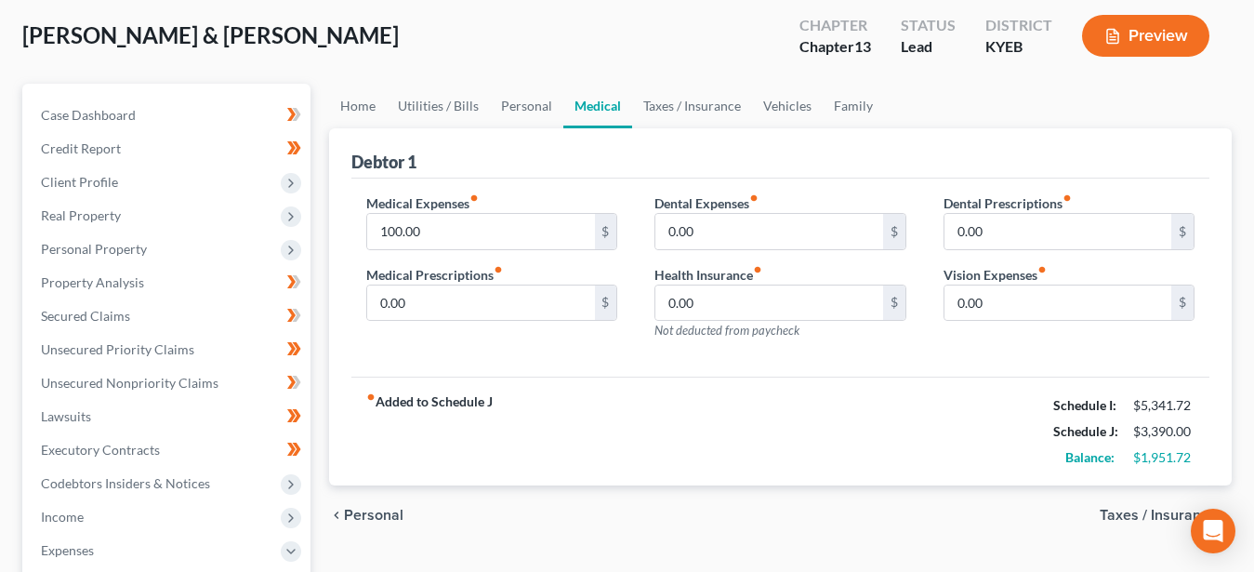
click at [1129, 513] on span "Taxes / Insurance" at bounding box center [1158, 515] width 117 height 15
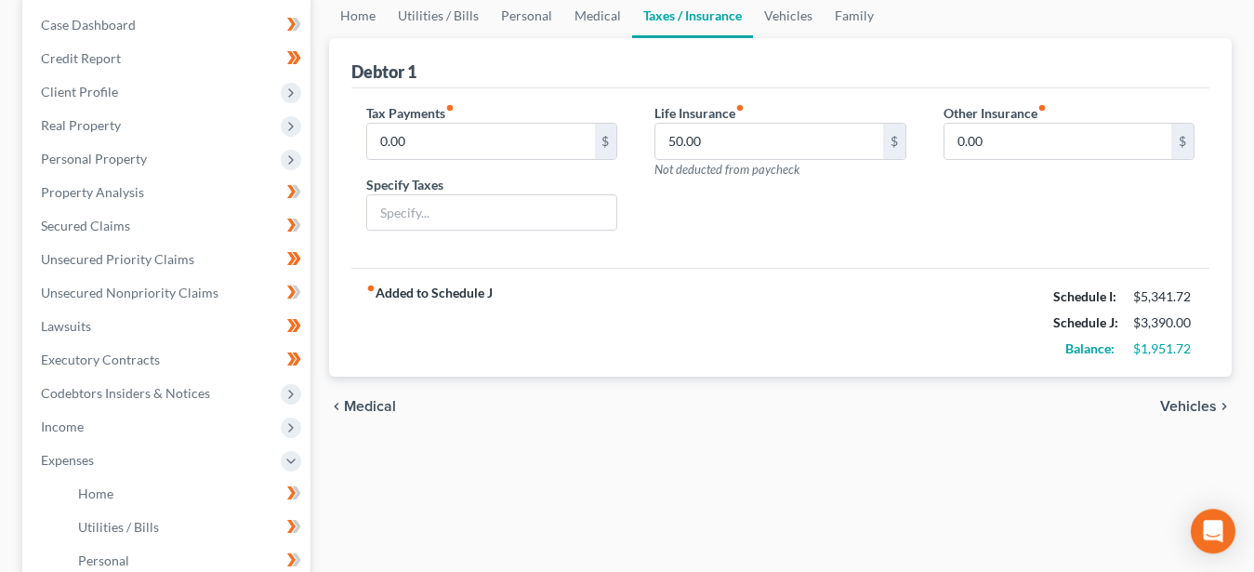
scroll to position [190, 0]
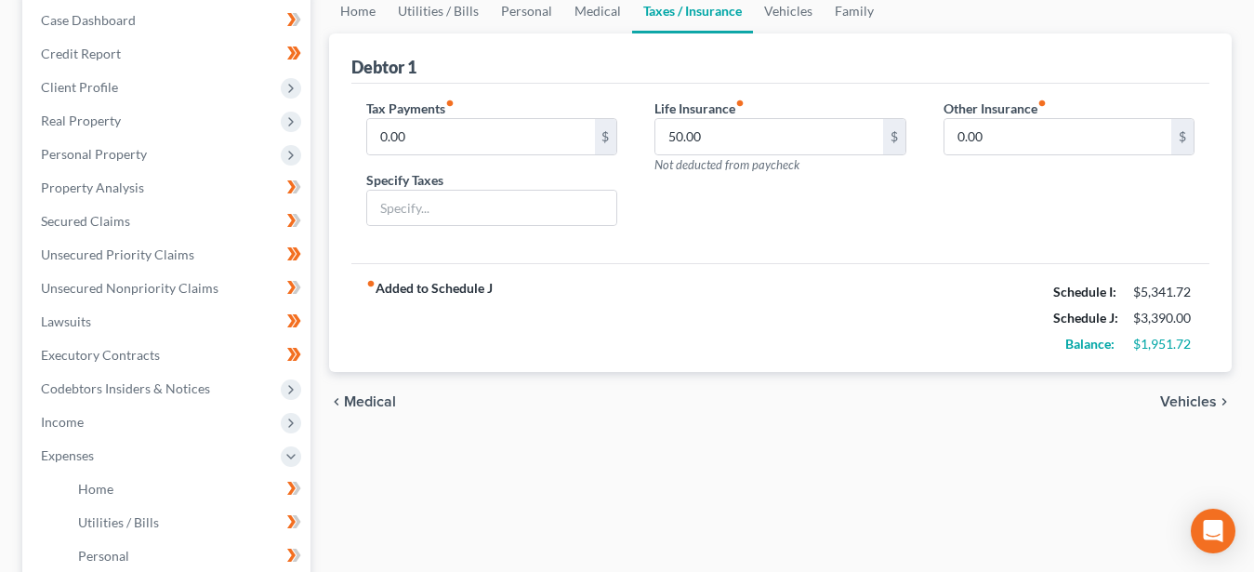
click at [1177, 400] on span "Vehicles" at bounding box center [1188, 401] width 57 height 15
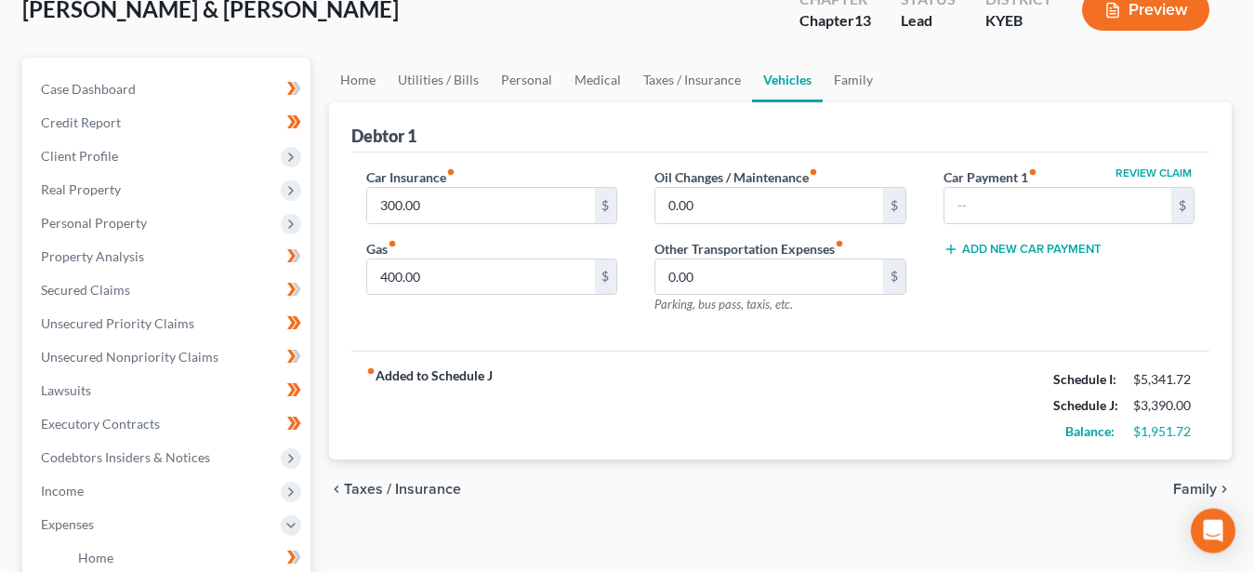
scroll to position [190, 0]
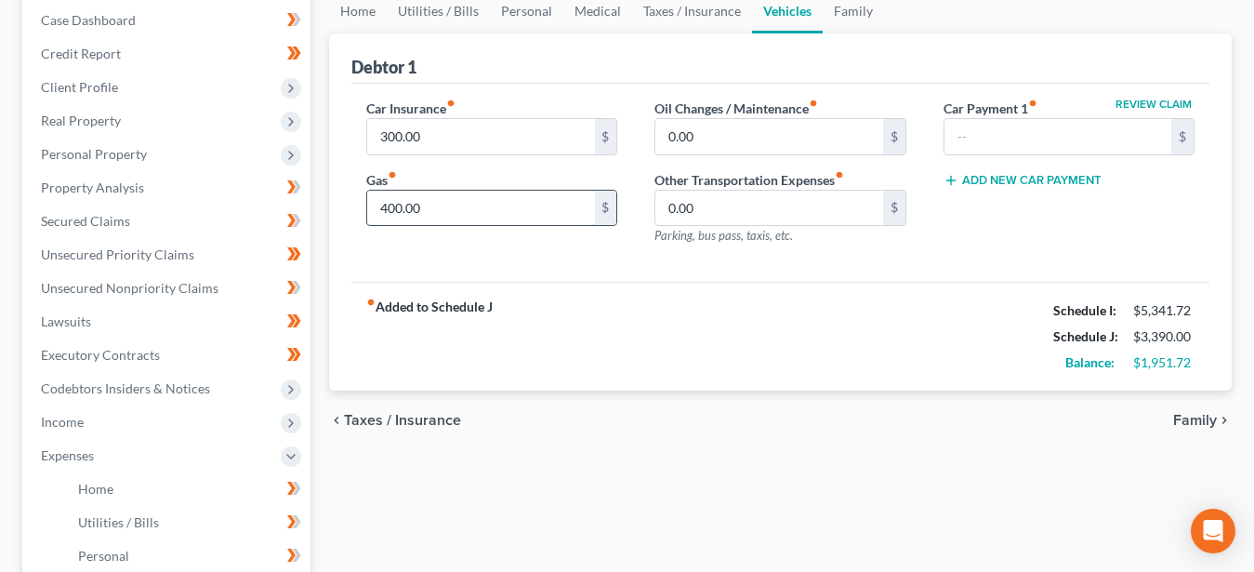
click at [427, 207] on input "400.00" at bounding box center [480, 208] width 227 height 35
type input "500.00"
click at [1200, 413] on span "Family" at bounding box center [1195, 420] width 44 height 15
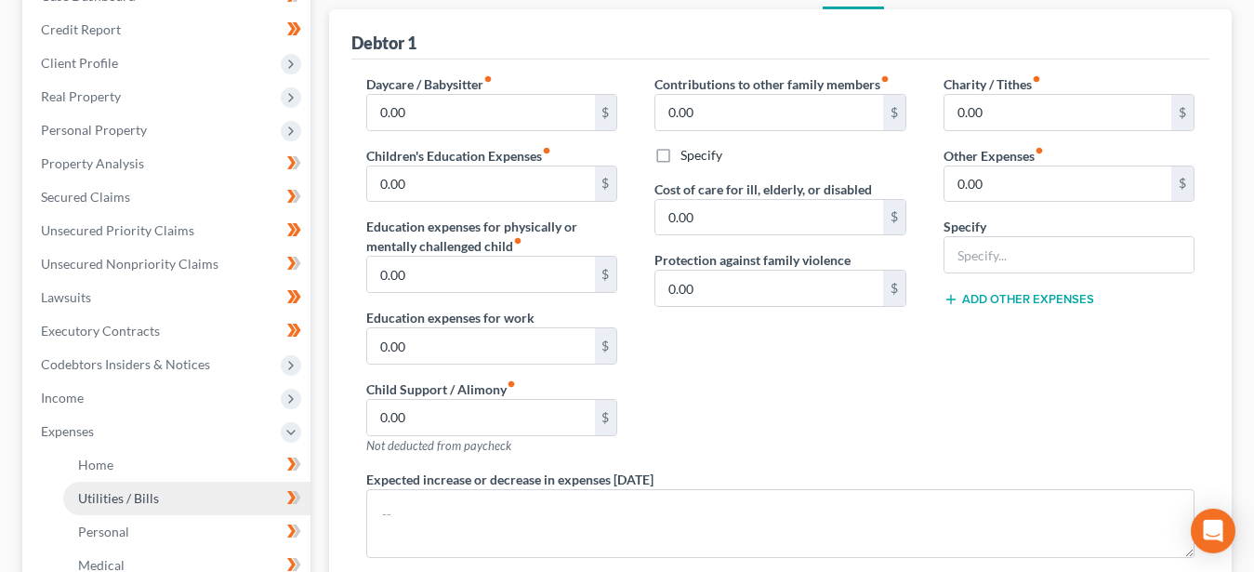
scroll to position [19, 0]
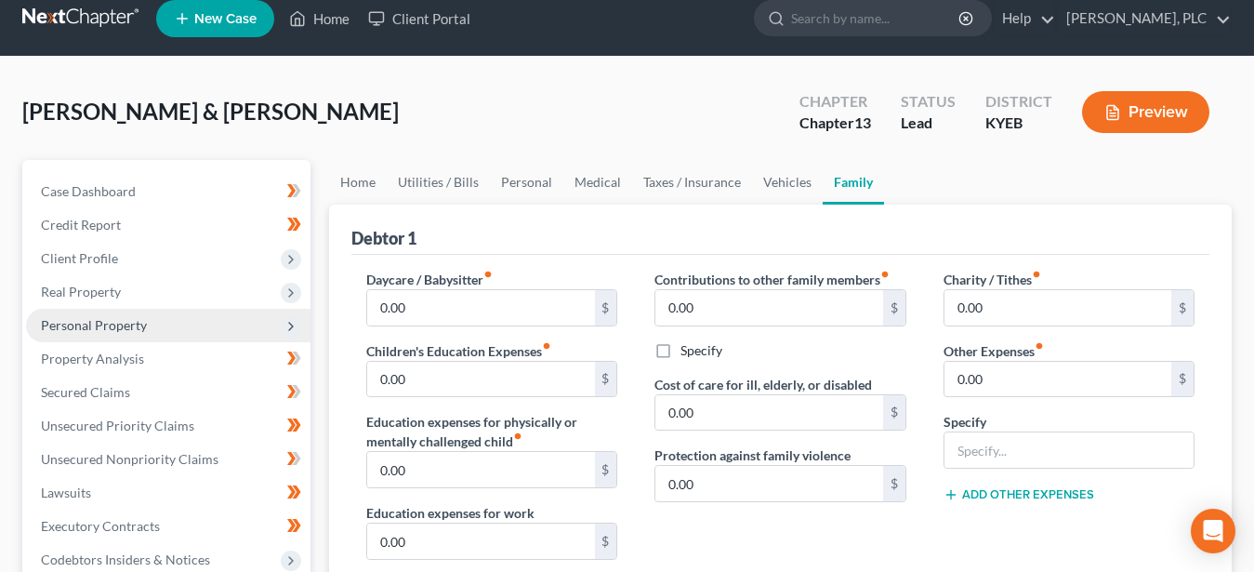
click at [114, 329] on span "Personal Property" at bounding box center [94, 325] width 106 height 16
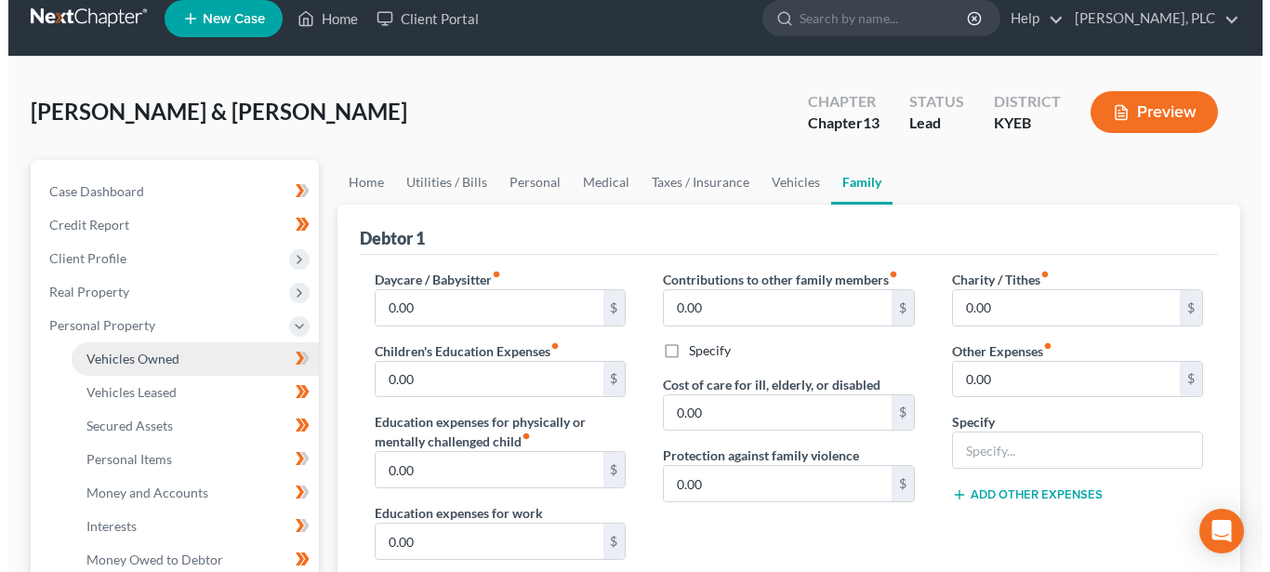
scroll to position [208, 0]
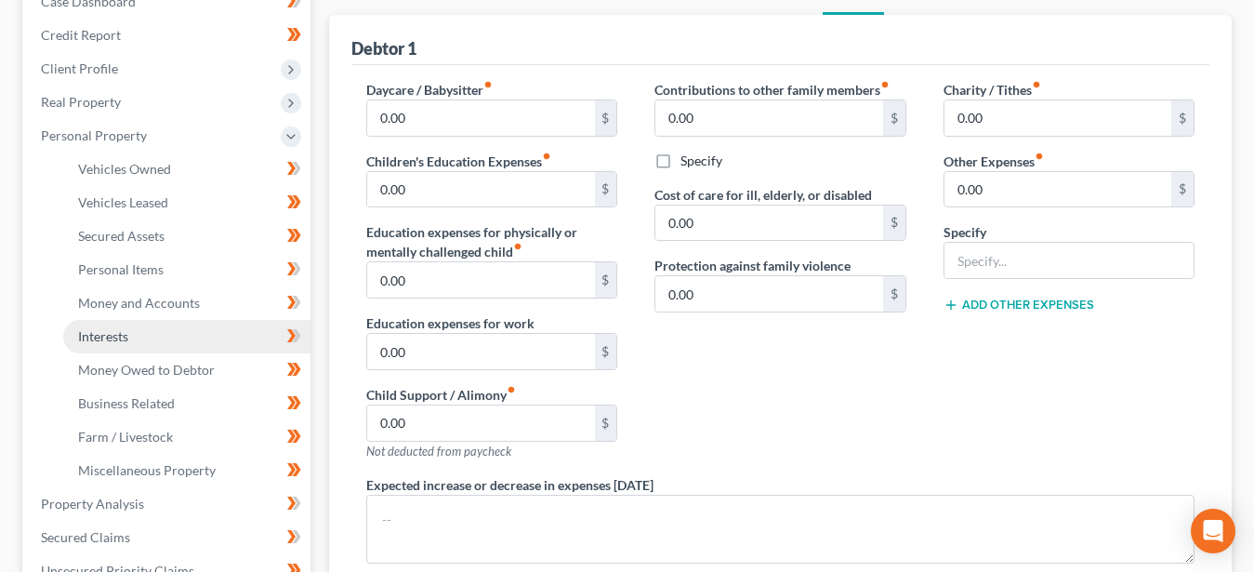
click at [115, 334] on span "Interests" at bounding box center [103, 336] width 50 height 16
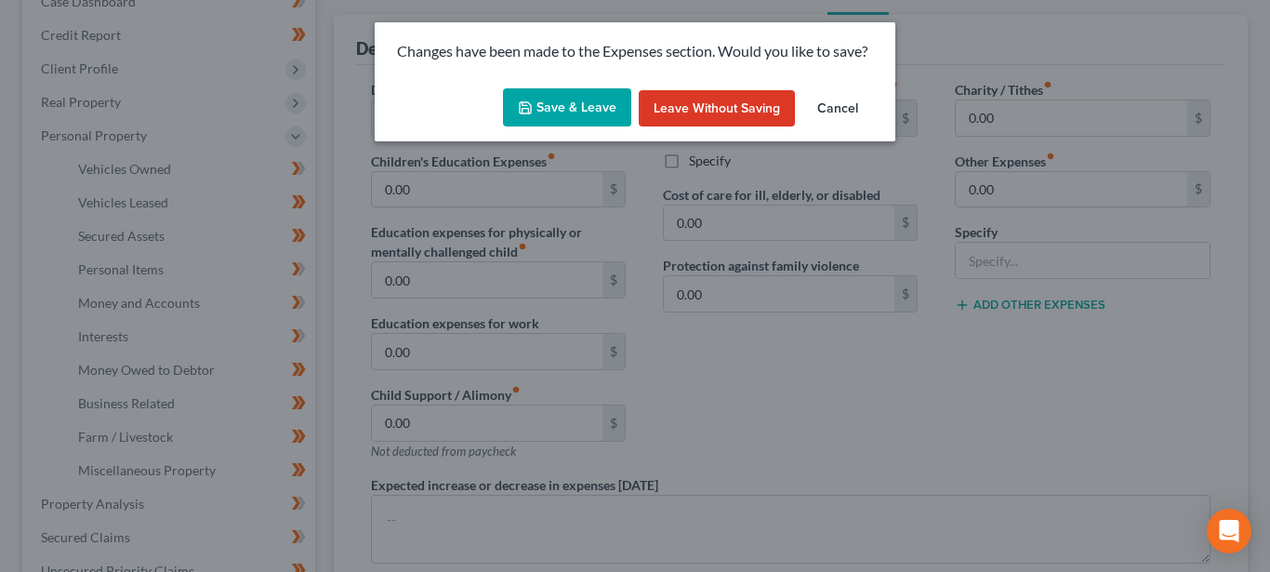
click at [568, 110] on button "Save & Leave" at bounding box center [567, 107] width 128 height 39
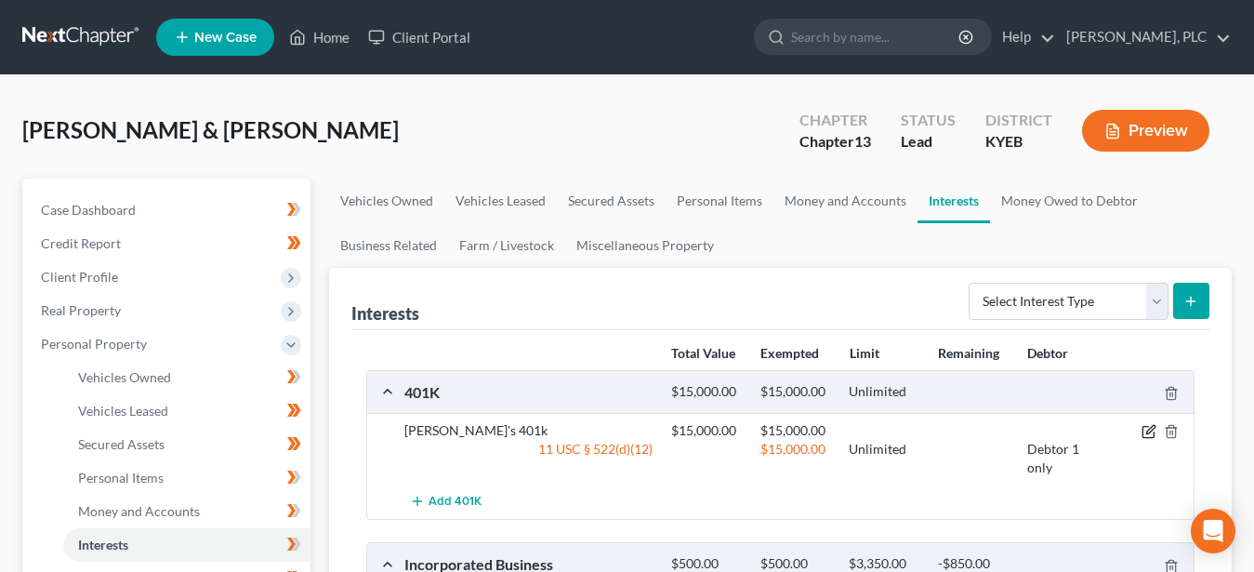
click at [1148, 433] on icon "button" at bounding box center [1150, 430] width 8 height 8
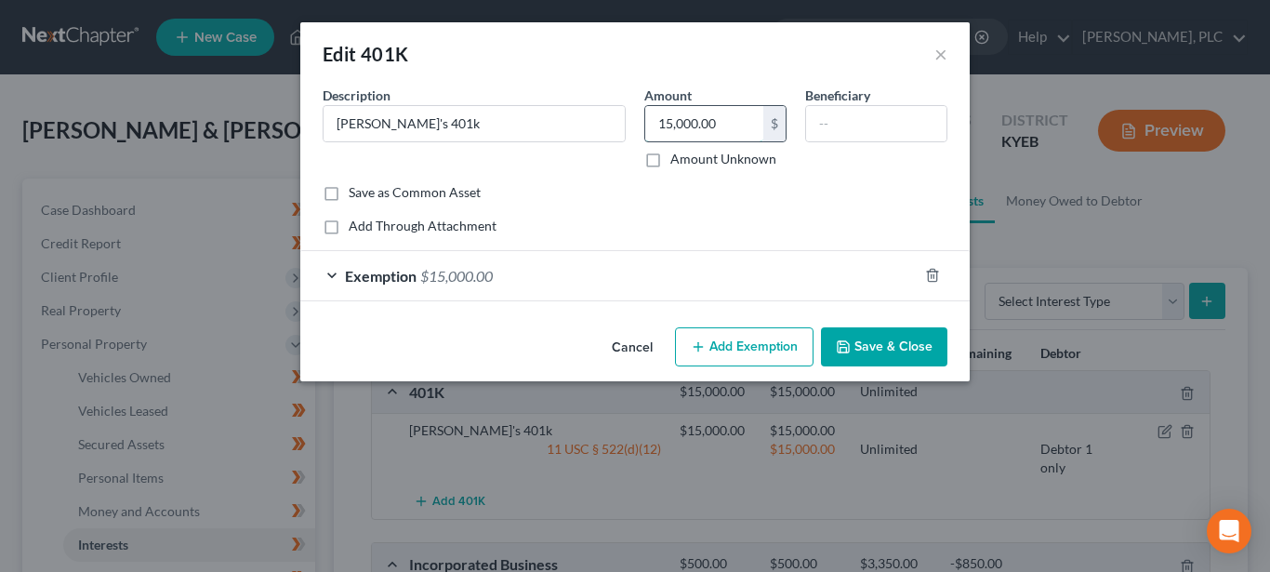
click at [716, 125] on input "15,000.00" at bounding box center [704, 123] width 118 height 35
type input "20,000.00"
click at [348, 271] on span "Exemption" at bounding box center [381, 276] width 72 height 18
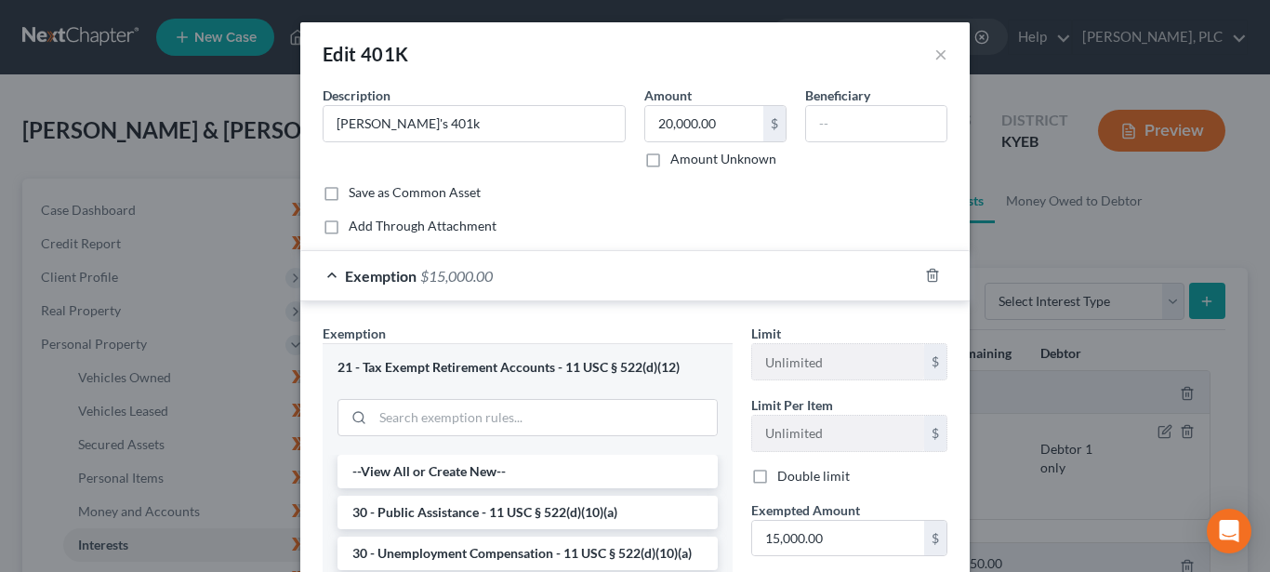
scroll to position [190, 0]
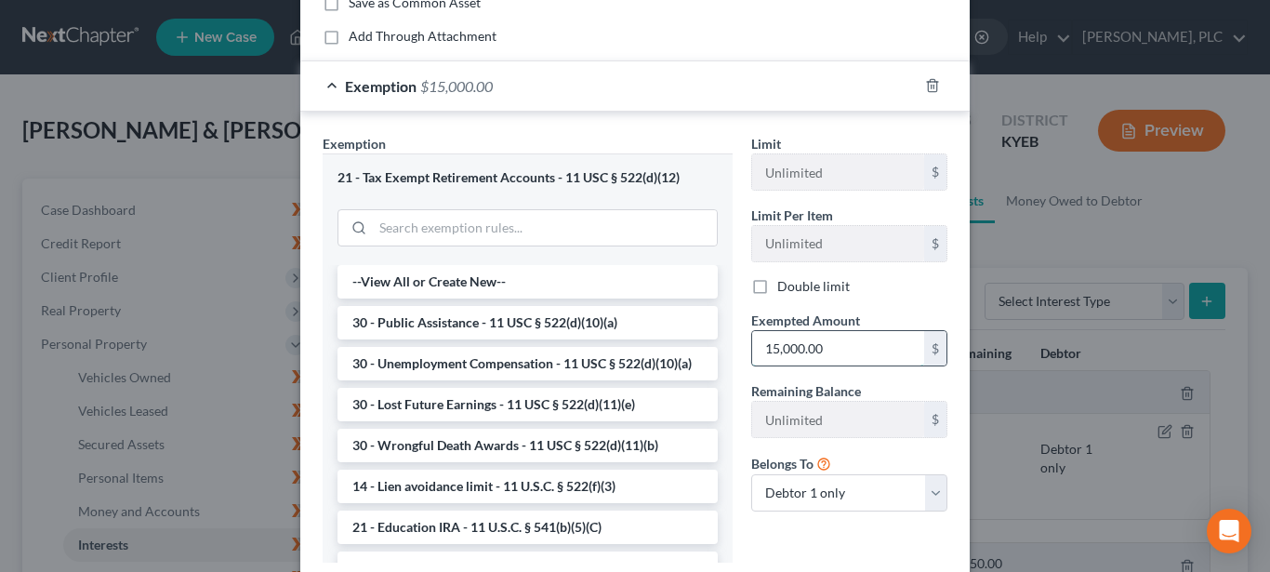
click at [819, 351] on input "15,000.00" at bounding box center [838, 348] width 172 height 35
type input "20,000.00"
click at [731, 515] on div "Exemption Set must be selected for CA. Exemption * 21 - Tax Exempt Retirement A…" at bounding box center [527, 355] width 429 height 442
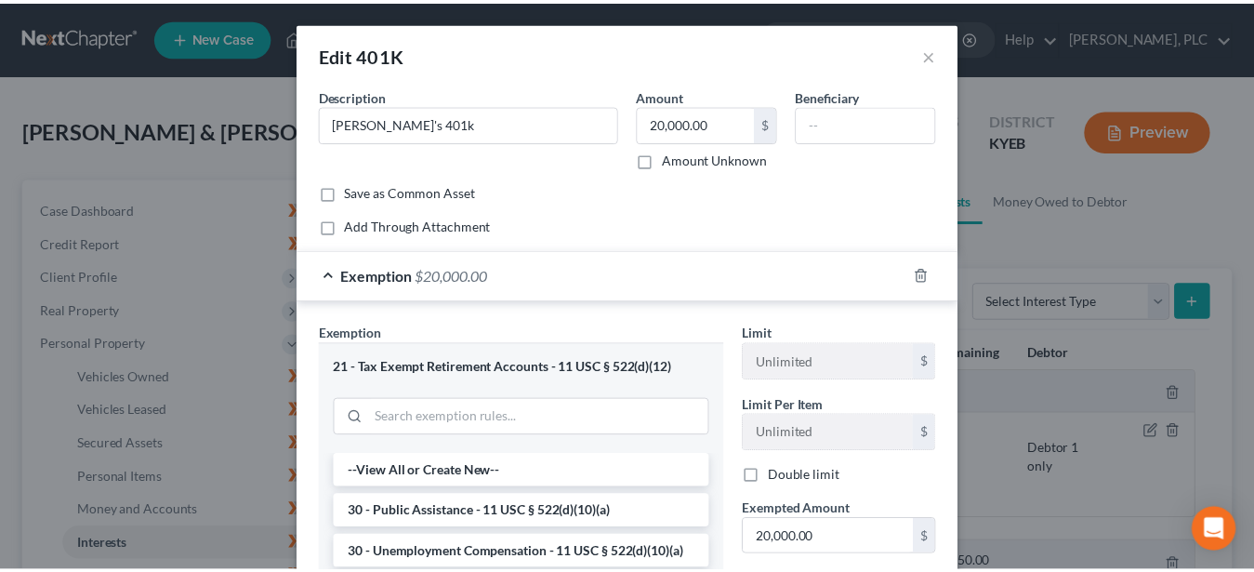
scroll to position [312, 0]
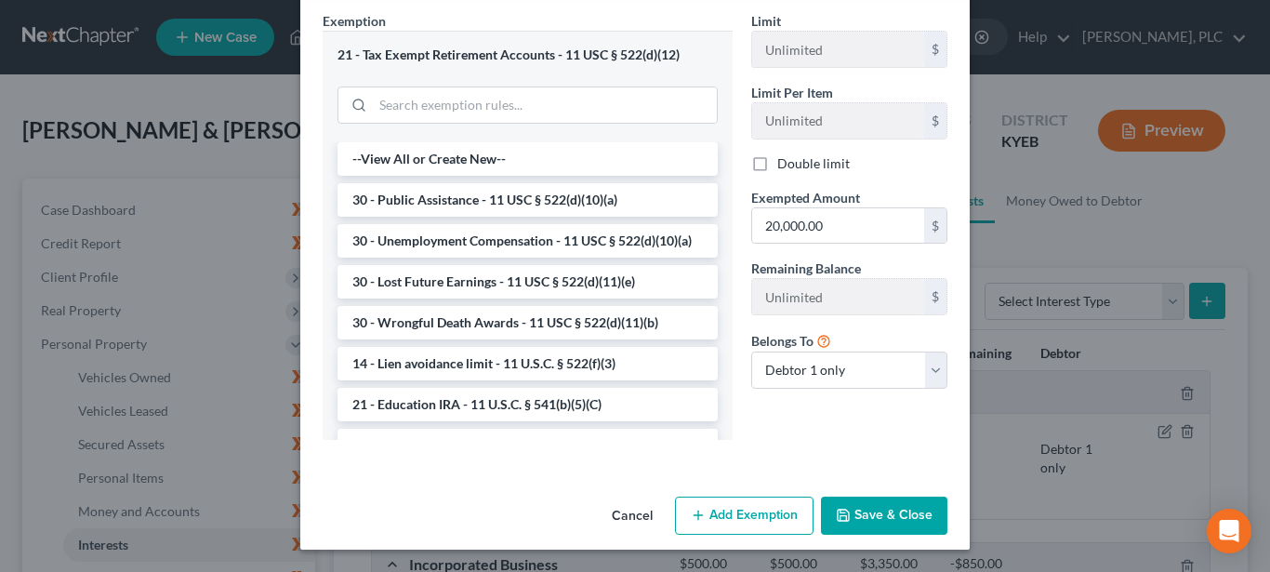
click at [848, 513] on button "Save & Close" at bounding box center [884, 515] width 126 height 39
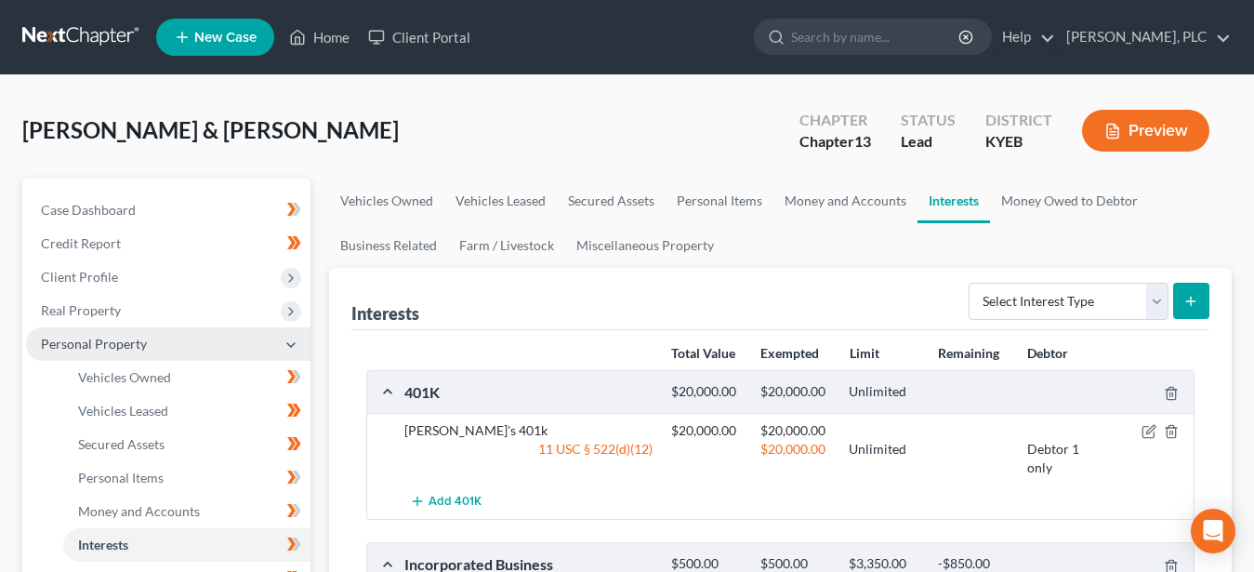
click at [99, 342] on span "Personal Property" at bounding box center [94, 344] width 106 height 16
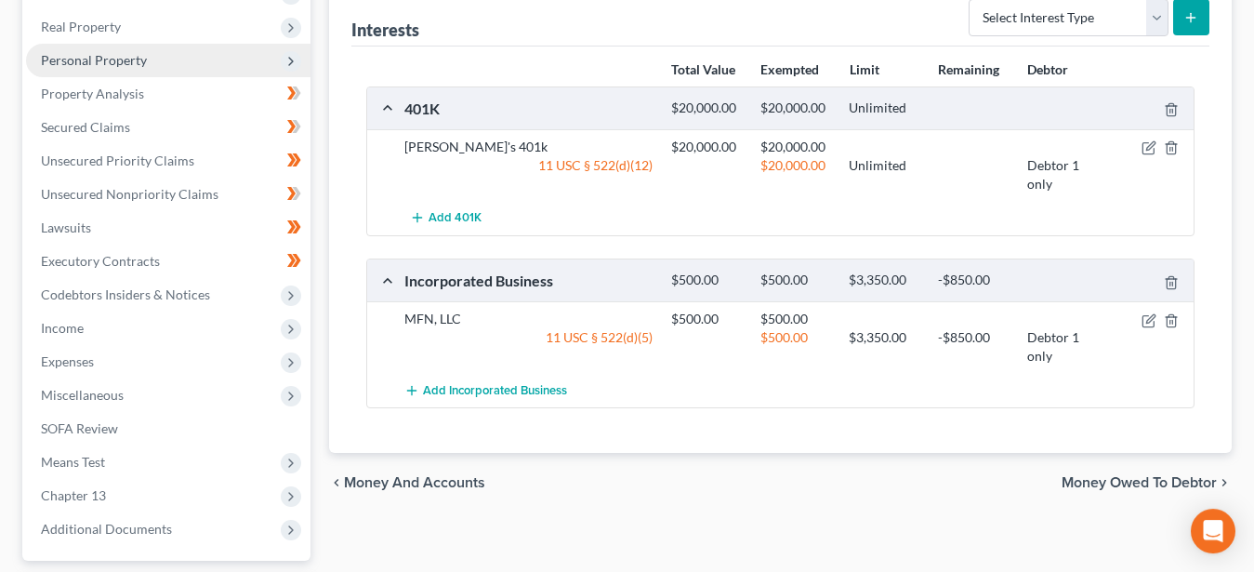
scroll to position [284, 0]
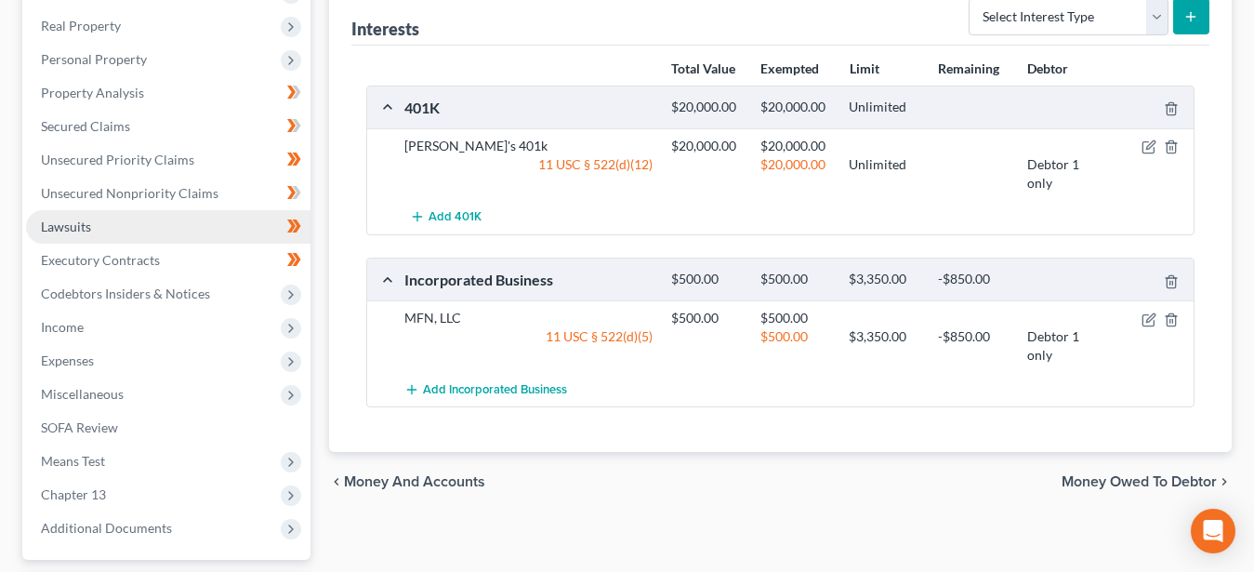
click at [137, 217] on link "Lawsuits" at bounding box center [168, 226] width 284 height 33
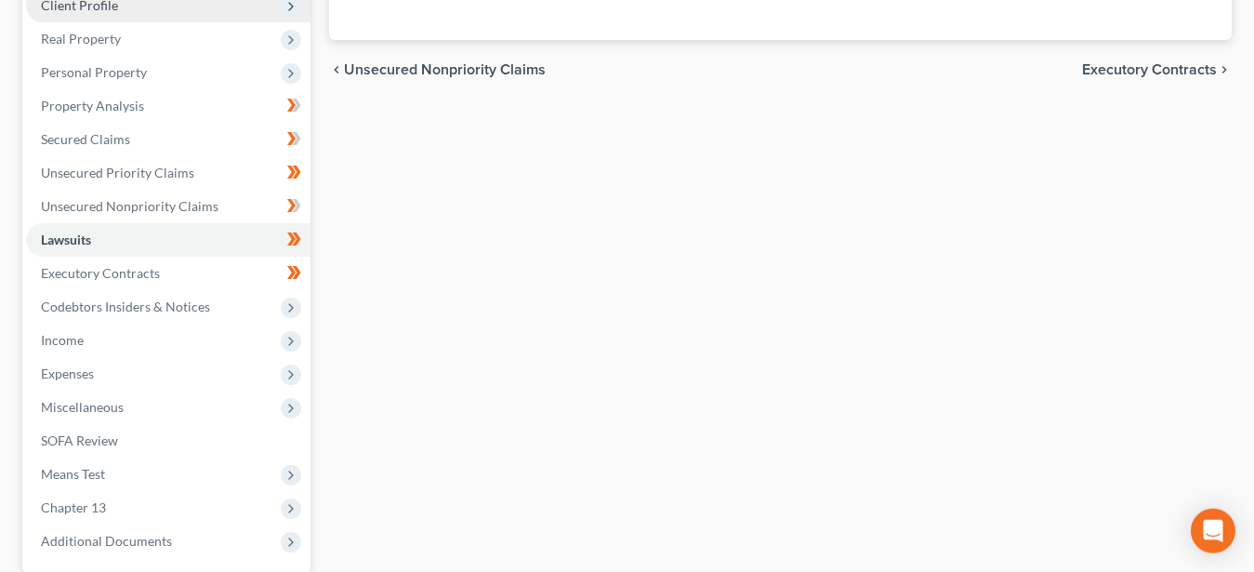
scroll to position [284, 0]
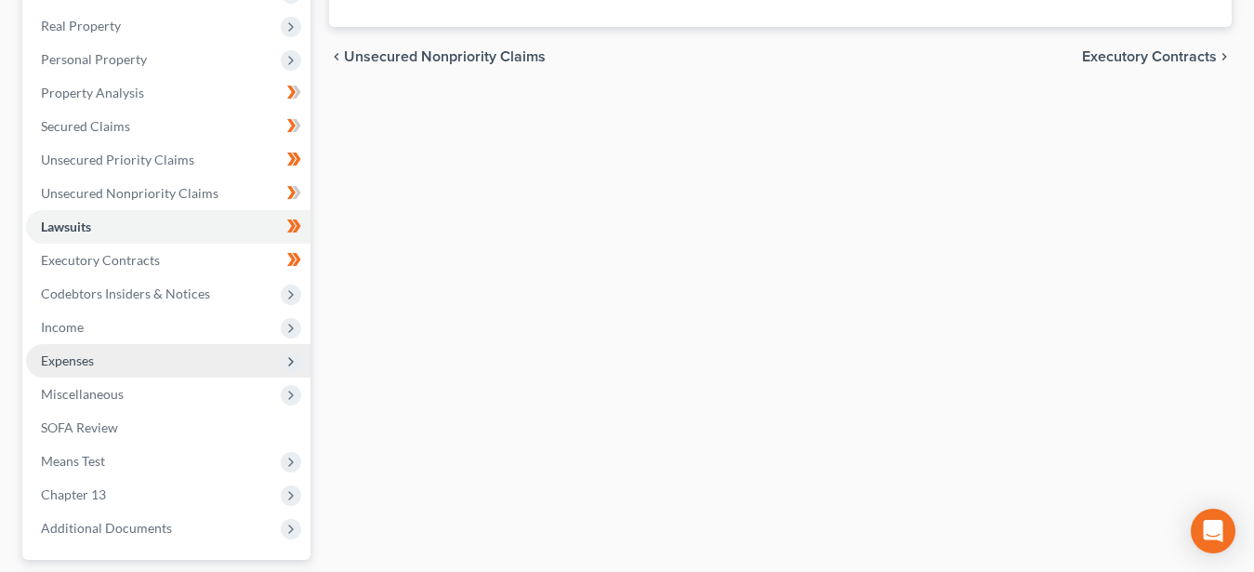
click at [113, 360] on span "Expenses" at bounding box center [168, 360] width 284 height 33
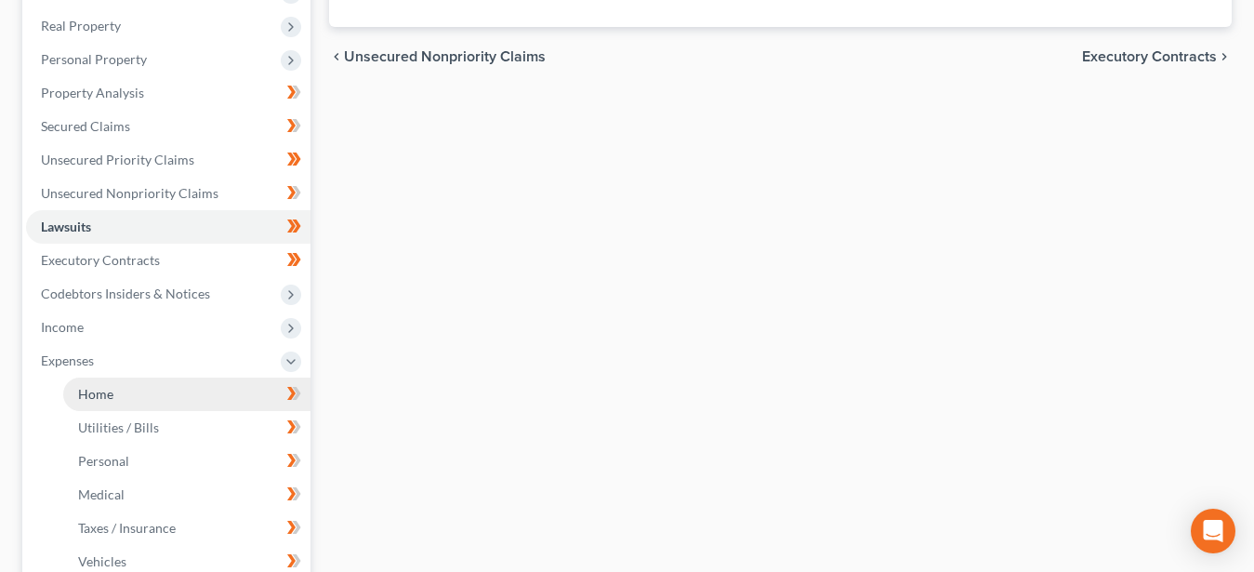
click at [154, 399] on link "Home" at bounding box center [186, 393] width 247 height 33
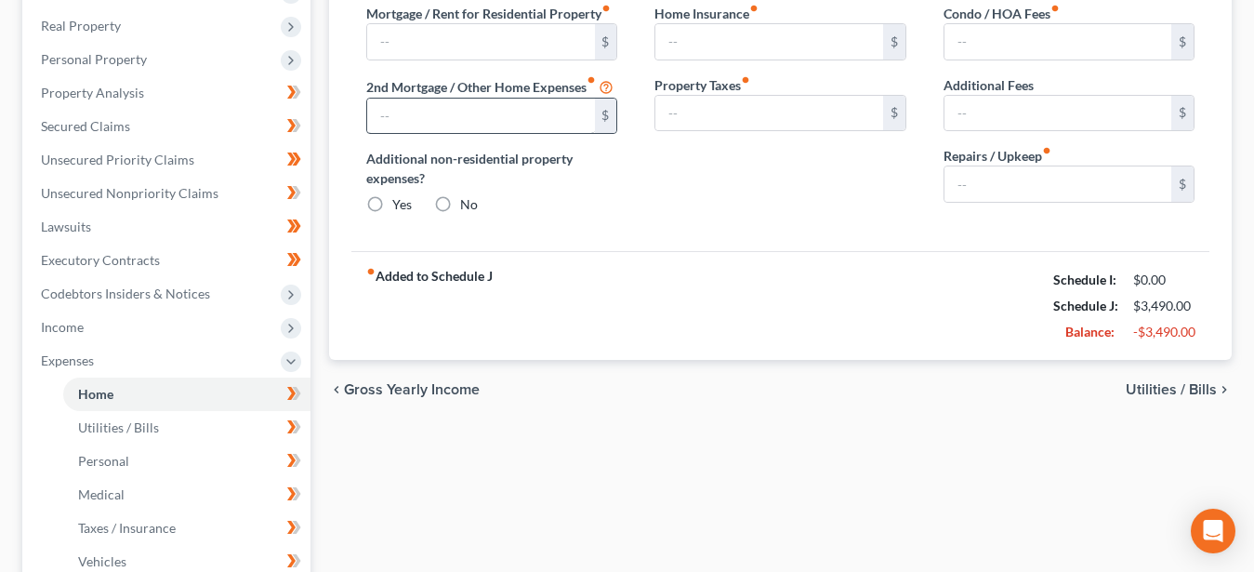
type input "950.00"
type input "0.00"
radio input "true"
type input "100.00"
type input "0.00"
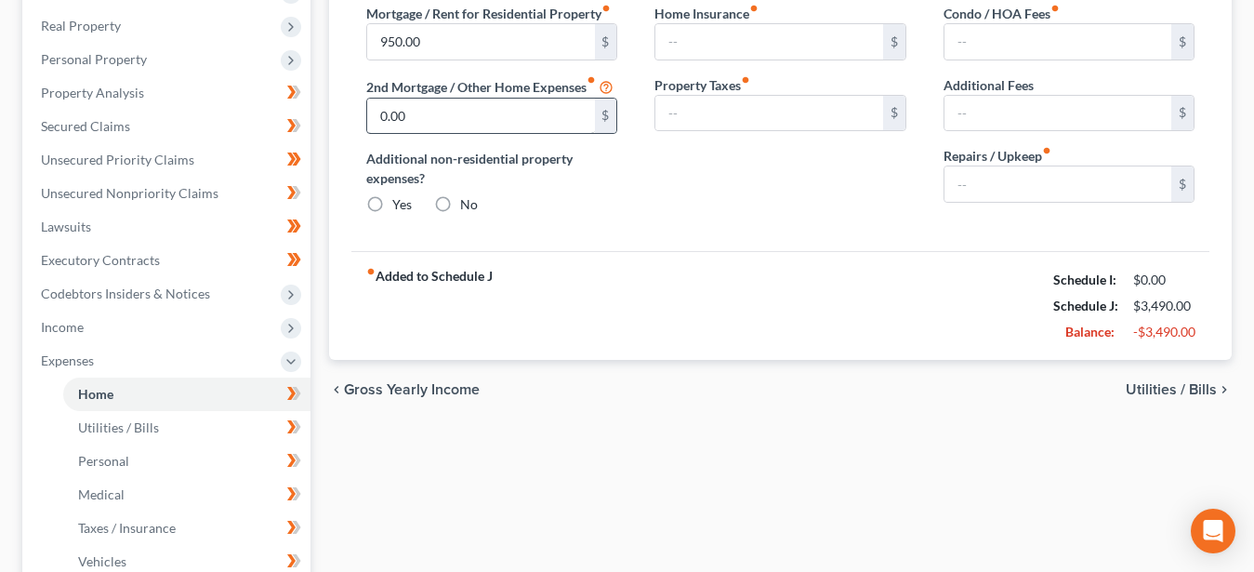
type input "0.00"
type input "50.00"
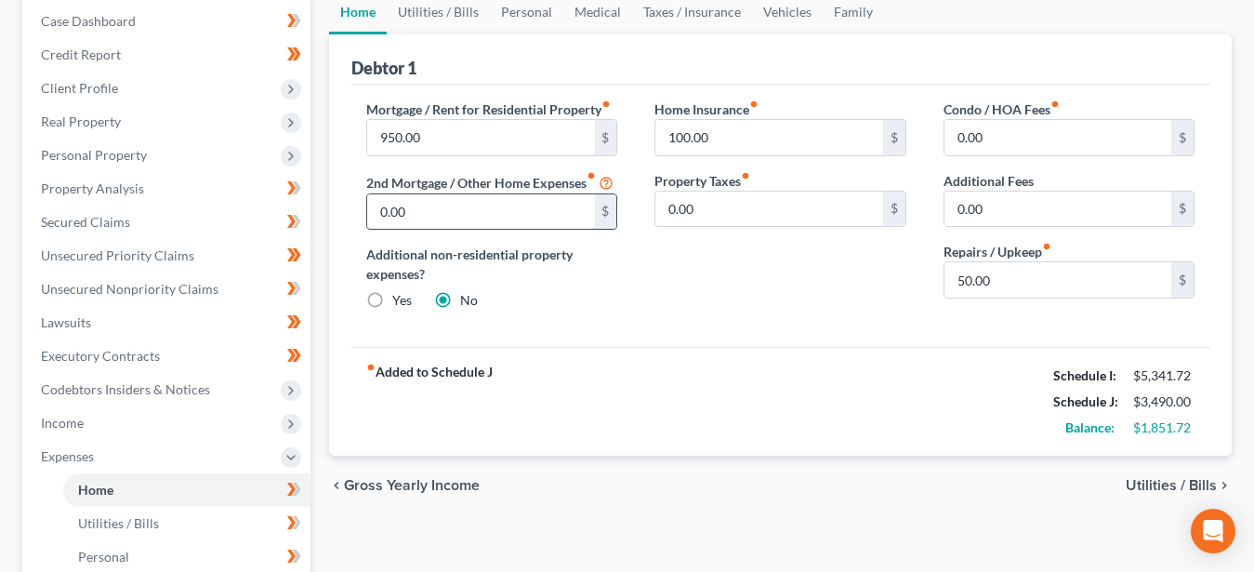
scroll to position [190, 0]
click at [1142, 487] on span "Utilities / Bills" at bounding box center [1171, 484] width 91 height 15
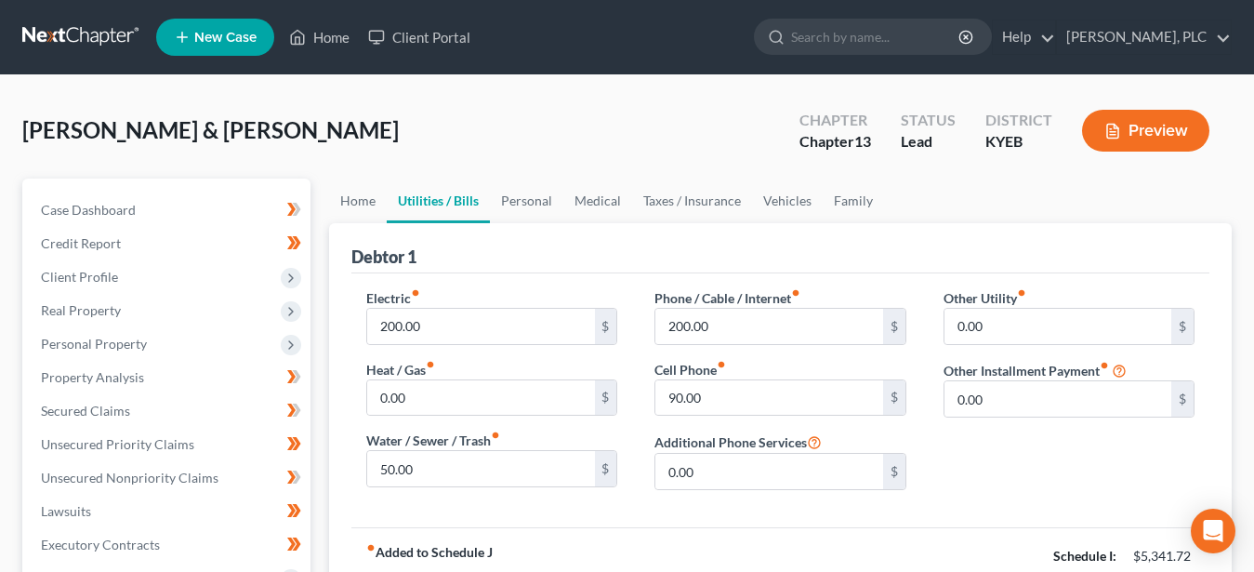
scroll to position [190, 0]
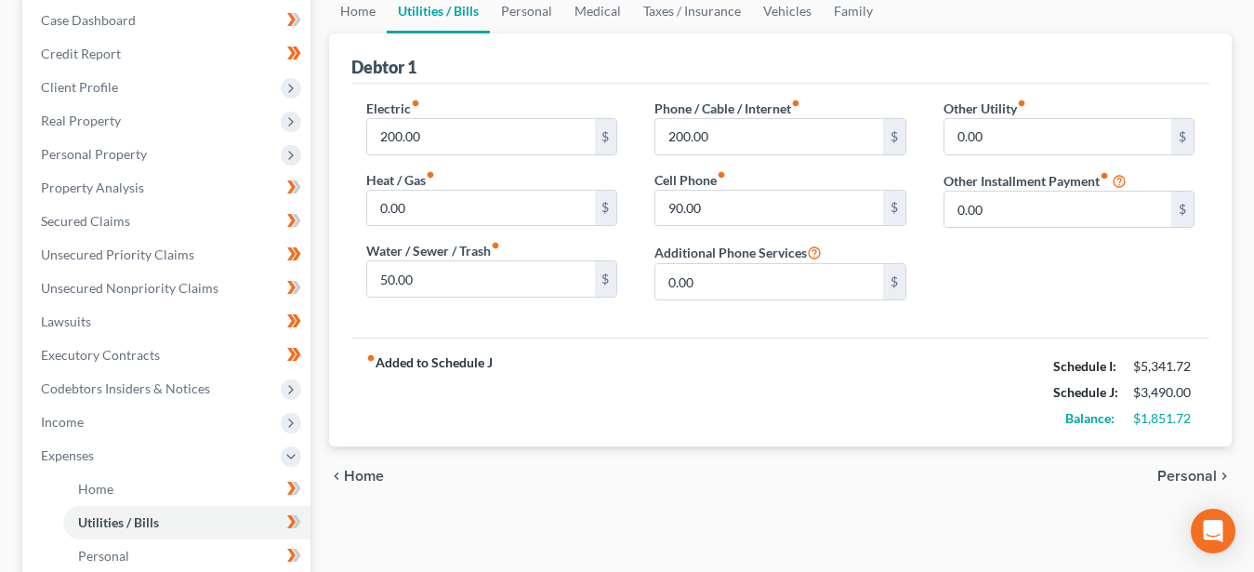
click at [1173, 472] on span "Personal" at bounding box center [1186, 476] width 59 height 15
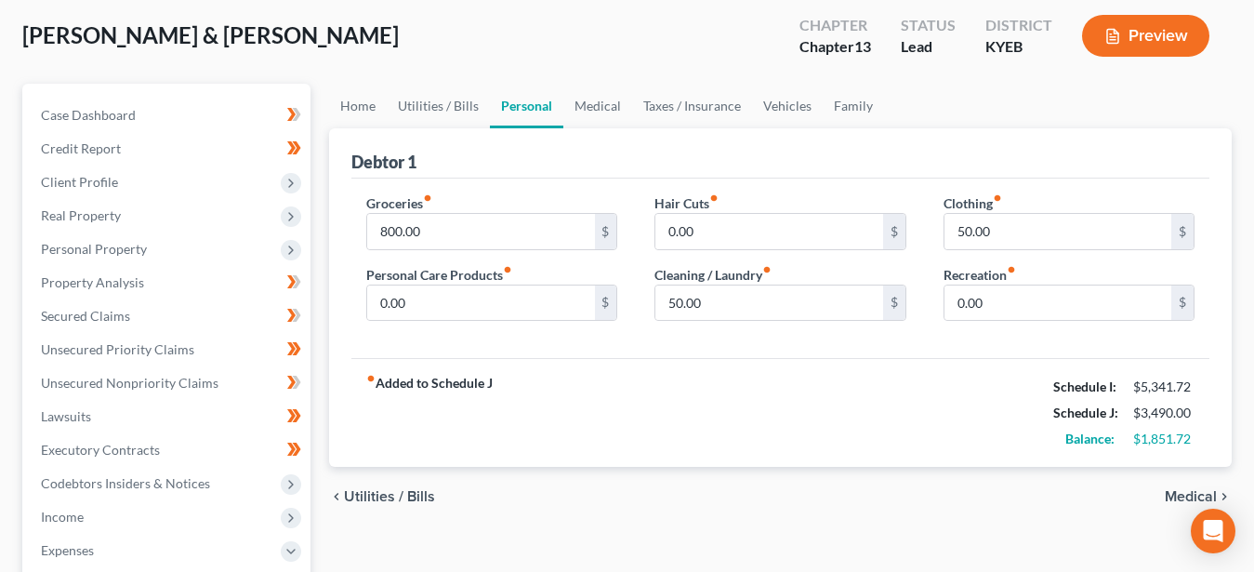
scroll to position [190, 0]
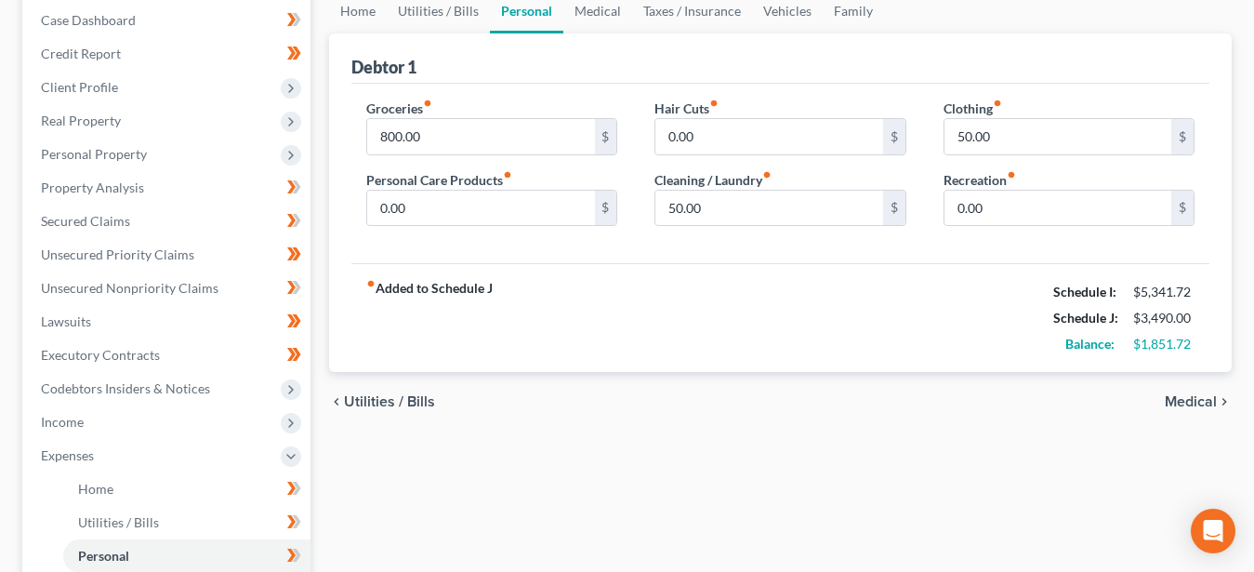
click at [1187, 398] on span "Medical" at bounding box center [1191, 401] width 52 height 15
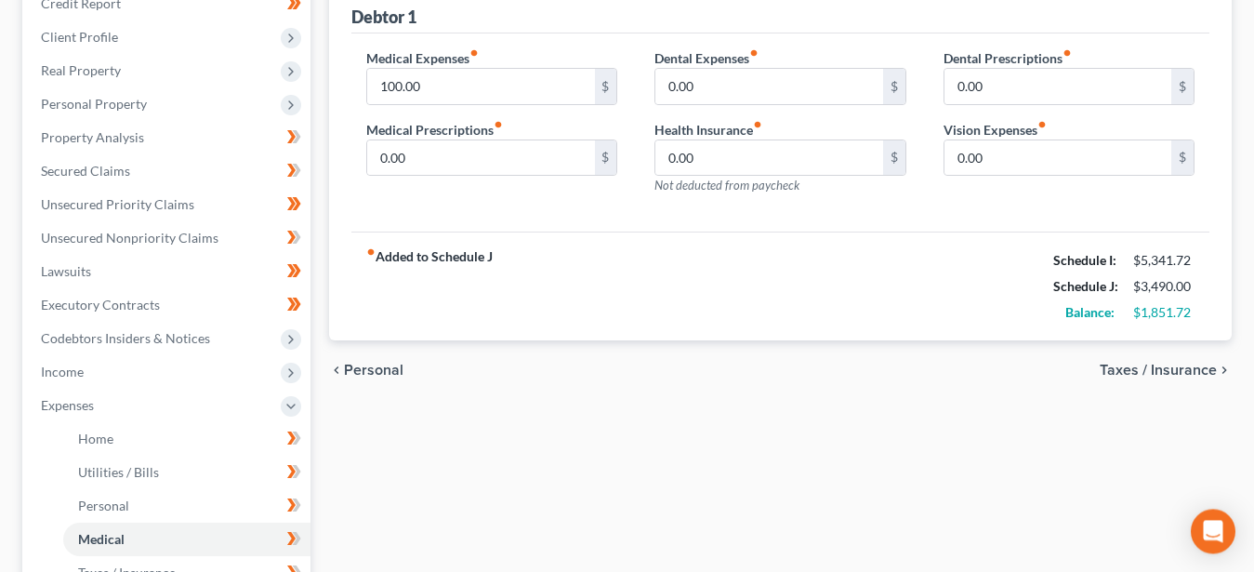
scroll to position [284, 0]
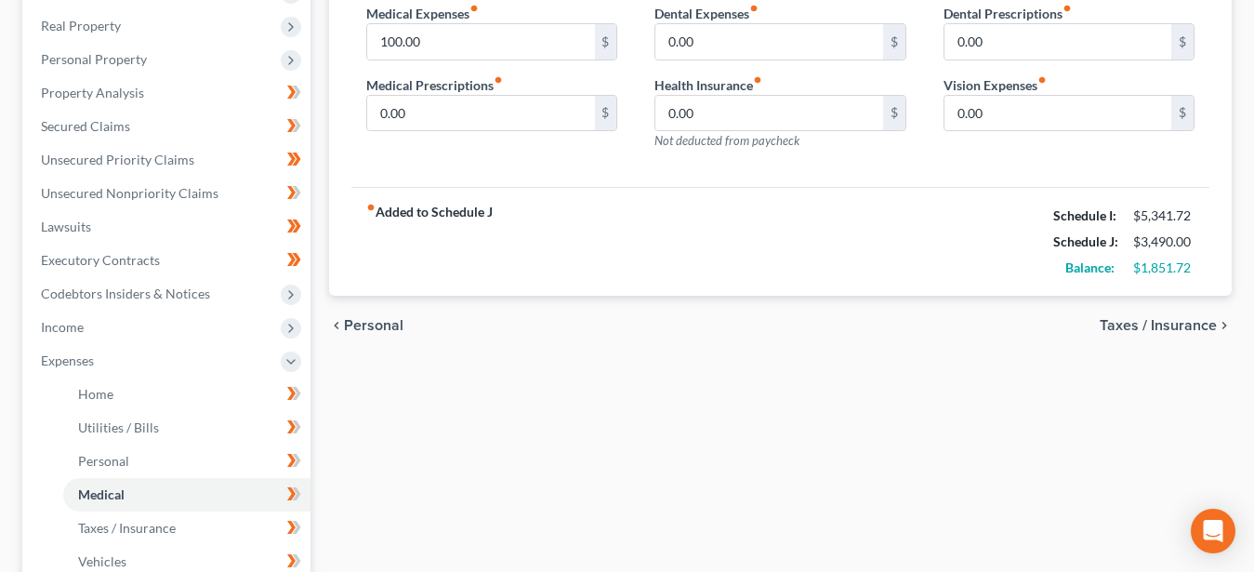
click at [1157, 324] on span "Taxes / Insurance" at bounding box center [1158, 325] width 117 height 15
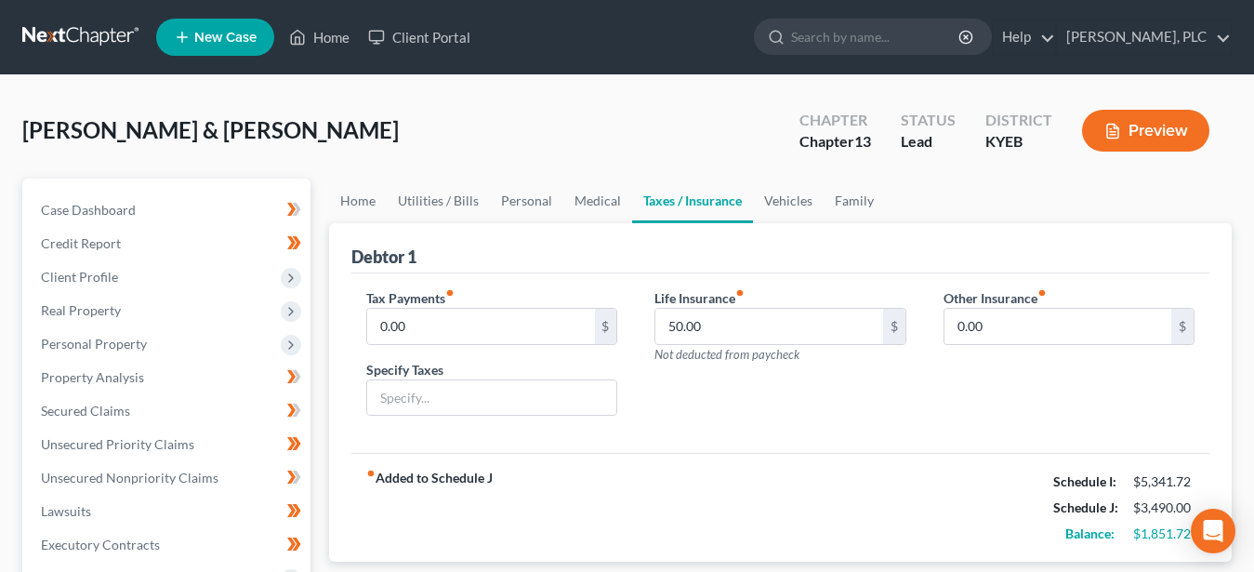
scroll to position [190, 0]
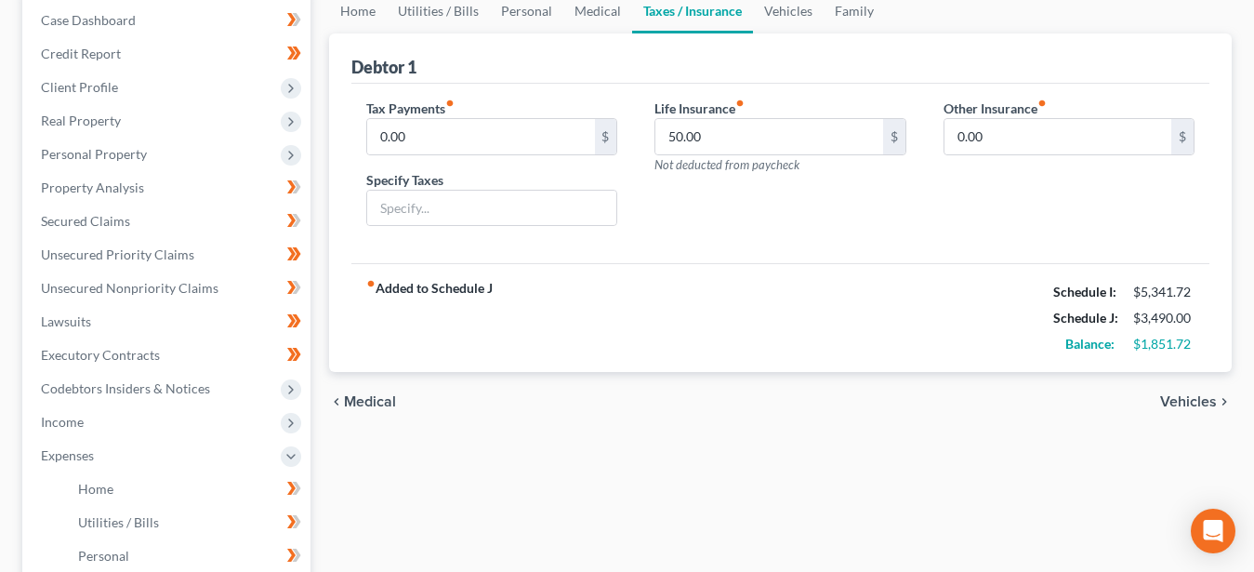
click at [1190, 401] on span "Vehicles" at bounding box center [1188, 401] width 57 height 15
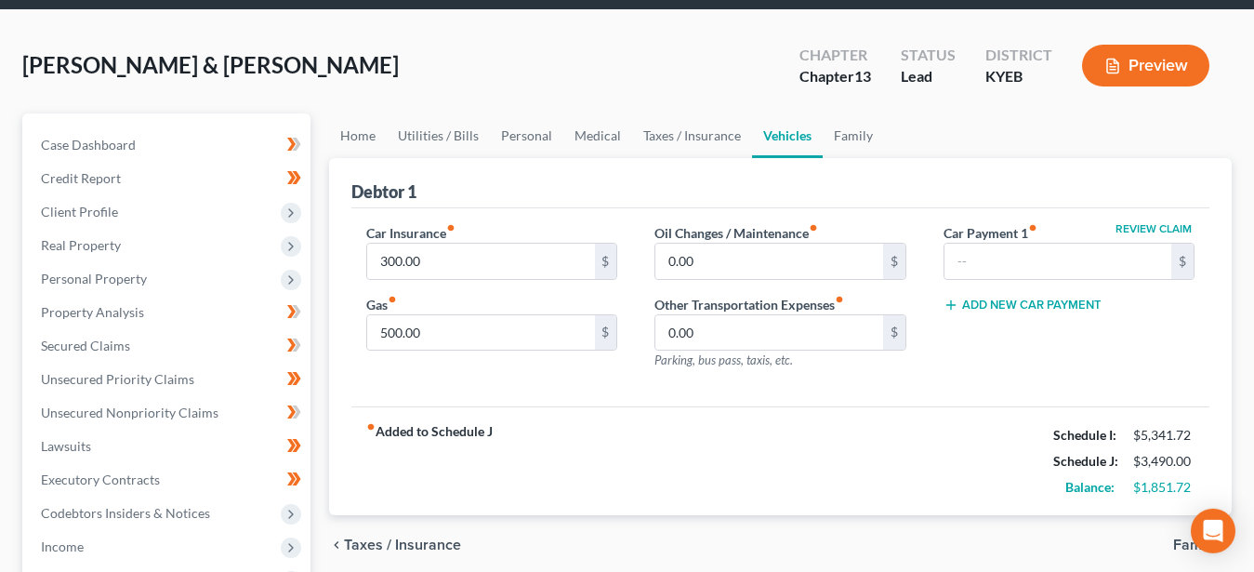
scroll to position [190, 0]
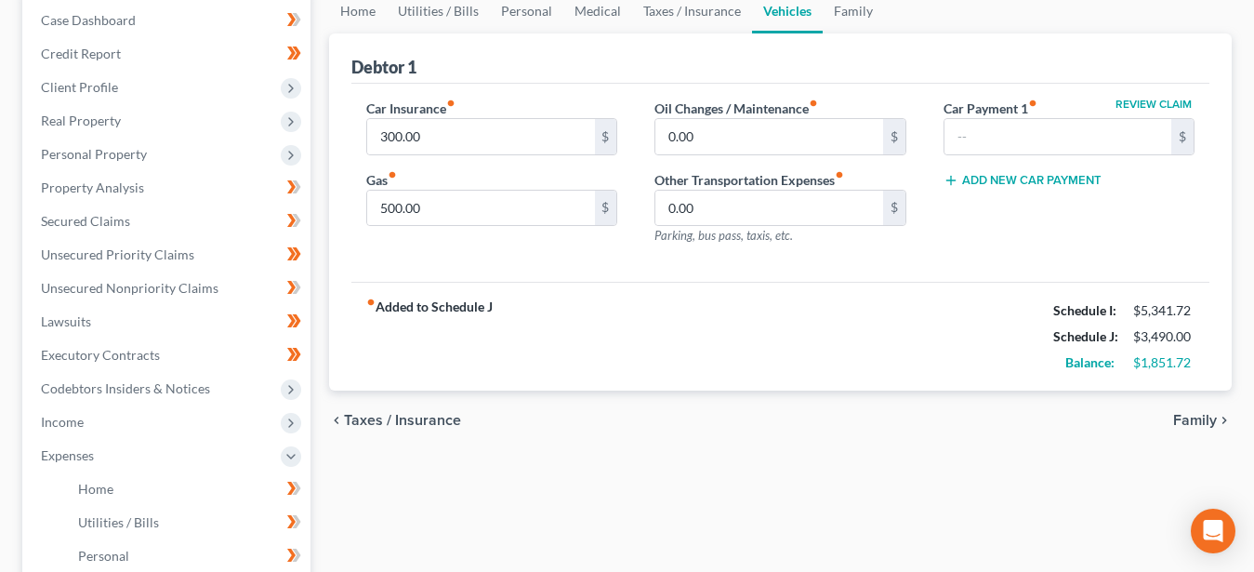
click at [1200, 416] on span "Family" at bounding box center [1195, 420] width 44 height 15
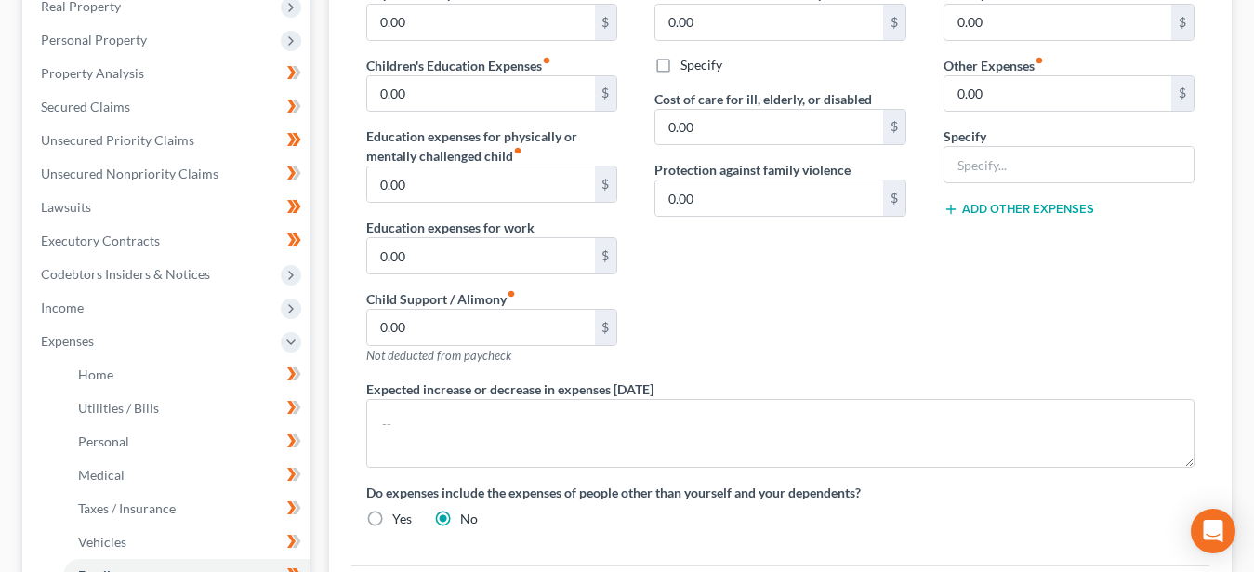
scroll to position [379, 0]
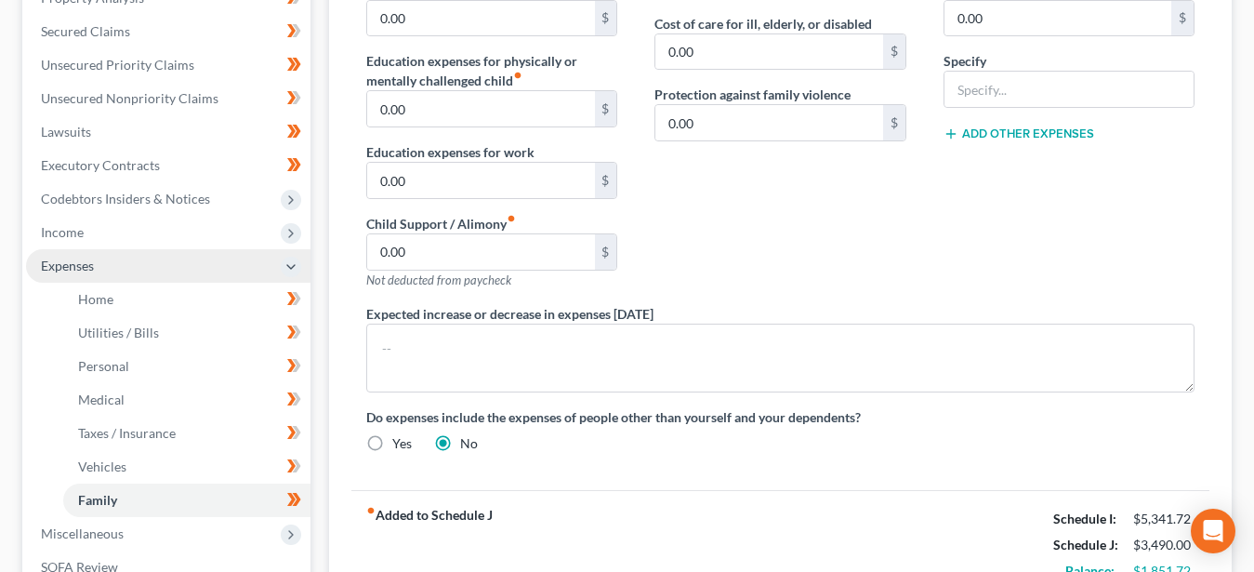
click at [88, 266] on span "Expenses" at bounding box center [67, 265] width 53 height 16
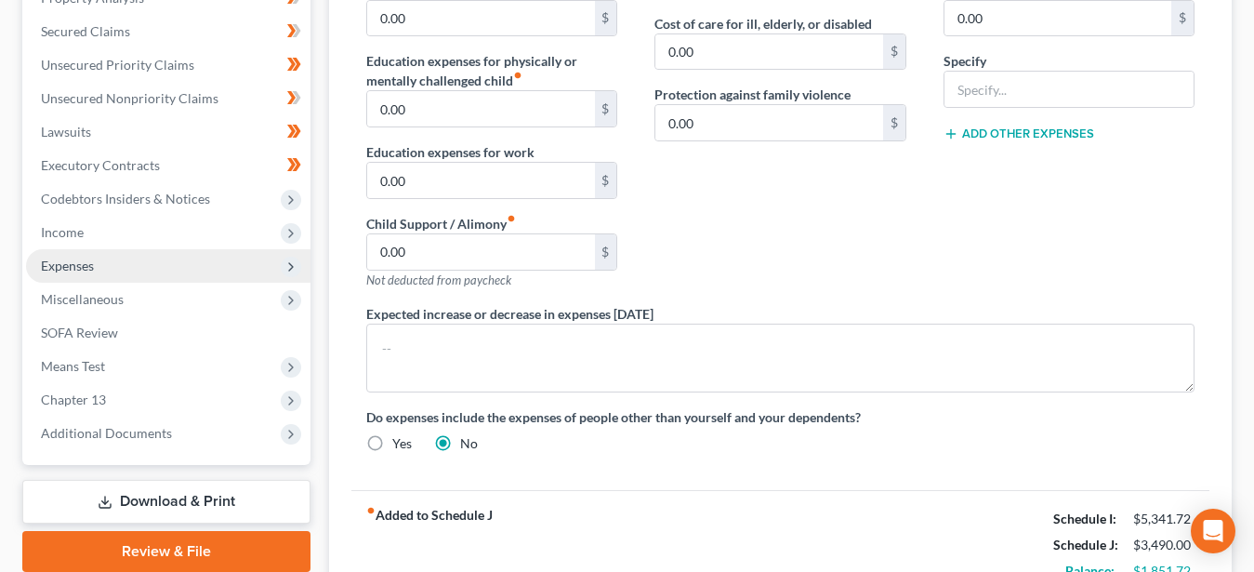
scroll to position [0, 0]
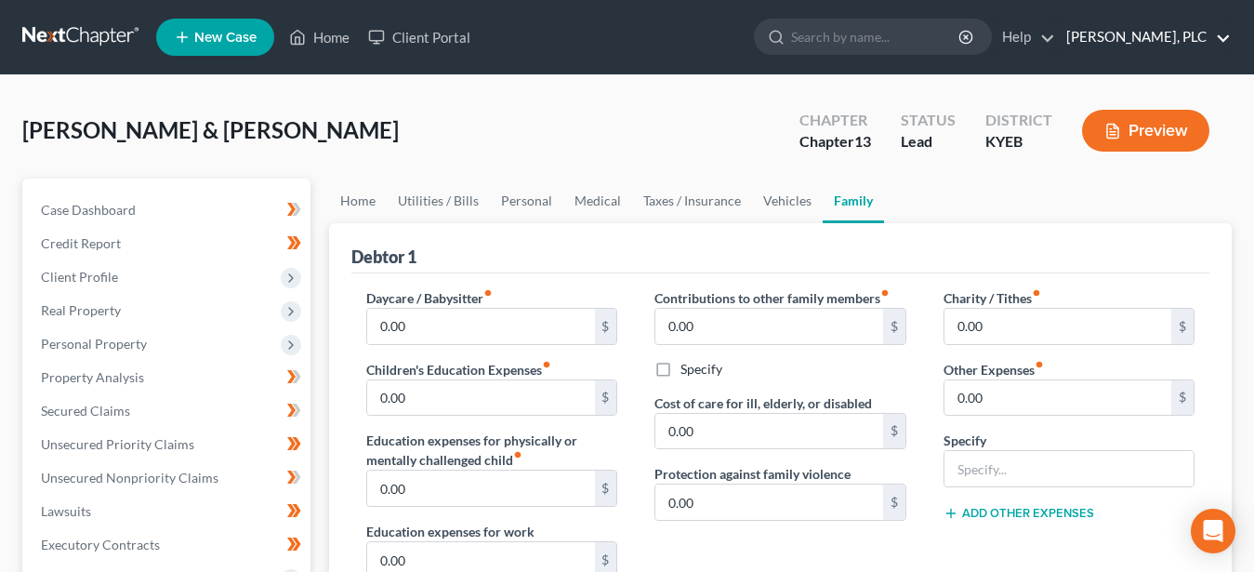
click at [1155, 39] on link "John M. Schultz, PLC" at bounding box center [1144, 36] width 174 height 33
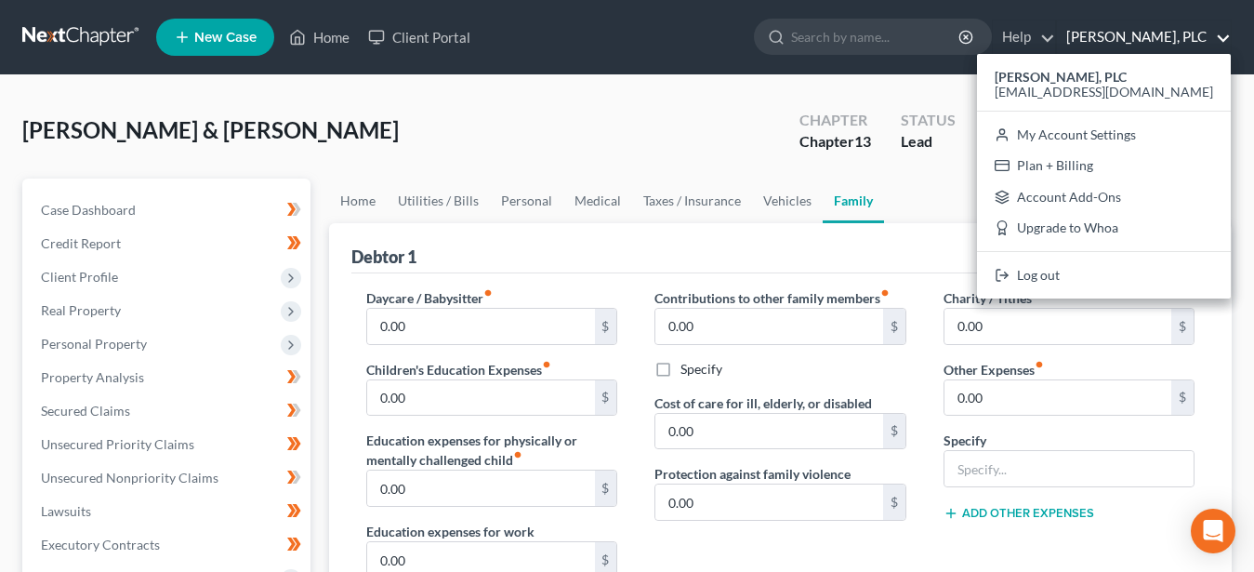
click at [619, 149] on div "Phillips, Kevin & Connie Upgraded Chapter Chapter 13 Status Lead District KYEB …" at bounding box center [626, 138] width 1209 height 81
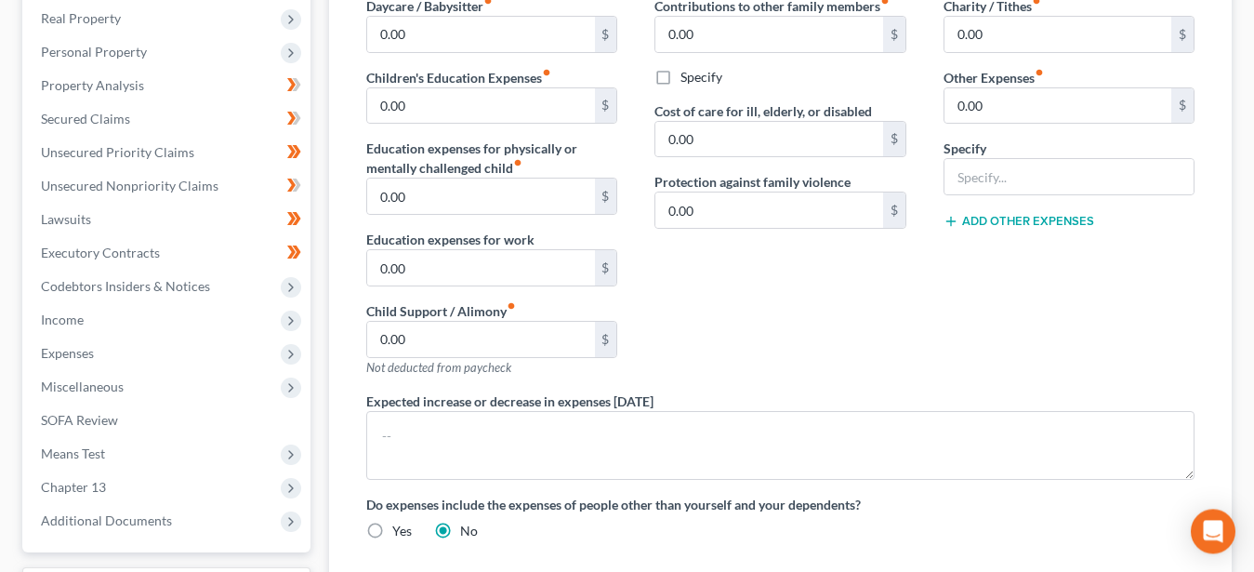
scroll to position [379, 0]
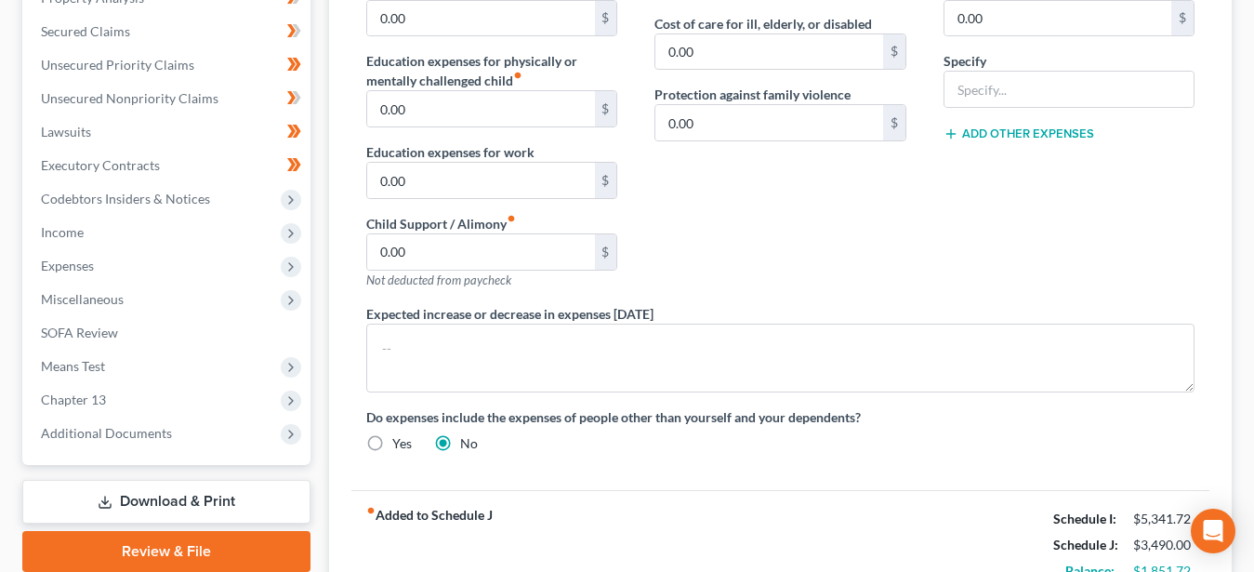
click at [152, 495] on link "Download & Print" at bounding box center [166, 502] width 288 height 44
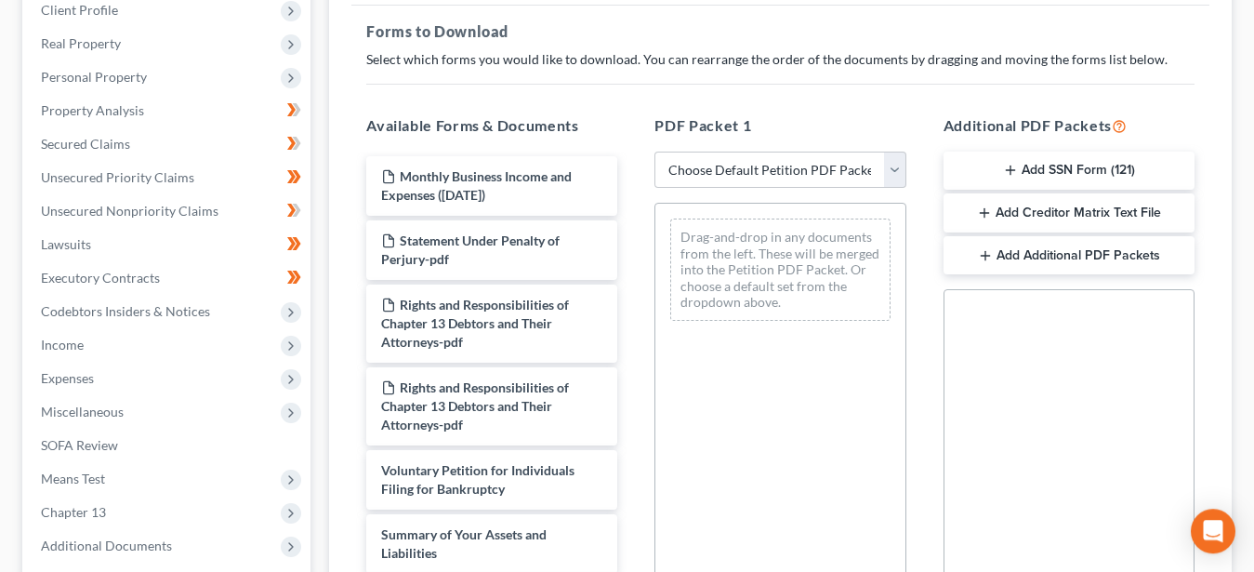
scroll to position [284, 0]
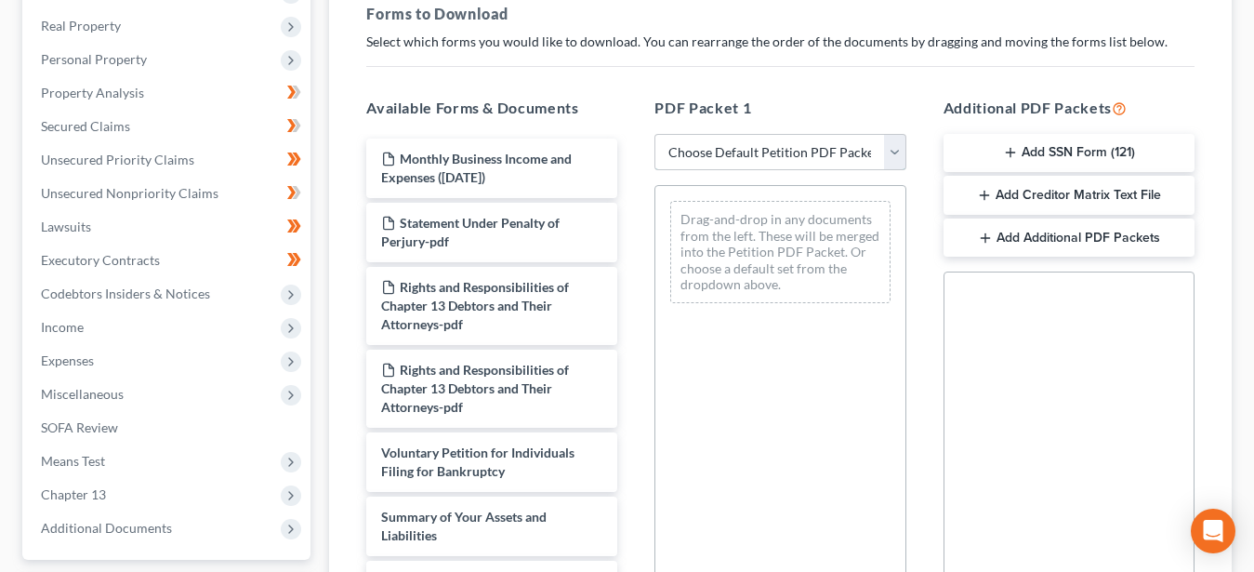
click at [654, 134] on select "Choose Default Petition PDF Packet Complete Bankruptcy Petition (all forms and …" at bounding box center [779, 152] width 251 height 37
select select "7"
click option "IFD's 2 B Printed" at bounding box center [0, 0] width 0 height 0
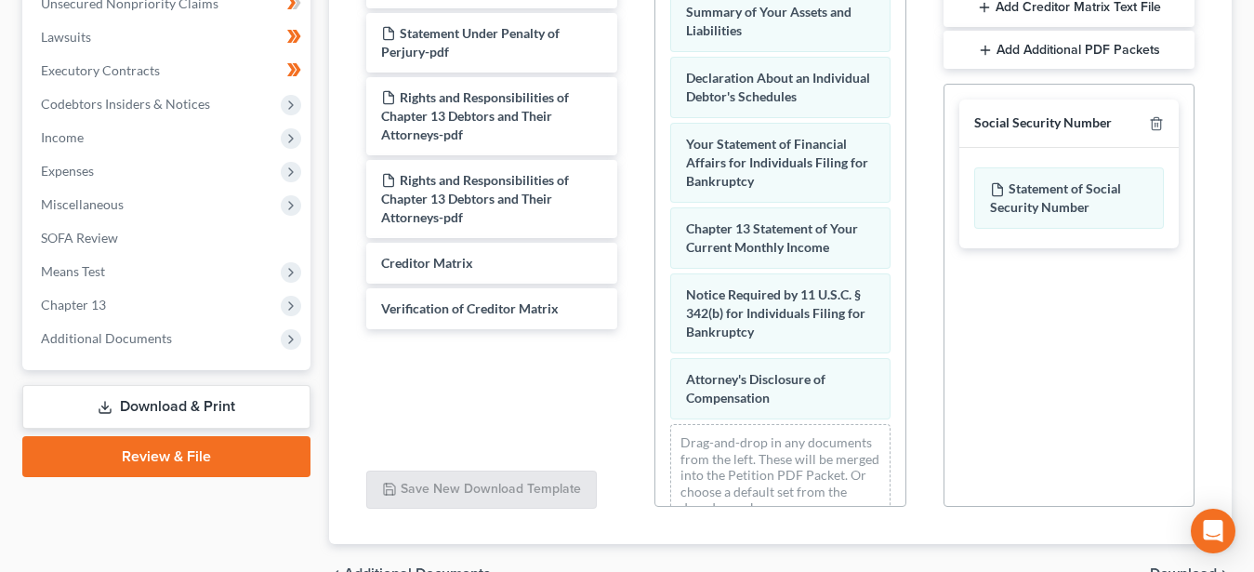
scroll to position [574, 0]
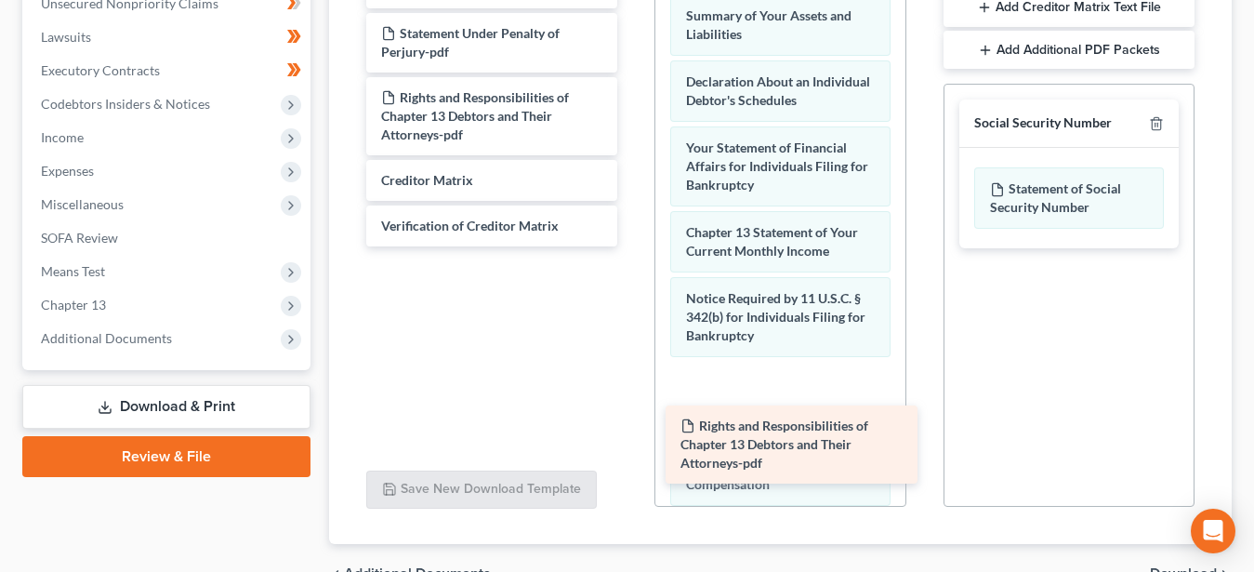
drag, startPoint x: 488, startPoint y: 124, endPoint x: 787, endPoint y: 453, distance: 444.9
click at [632, 246] on div "Rights and Responsibilities of Chapter 13 Debtors and Their Attorneys-pdf Month…" at bounding box center [491, 97] width 281 height 297
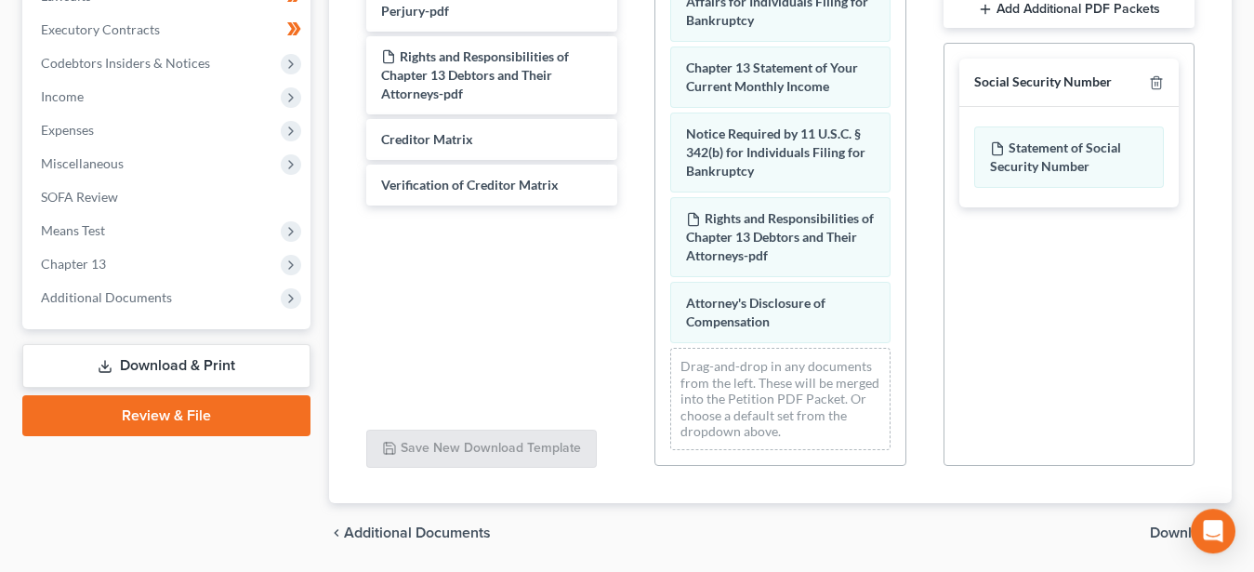
scroll to position [481, 0]
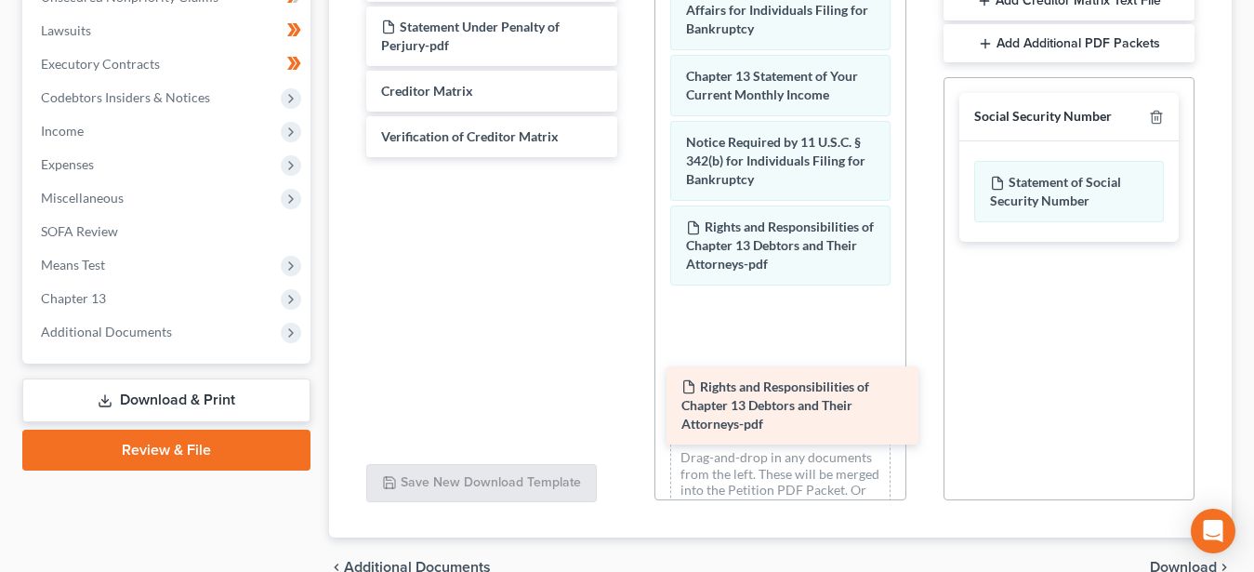
drag, startPoint x: 449, startPoint y: 103, endPoint x: 752, endPoint y: 396, distance: 421.4
click at [632, 157] on div "Rights and Responsibilities of Chapter 13 Debtors and Their Attorneys-pdf Month…" at bounding box center [491, 49] width 281 height 215
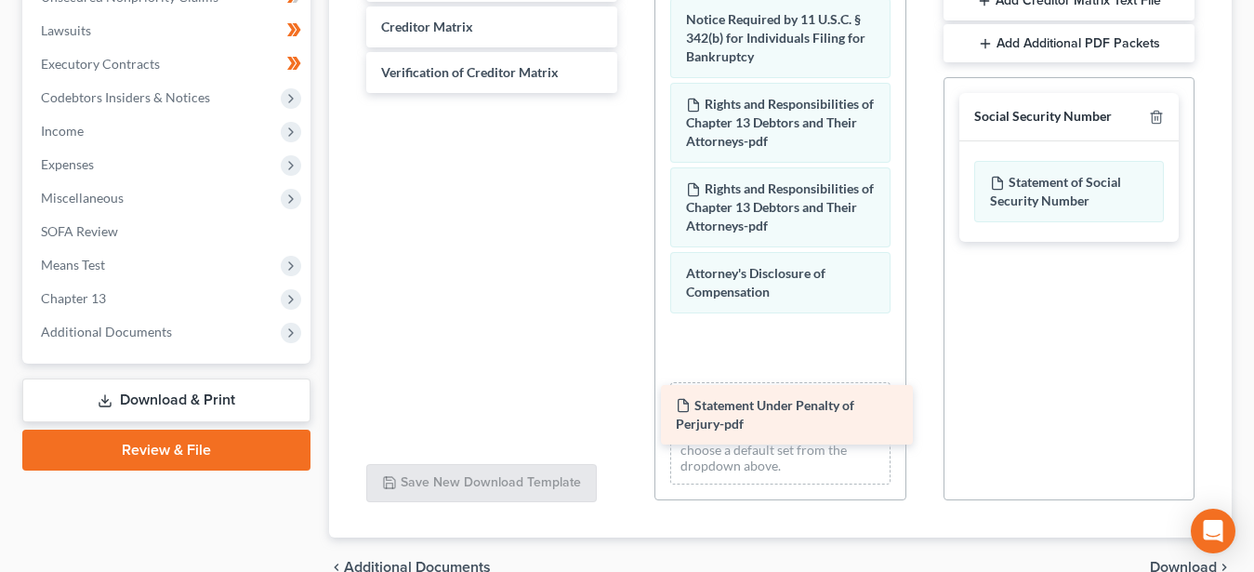
drag, startPoint x: 443, startPoint y: 118, endPoint x: 738, endPoint y: 403, distance: 409.6
click at [632, 93] on div "Statement Under Penalty of Perjury-pdf Monthly Business Income and Expenses (09…" at bounding box center [491, 17] width 281 height 151
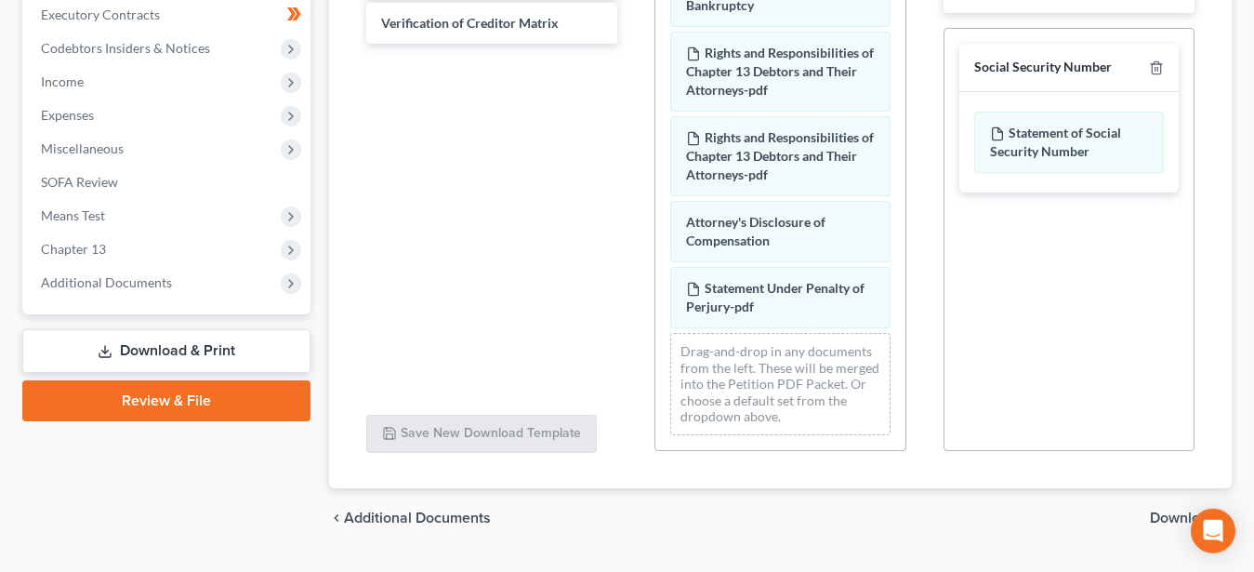
scroll to position [575, 0]
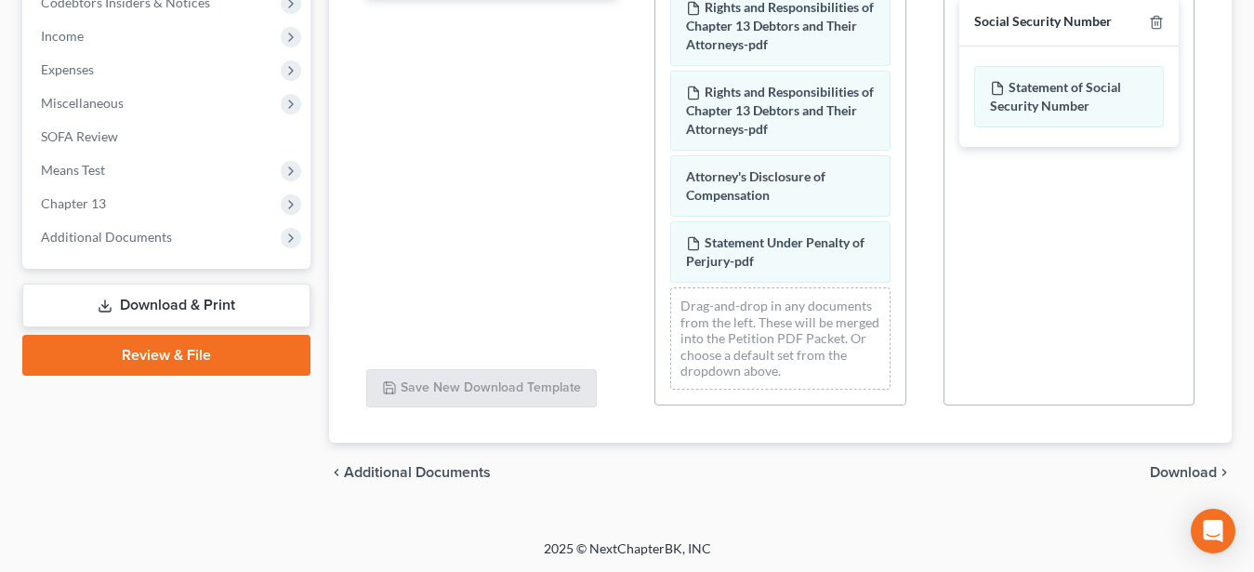
click at [1162, 469] on span "Download" at bounding box center [1183, 472] width 67 height 15
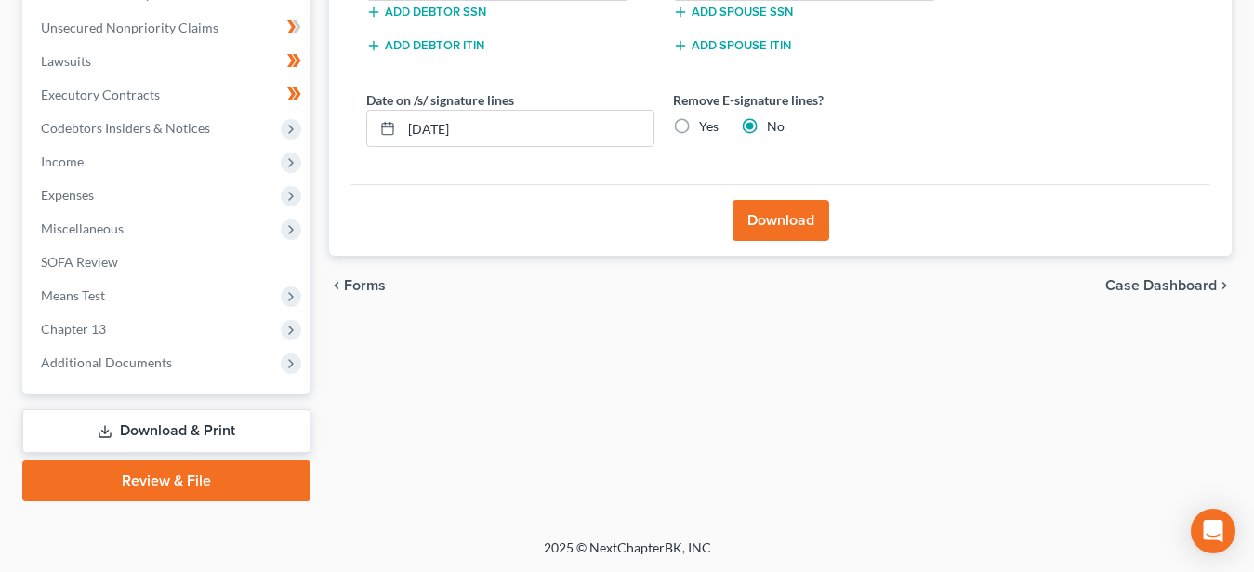
scroll to position [448, 0]
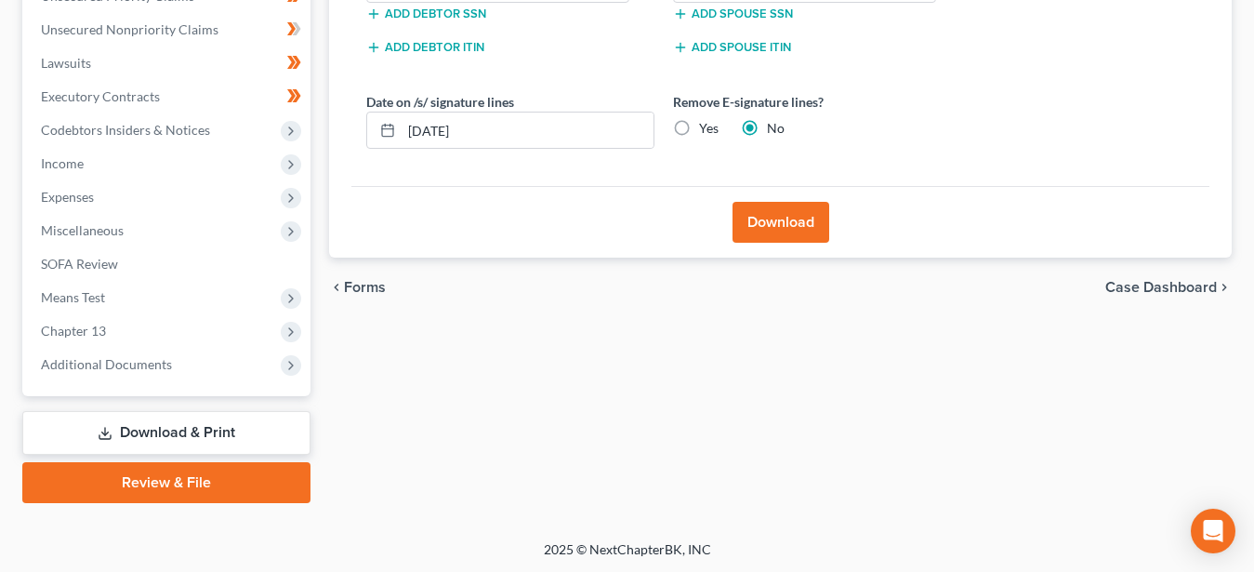
click at [760, 218] on button "Download" at bounding box center [781, 222] width 97 height 41
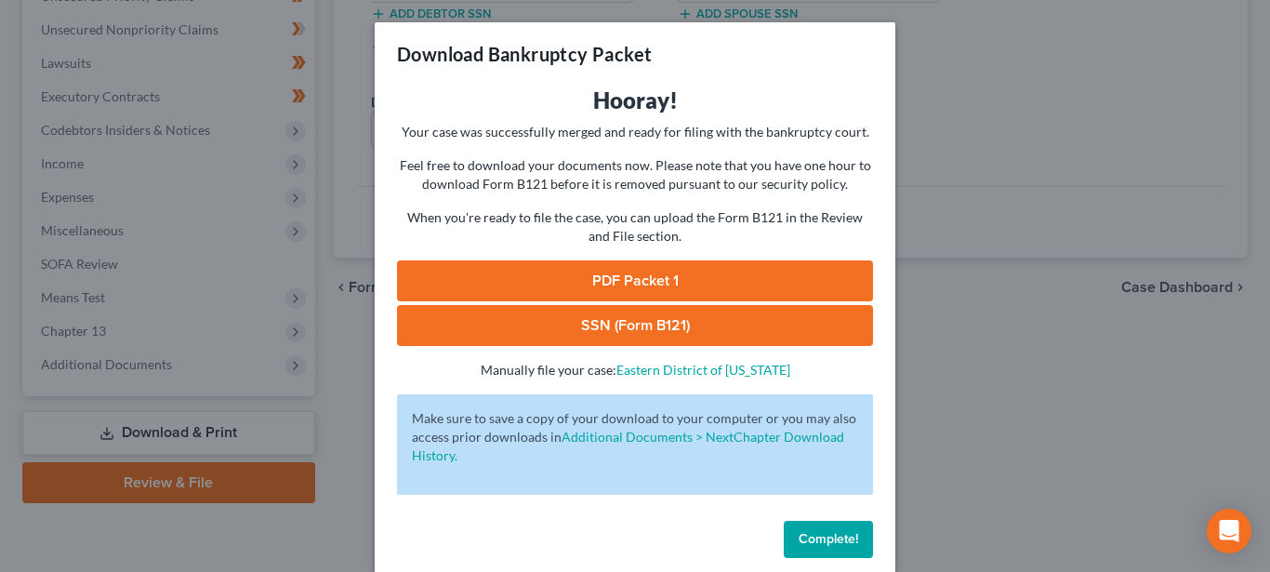
click at [634, 315] on link "SSN (Form B121)" at bounding box center [635, 325] width 476 height 41
click at [584, 284] on link "PDF Packet 1" at bounding box center [635, 280] width 476 height 41
click at [811, 539] on span "Complete!" at bounding box center [828, 539] width 59 height 16
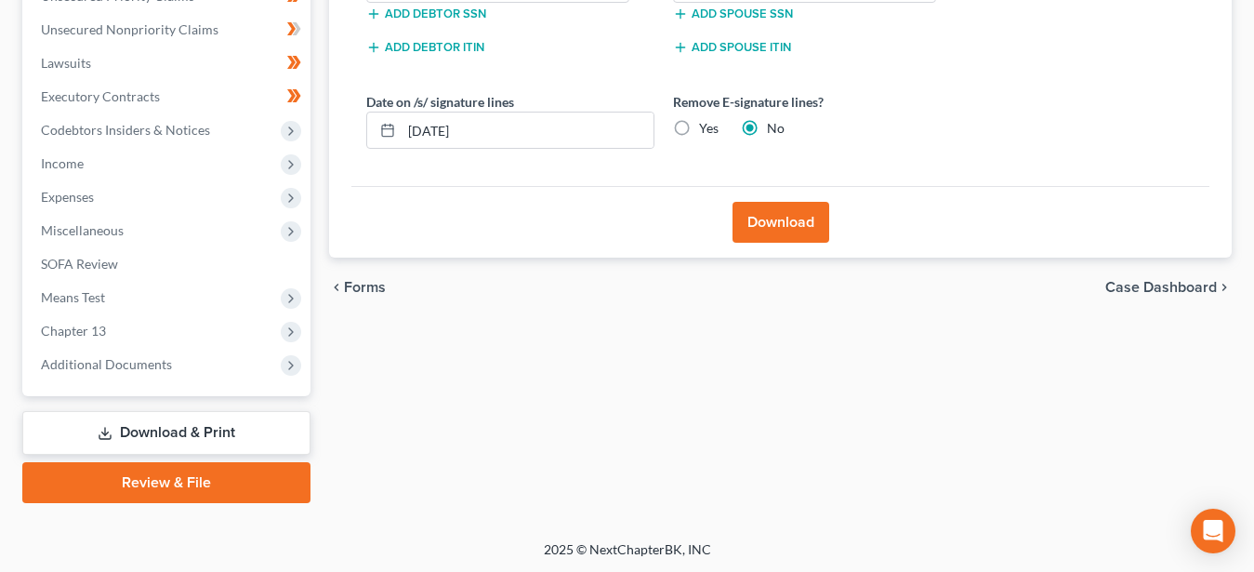
scroll to position [0, 0]
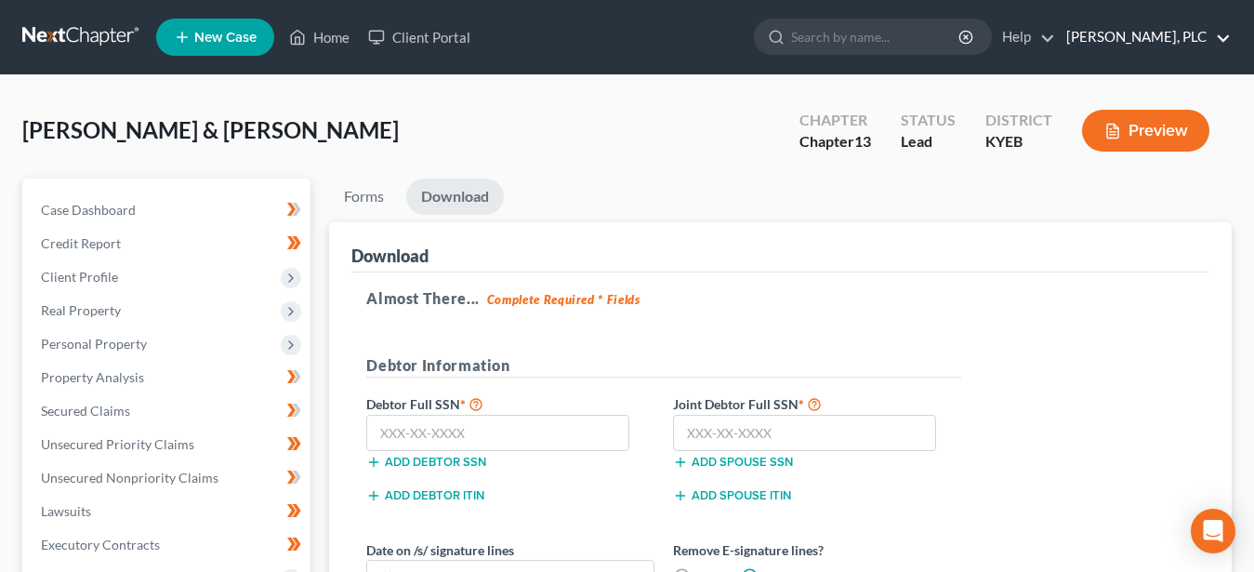
click at [1134, 30] on link "John M. Schultz, PLC" at bounding box center [1144, 36] width 174 height 33
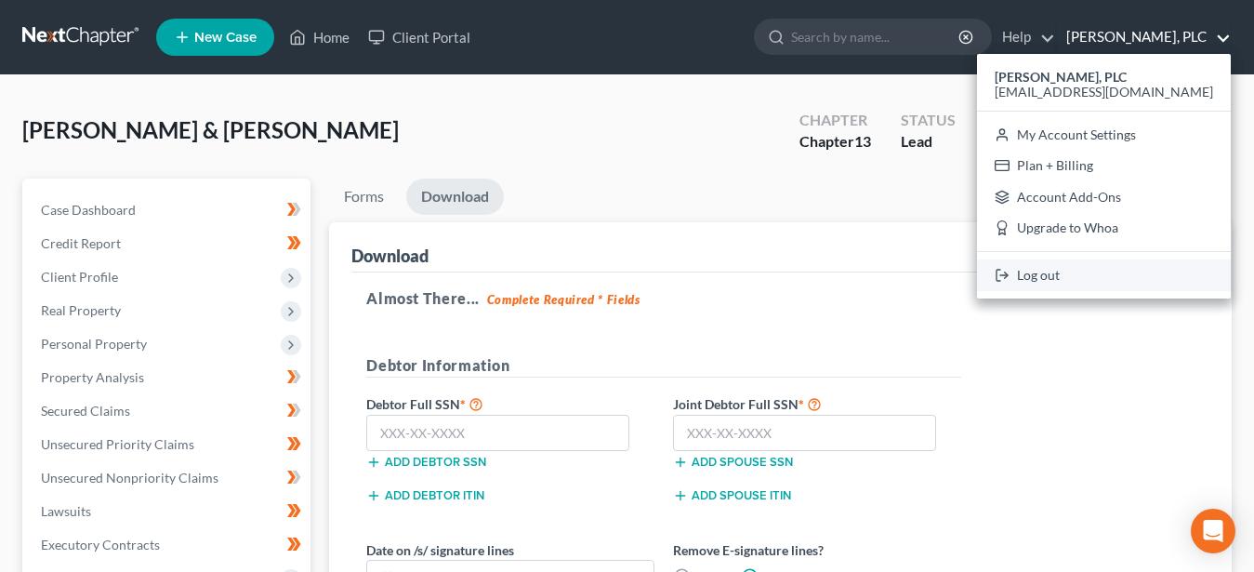
click at [1110, 269] on link "Log out" at bounding box center [1104, 275] width 254 height 32
